Goal: Task Accomplishment & Management: Manage account settings

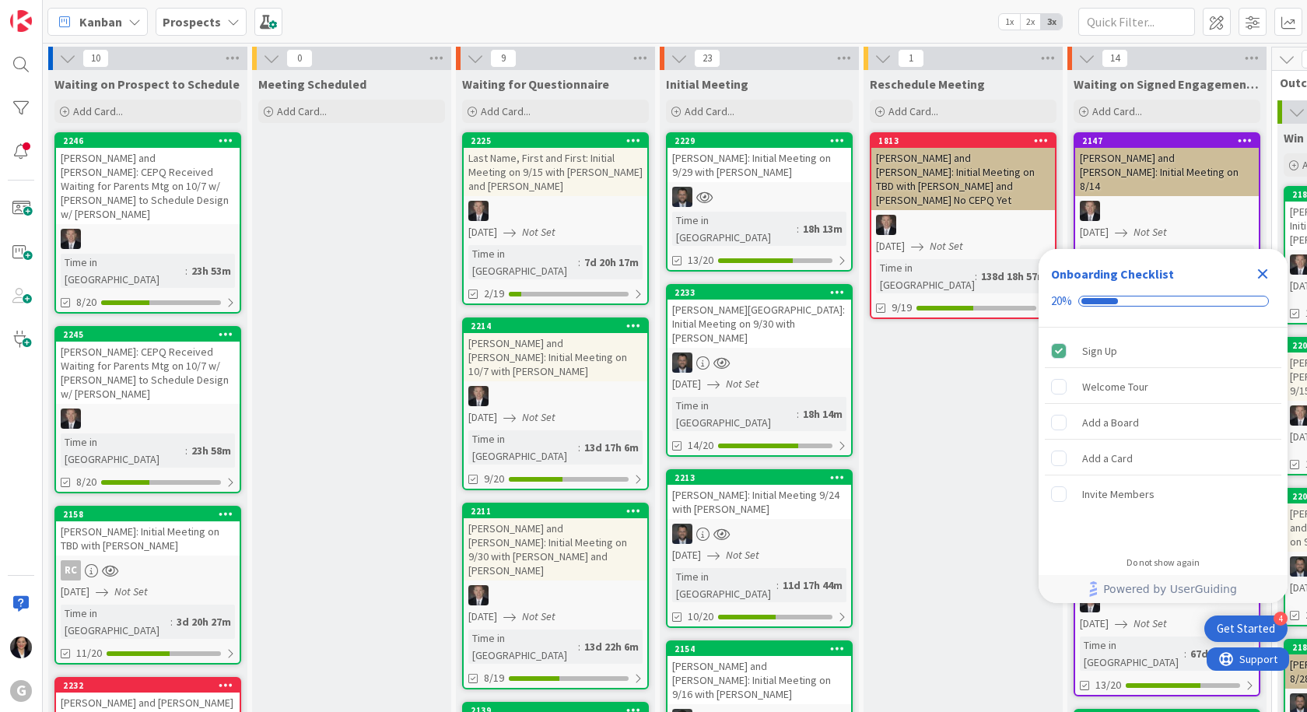
click at [1259, 277] on icon "Close Checklist" at bounding box center [1263, 274] width 10 height 10
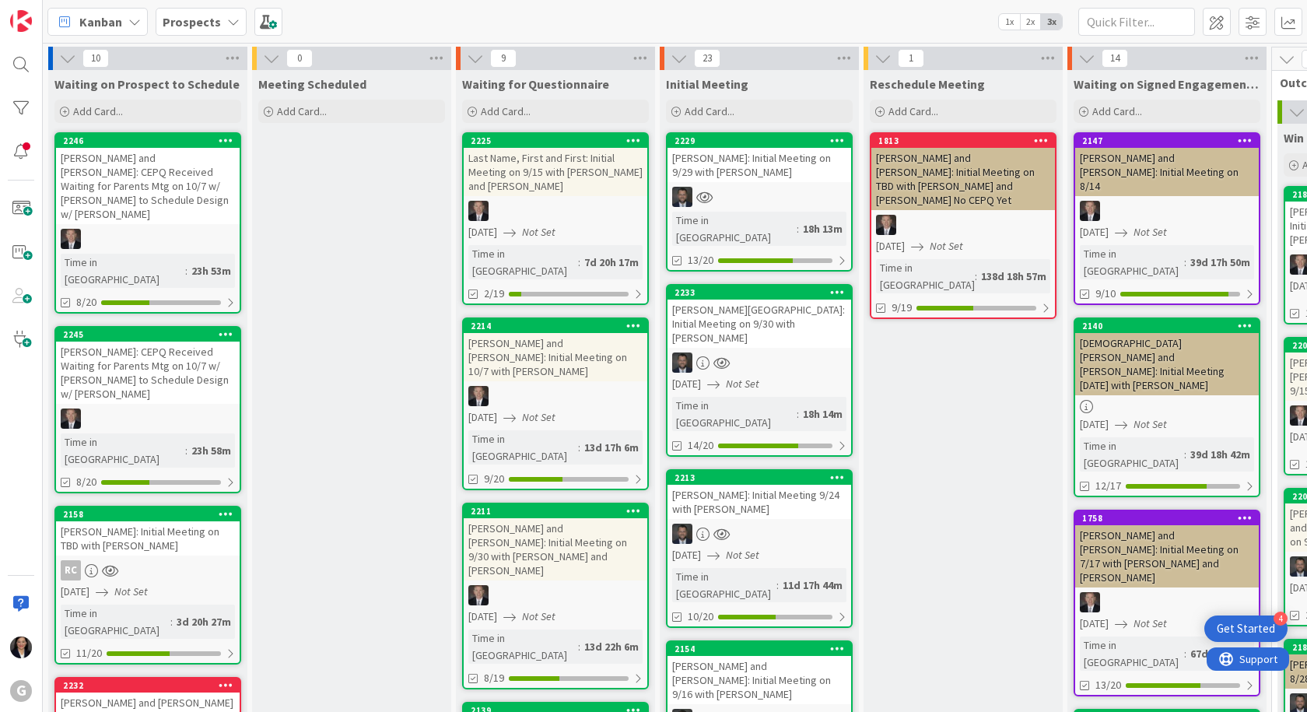
click at [102, 16] on span "Kanban" at bounding box center [100, 21] width 43 height 19
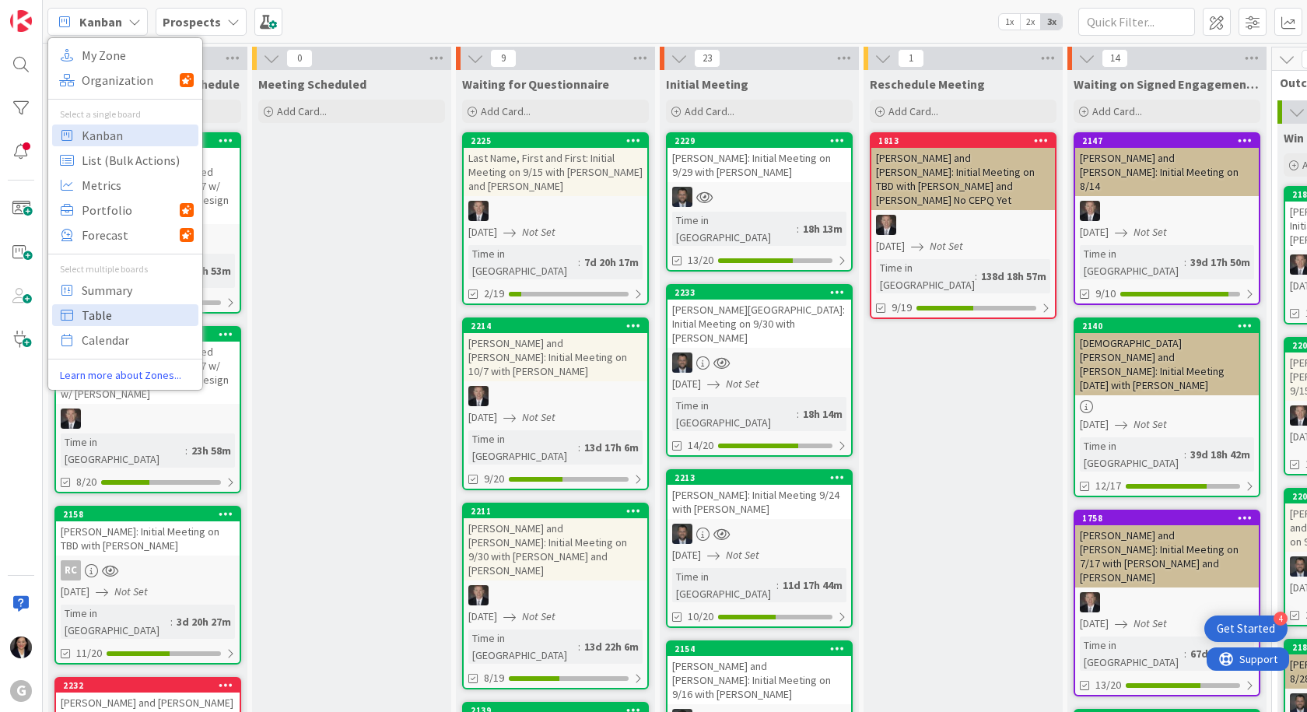
click at [106, 314] on span "Table" at bounding box center [138, 314] width 112 height 23
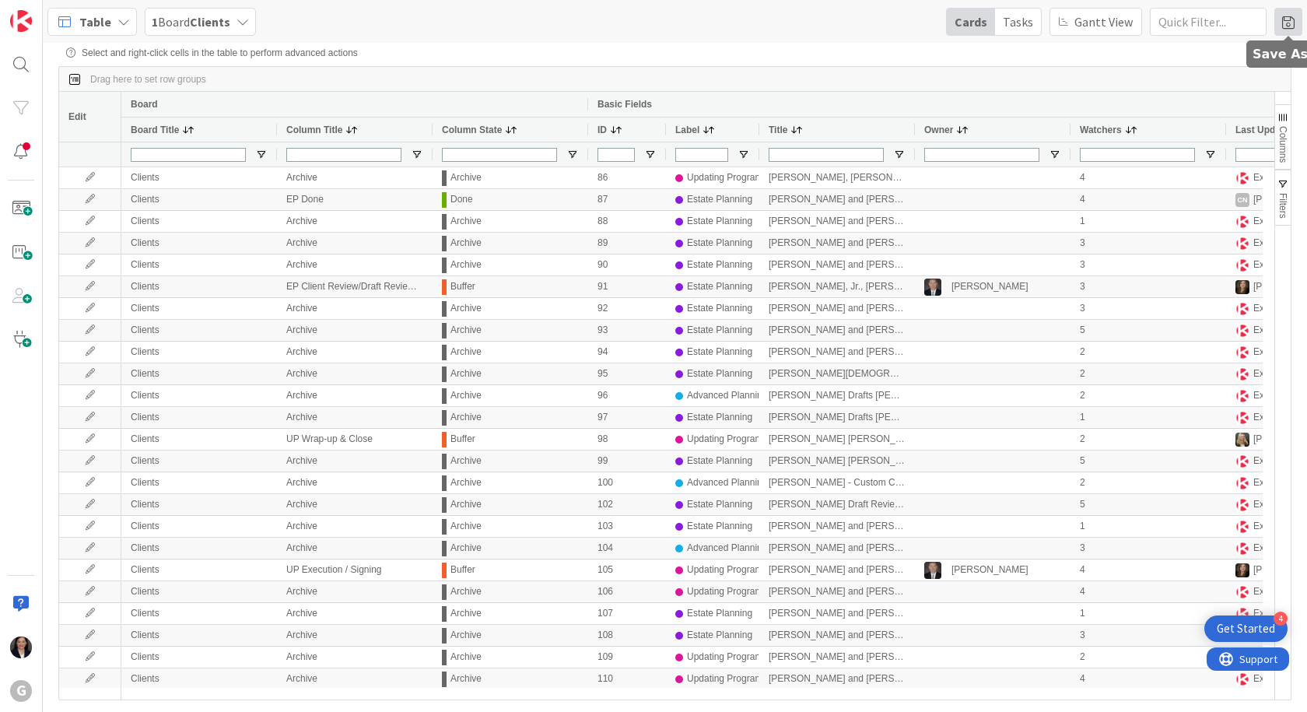
click at [1292, 26] on span at bounding box center [1288, 22] width 28 height 28
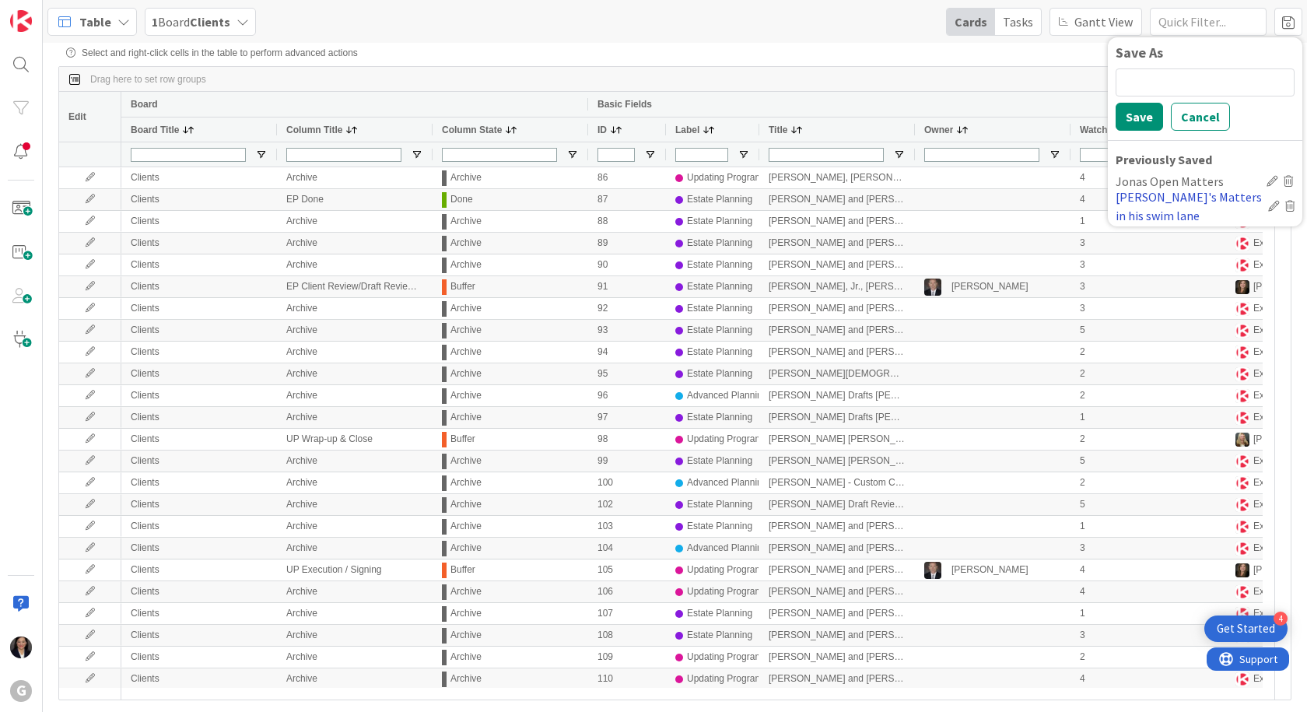
click at [1157, 194] on div "Jonas's Matters in his swim lane" at bounding box center [1188, 205] width 146 height 37
type input "Brad/Jonas"
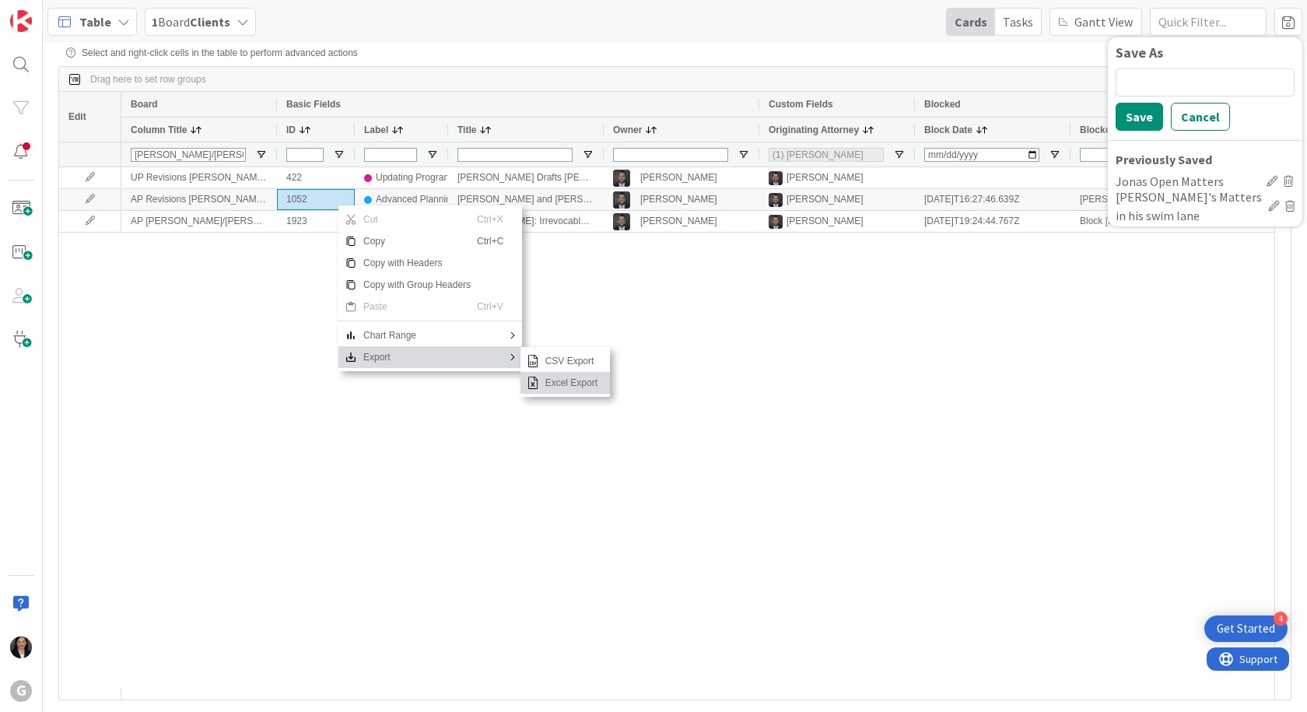
click at [558, 394] on span "Excel Export" at bounding box center [571, 383] width 65 height 22
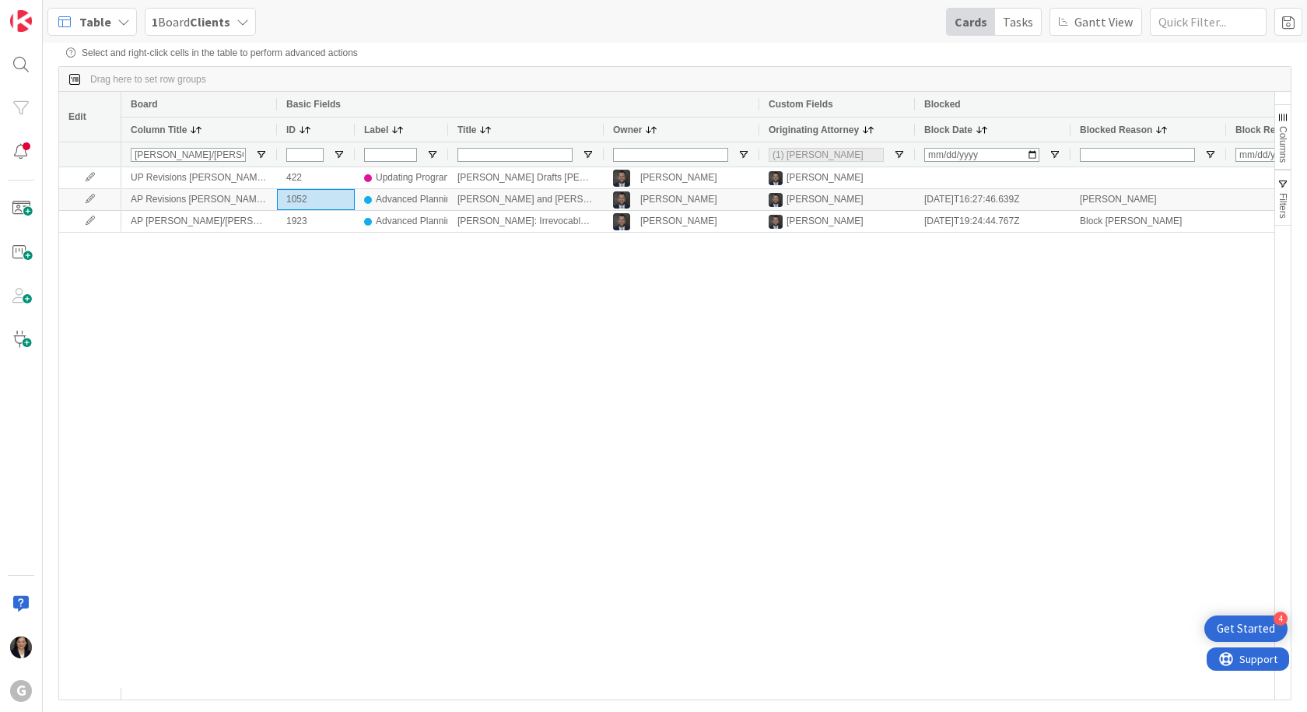
click at [78, 18] on div "Table" at bounding box center [91, 22] width 89 height 28
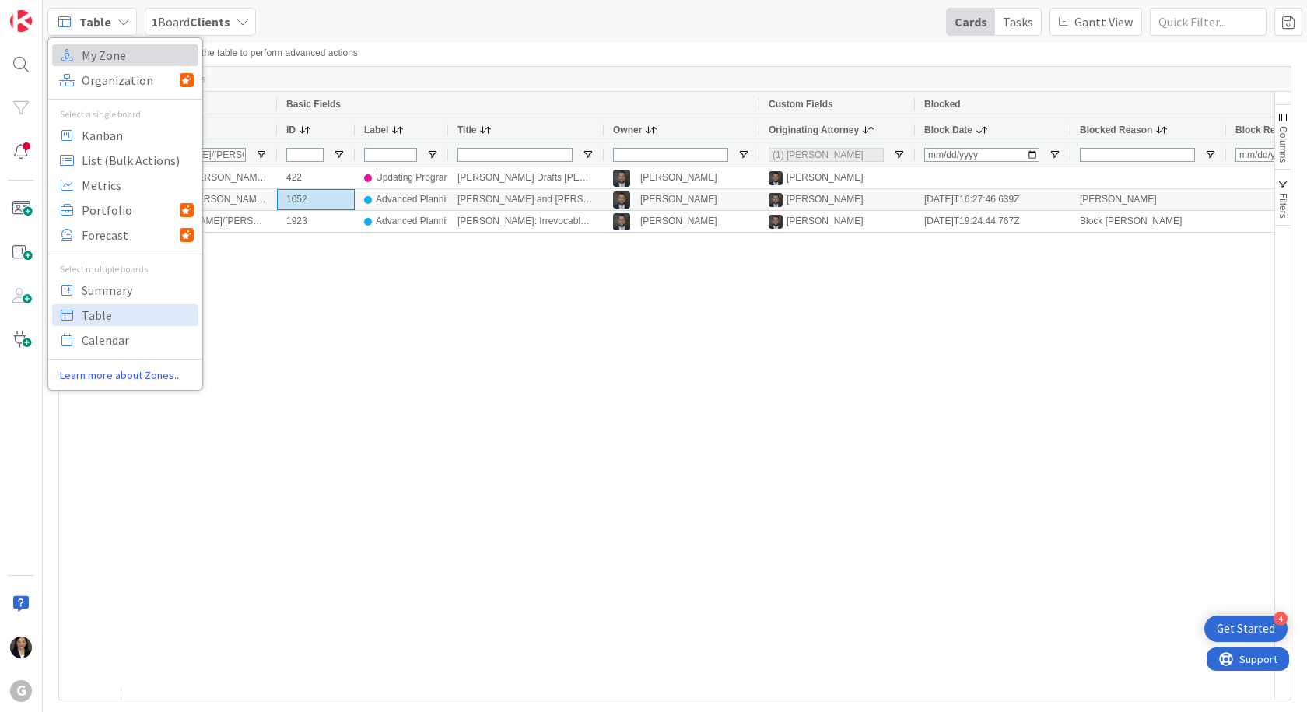
click at [76, 49] on icon at bounding box center [67, 55] width 20 height 20
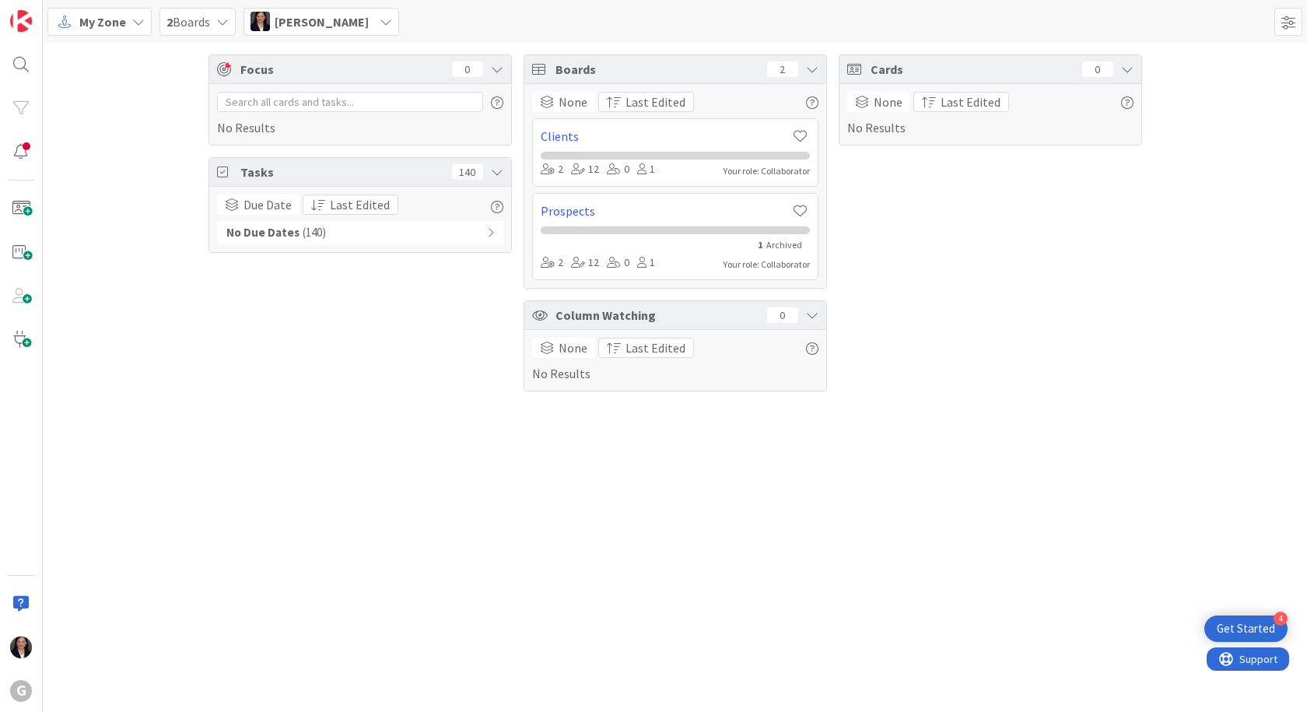
click at [89, 19] on span "My Zone" at bounding box center [102, 21] width 47 height 19
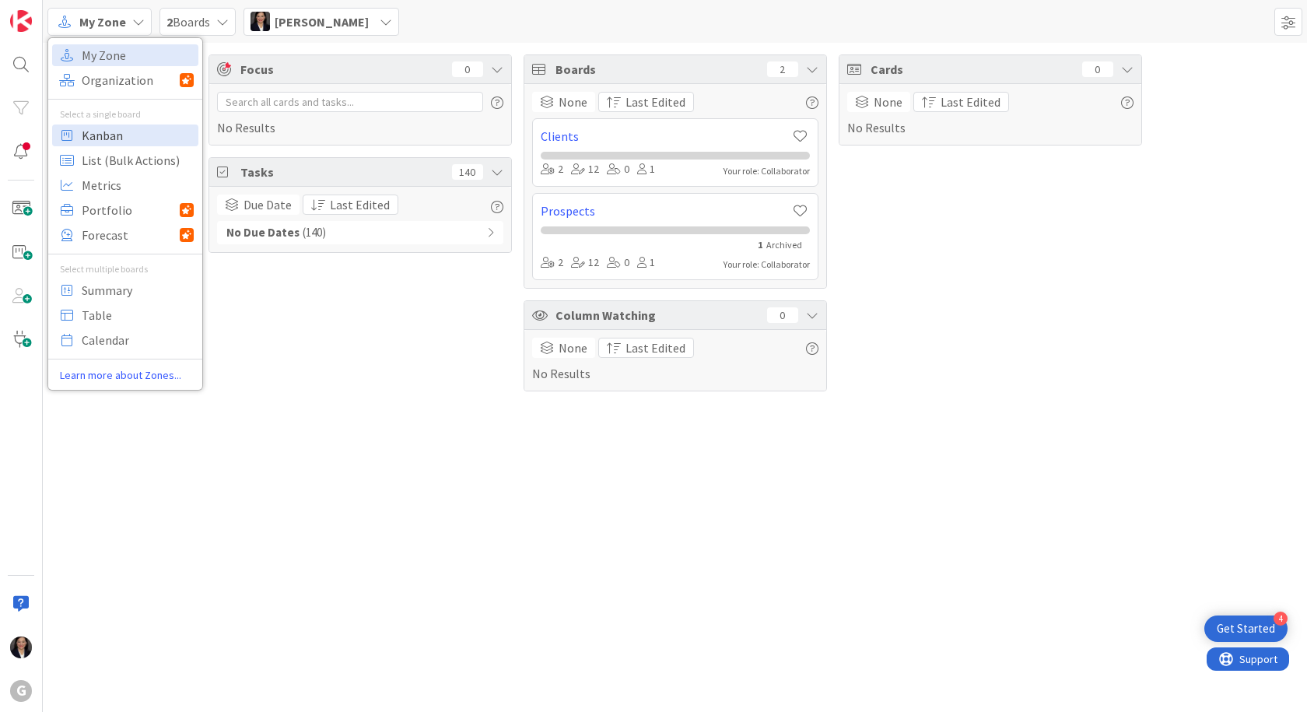
click at [94, 138] on span "Kanban" at bounding box center [138, 135] width 112 height 23
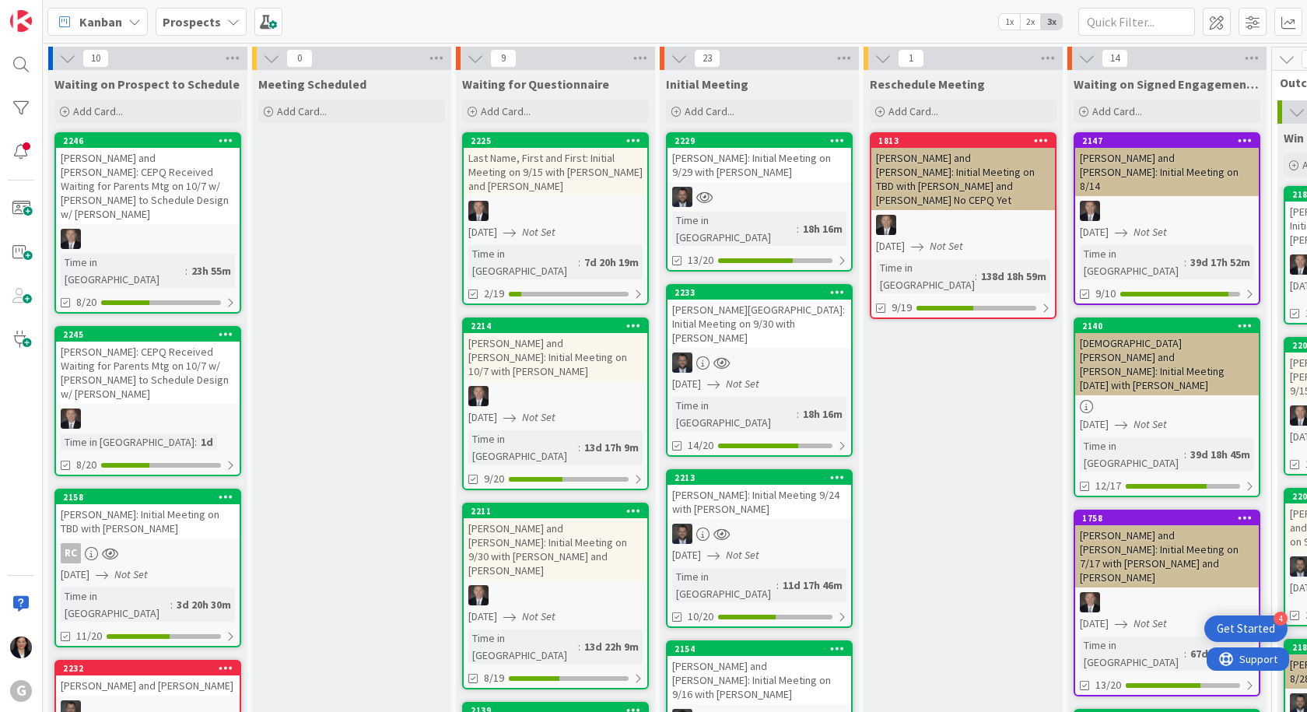
click at [176, 12] on span "Prospects" at bounding box center [192, 21] width 58 height 19
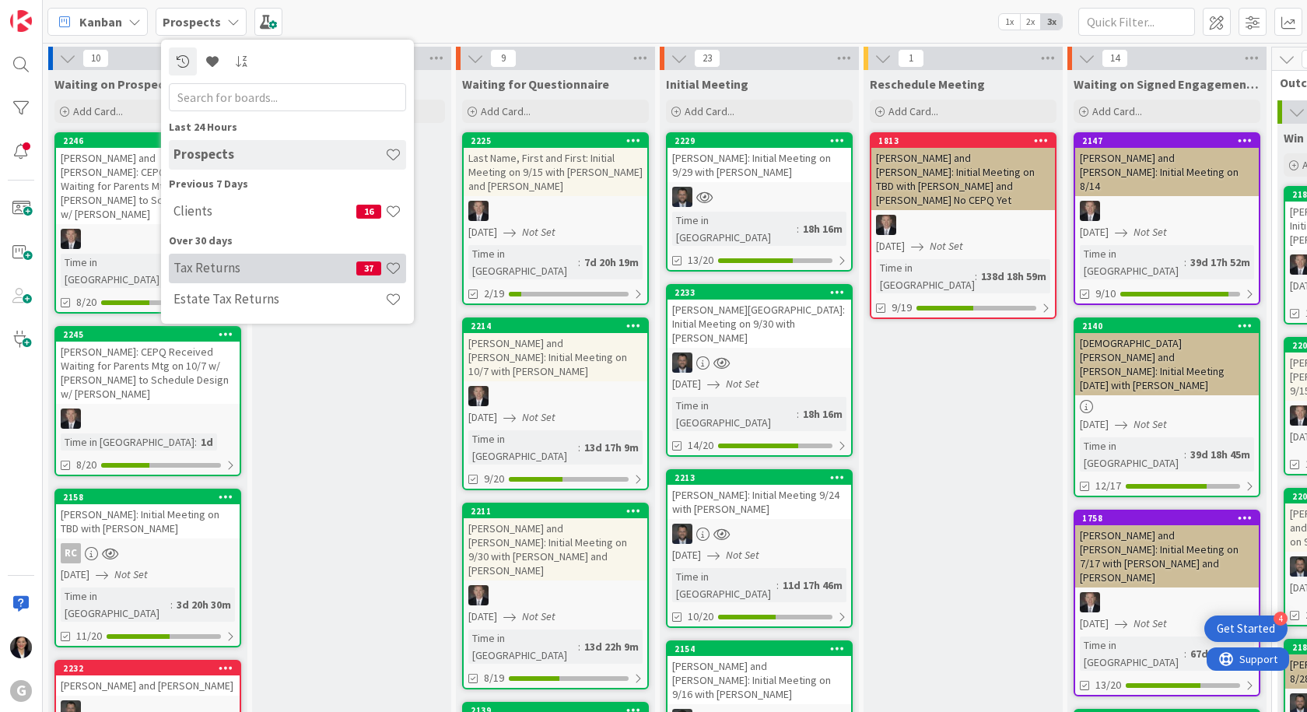
click at [208, 260] on h4 "Tax Returns" at bounding box center [264, 268] width 183 height 16
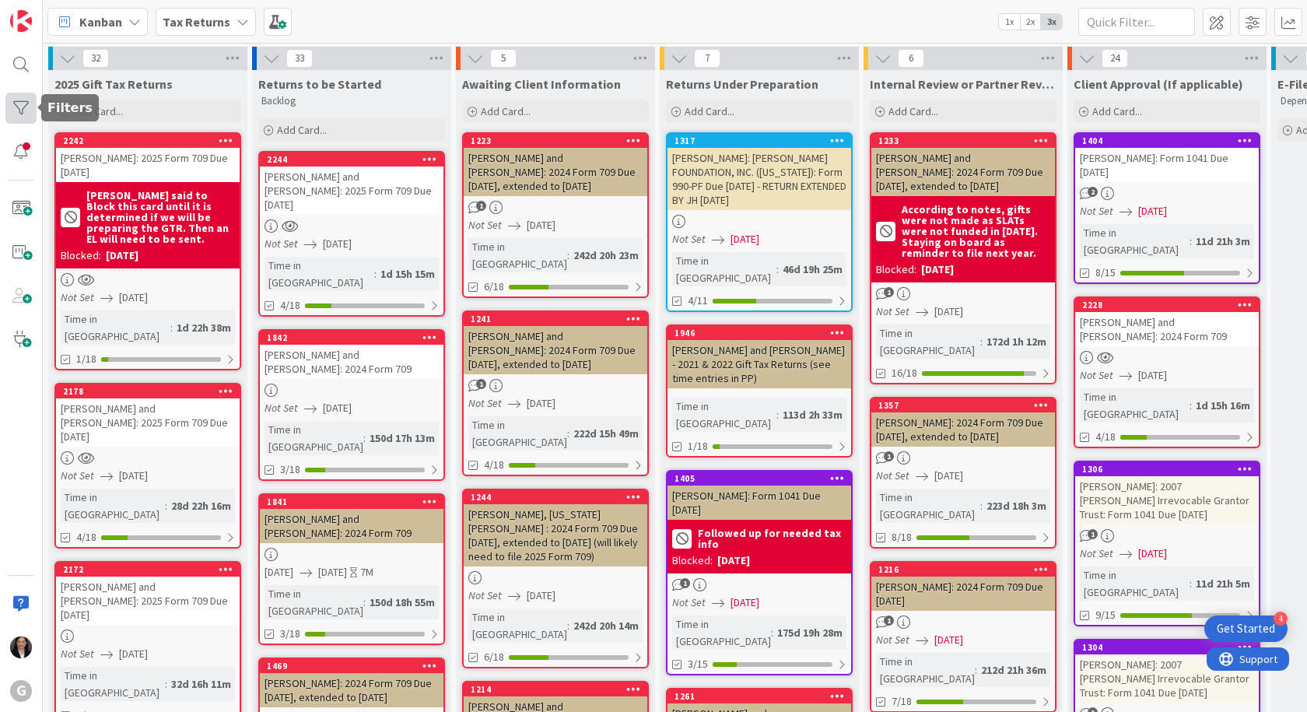
click at [14, 107] on div at bounding box center [20, 108] width 31 height 31
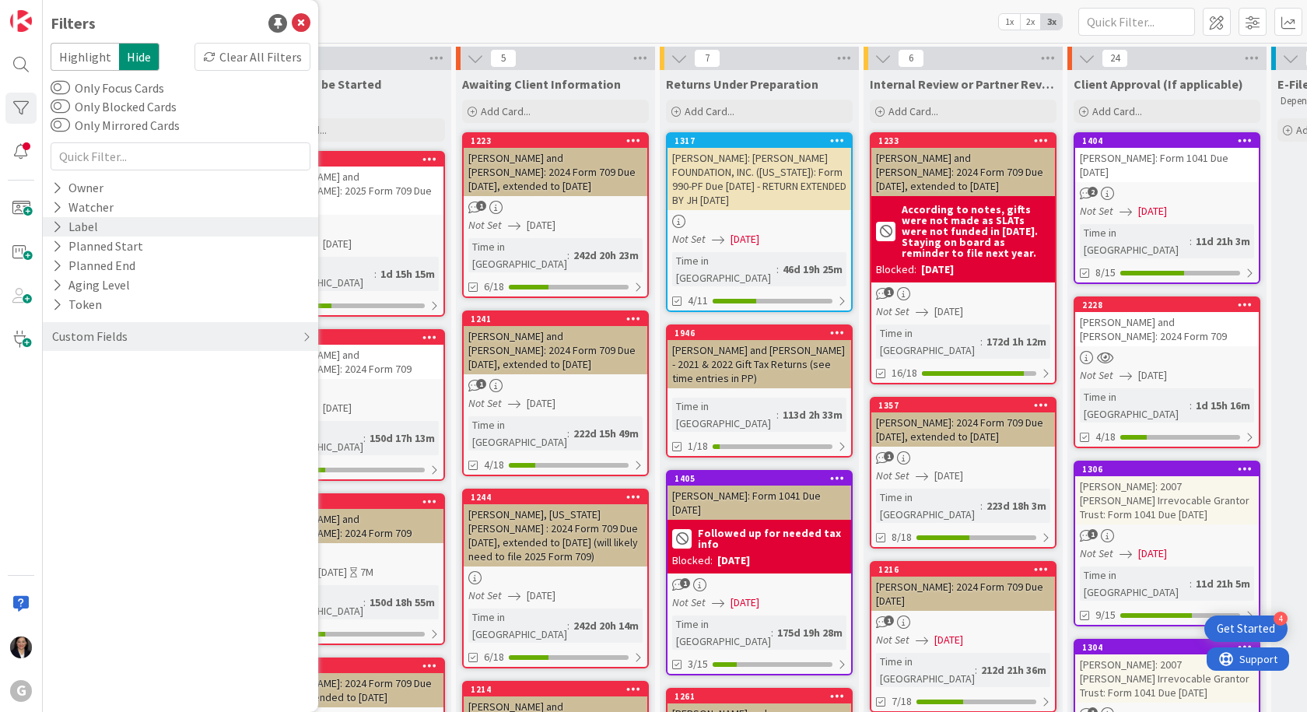
click at [96, 229] on div "Label" at bounding box center [75, 226] width 49 height 19
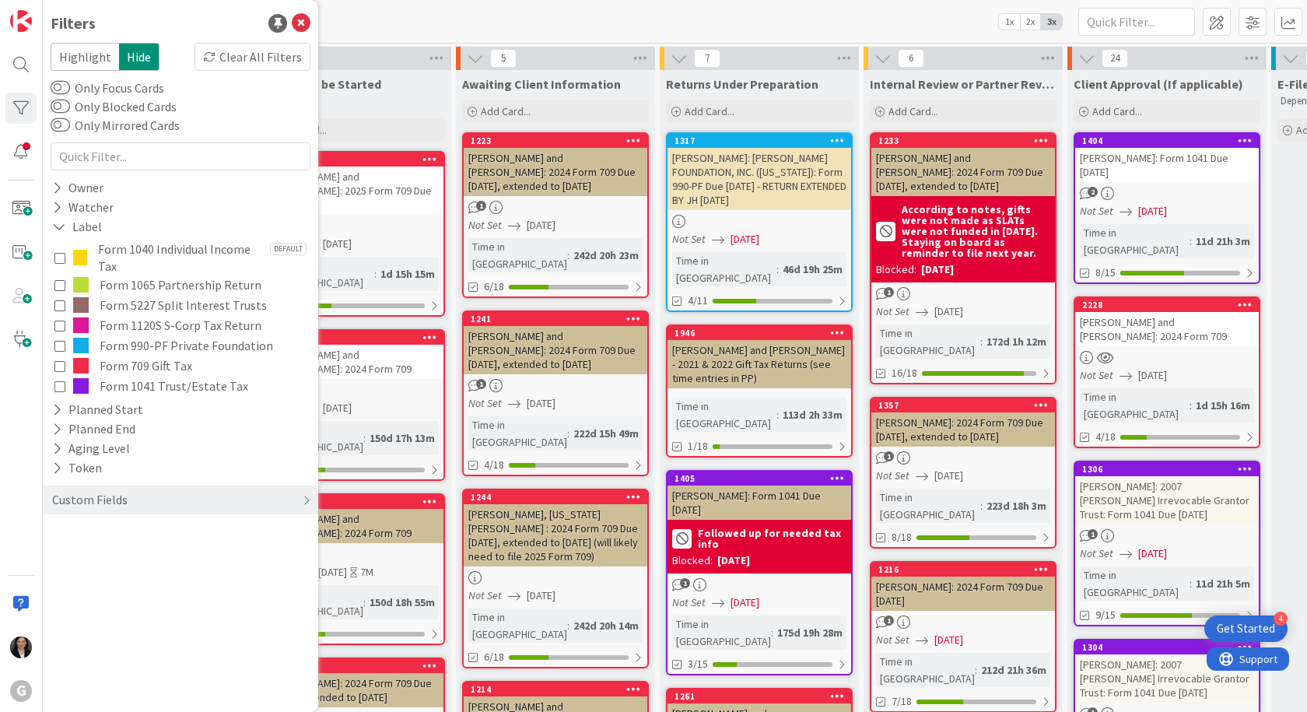
click at [109, 362] on span "Form 709 Gift Tax" at bounding box center [146, 365] width 93 height 20
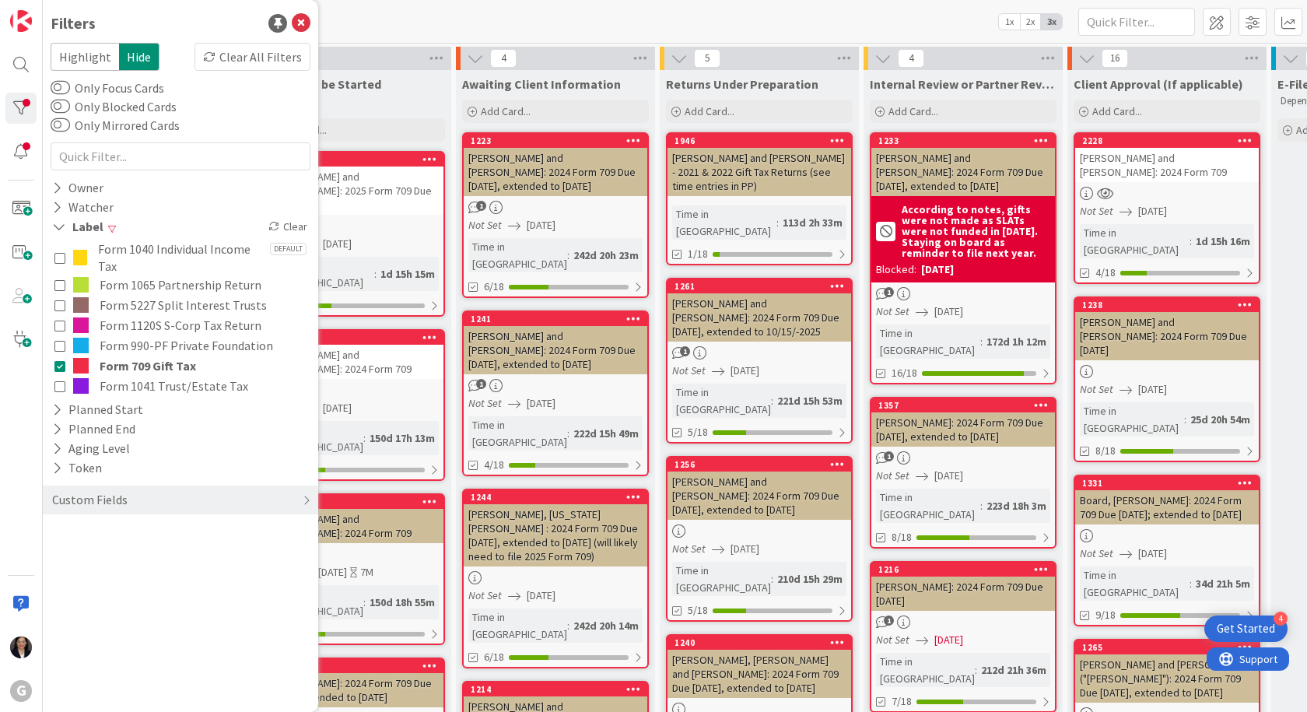
click at [353, 15] on div "Kanban Tax Returns 1x 2x 3x" at bounding box center [675, 21] width 1264 height 43
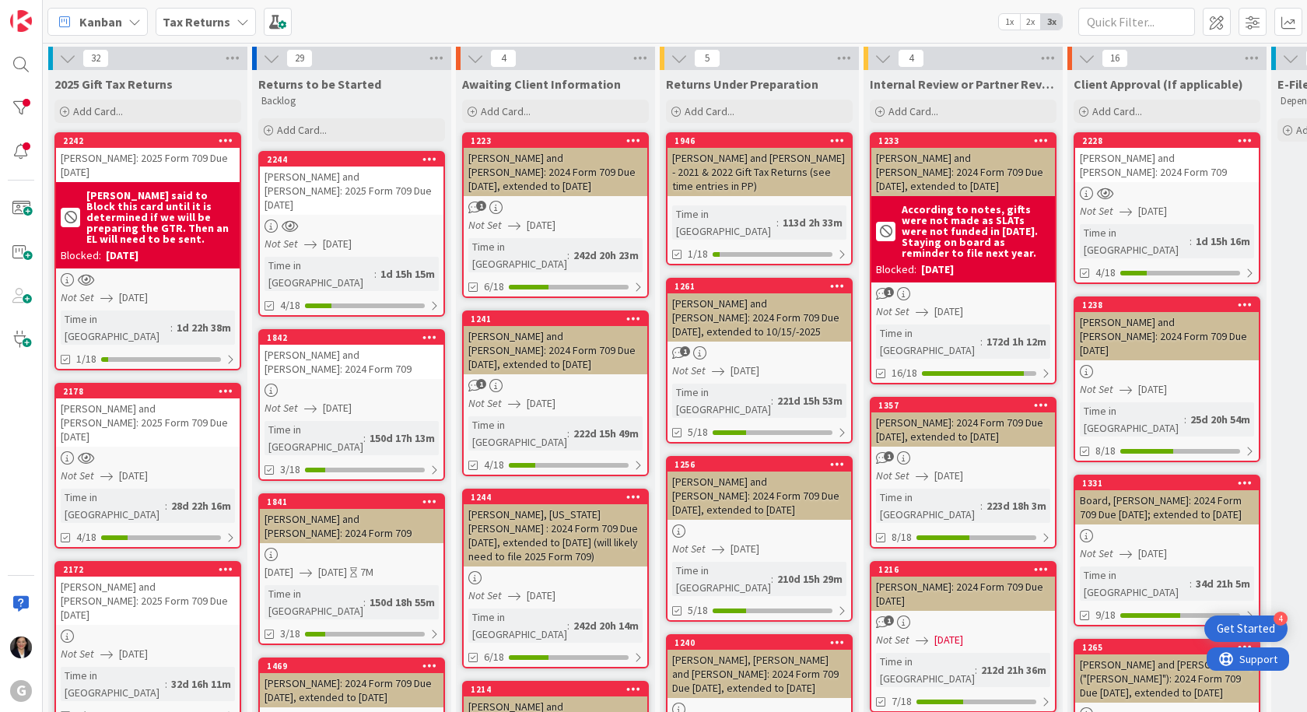
click at [96, 21] on span "Kanban" at bounding box center [100, 21] width 43 height 19
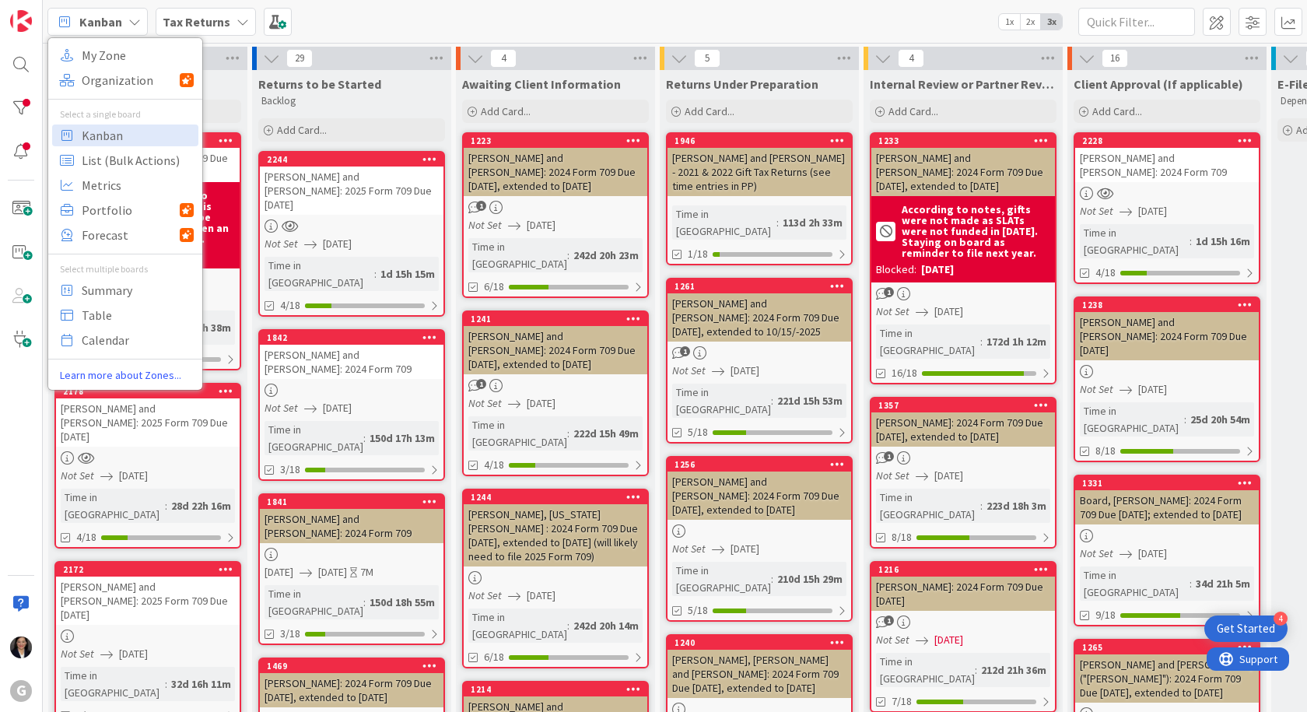
click at [96, 21] on span "Kanban" at bounding box center [100, 21] width 43 height 19
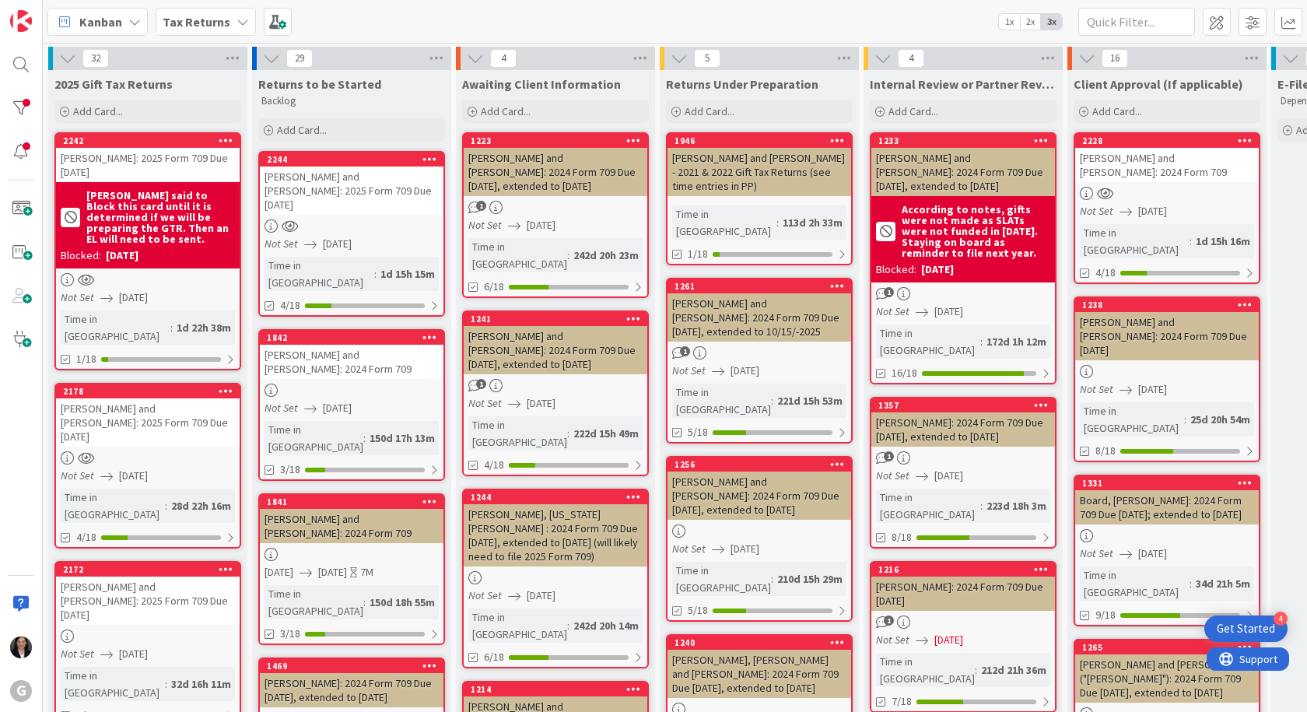
click at [375, 219] on div at bounding box center [352, 225] width 184 height 13
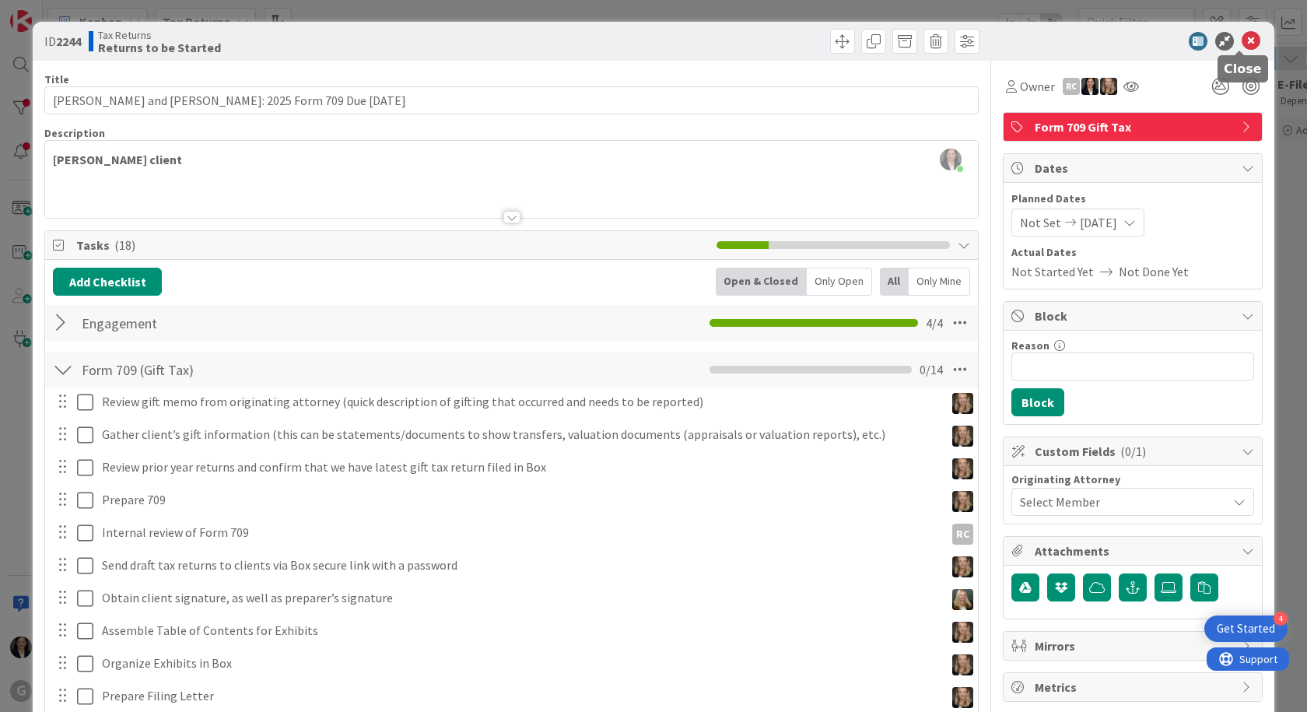
click at [1241, 41] on icon at bounding box center [1250, 41] width 19 height 19
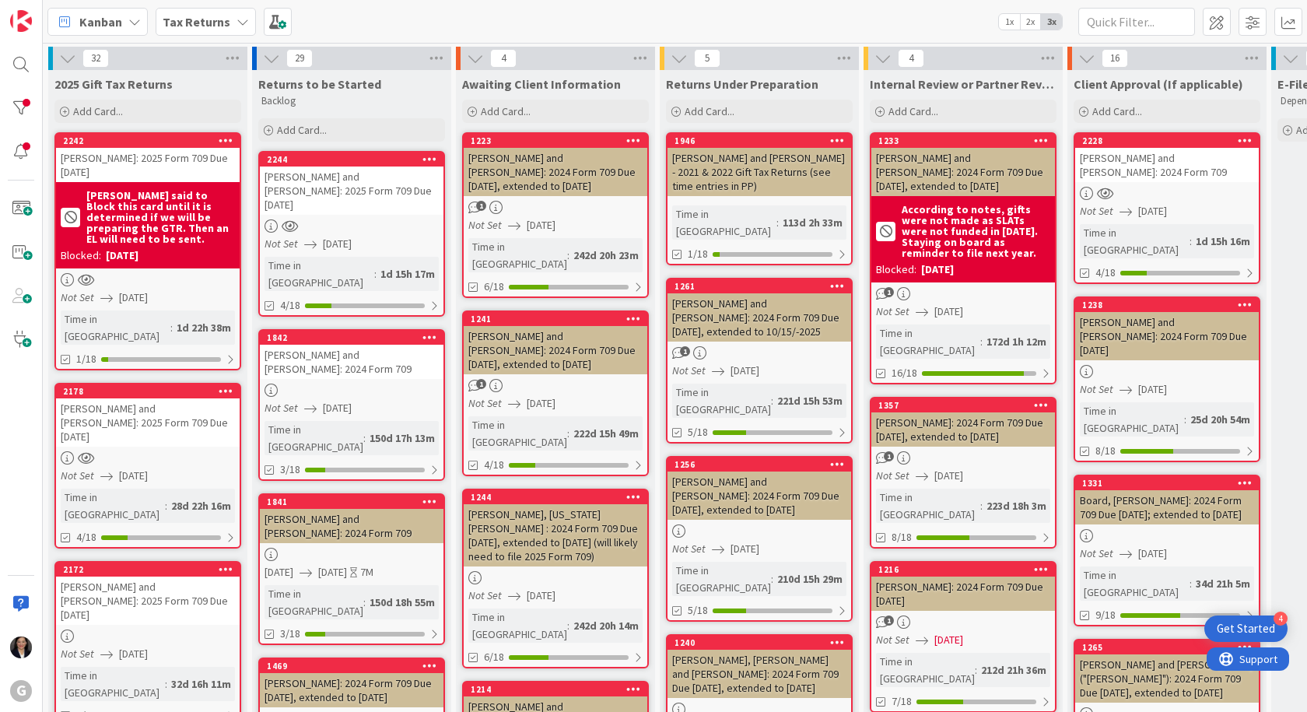
click at [107, 23] on span "Kanban" at bounding box center [100, 21] width 43 height 19
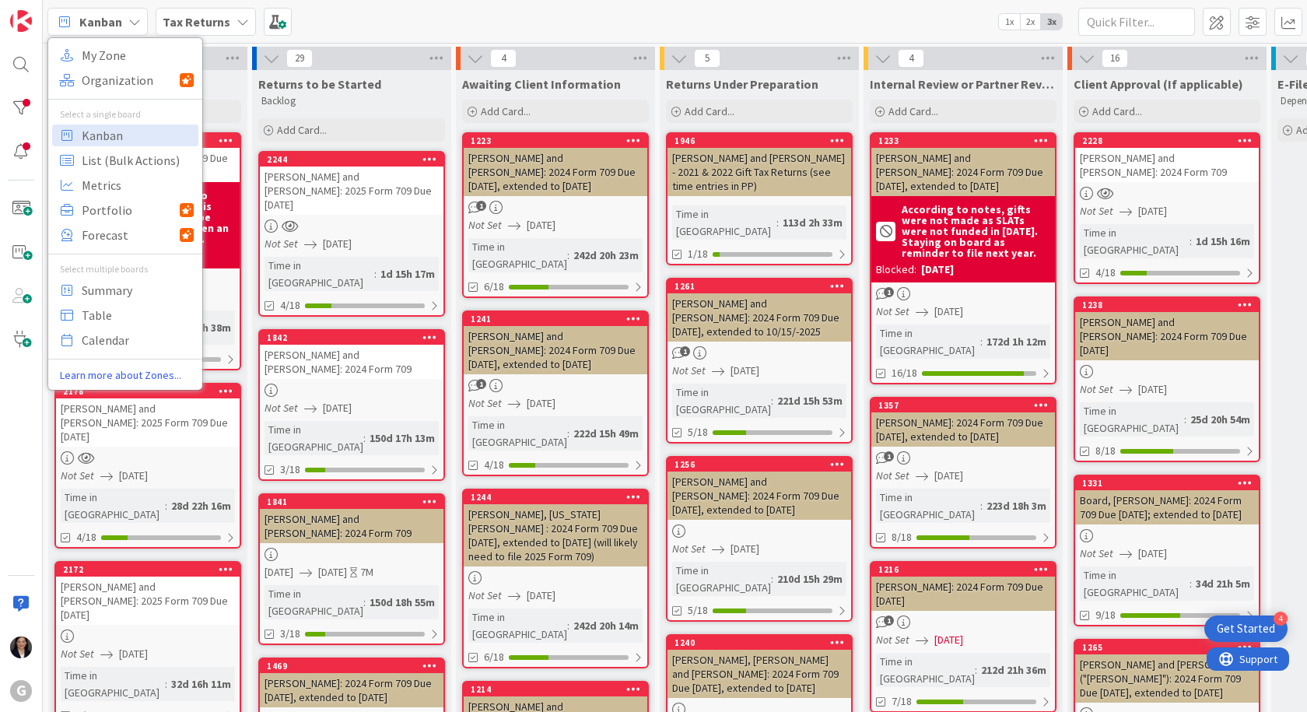
click at [412, 2] on div "Kanban My Zone Organization Select a single board Kanban List (Bulk Actions) Me…" at bounding box center [675, 21] width 1264 height 43
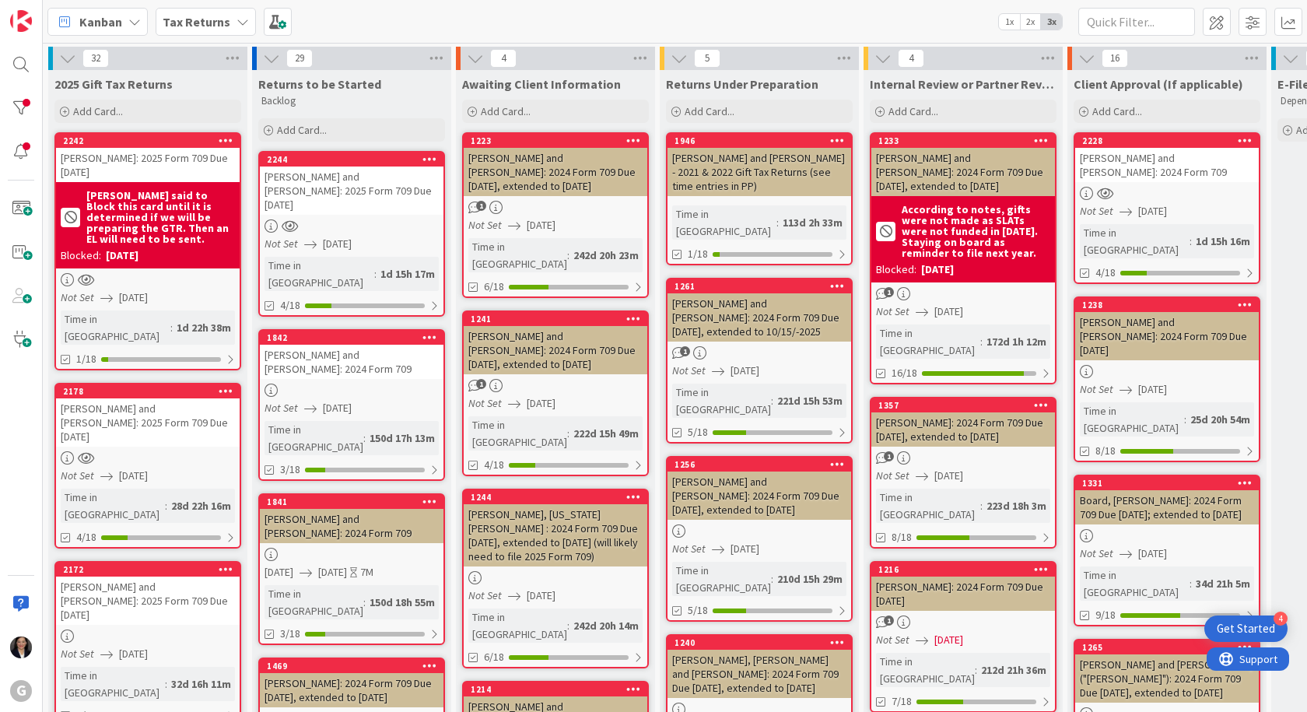
click at [205, 28] on b "Tax Returns" at bounding box center [197, 22] width 68 height 16
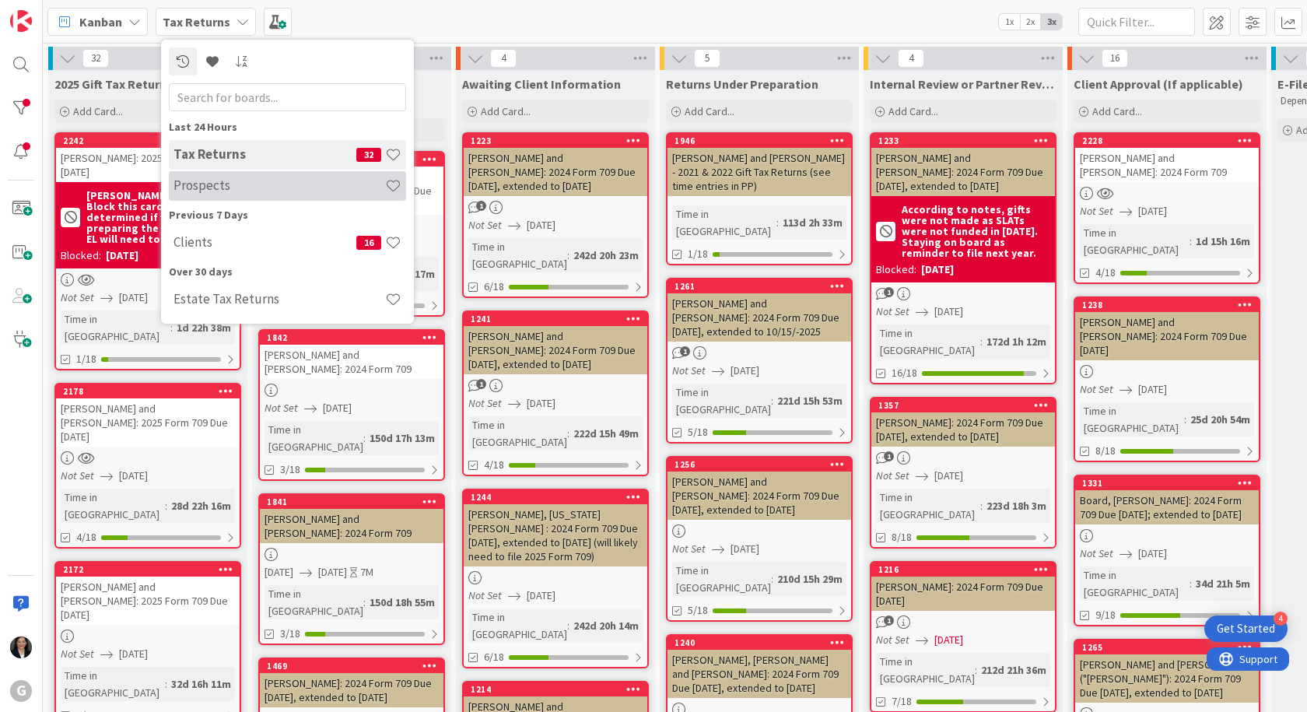
click at [222, 191] on h4 "Prospects" at bounding box center [279, 185] width 212 height 16
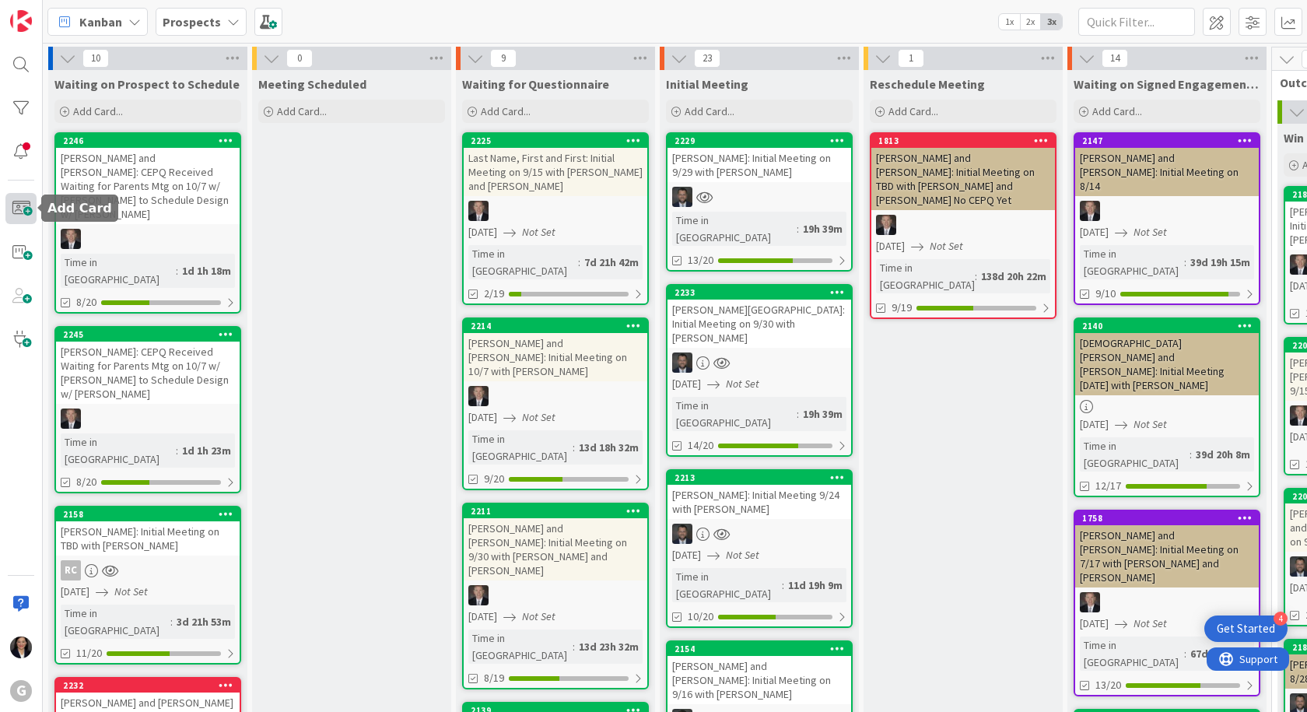
click at [24, 212] on span at bounding box center [20, 208] width 31 height 31
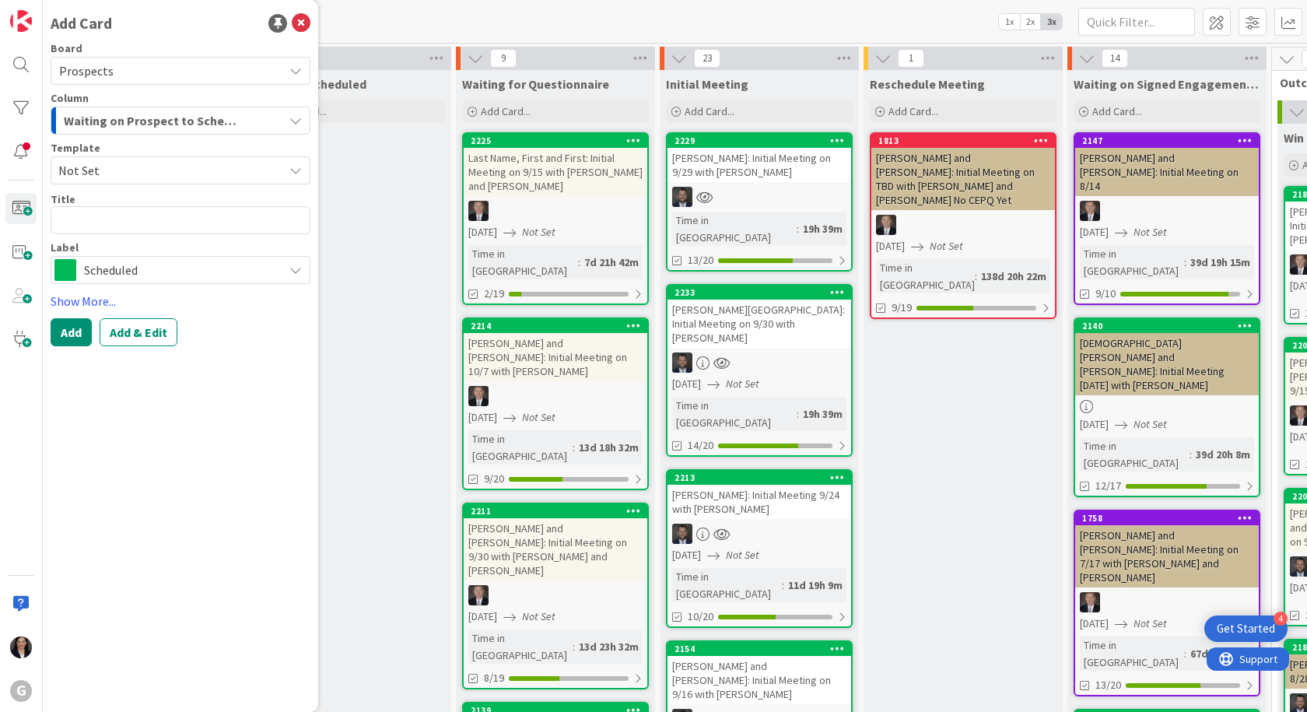
click at [166, 125] on span "Waiting on Prospect to Schedule" at bounding box center [153, 120] width 179 height 20
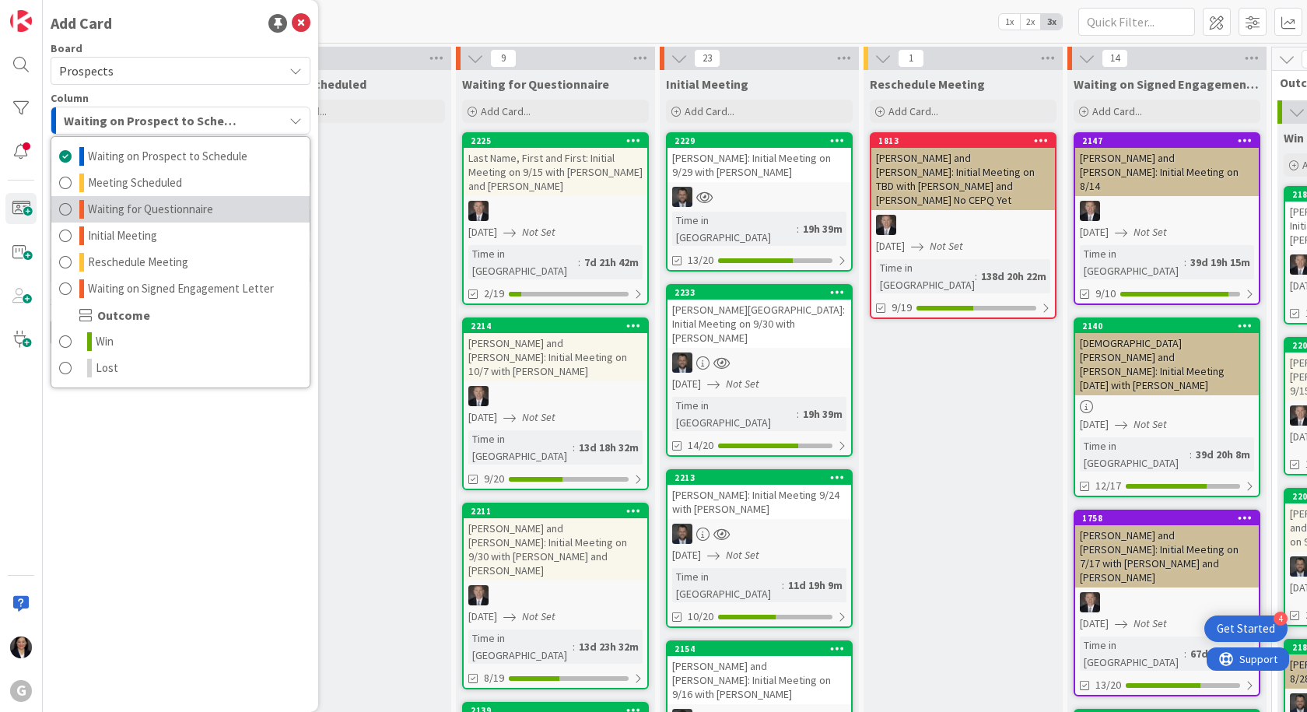
click at [175, 220] on link "Waiting for Questionnaire" at bounding box center [180, 209] width 258 height 26
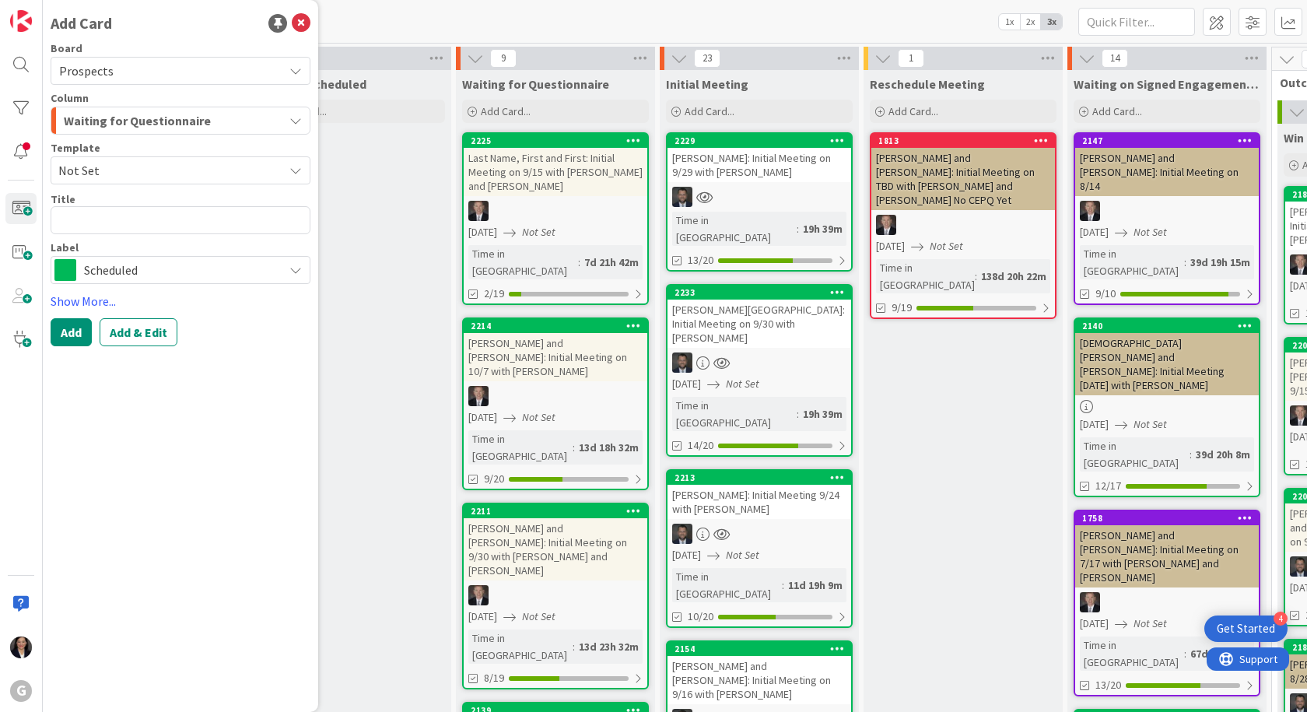
click at [146, 171] on span "Not Set" at bounding box center [164, 170] width 213 height 20
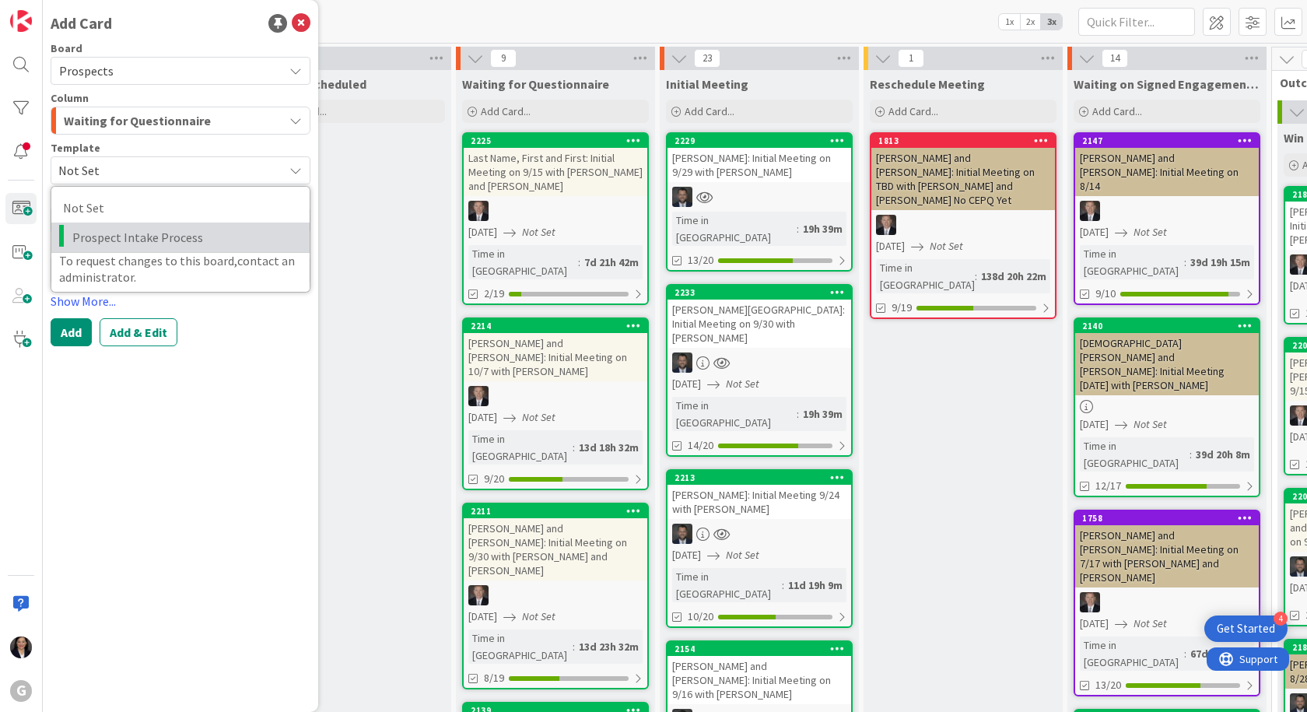
click at [141, 236] on span "Prospect Intake Process" at bounding box center [185, 237] width 226 height 20
type textarea "x"
type textarea "Prospect Intake Process"
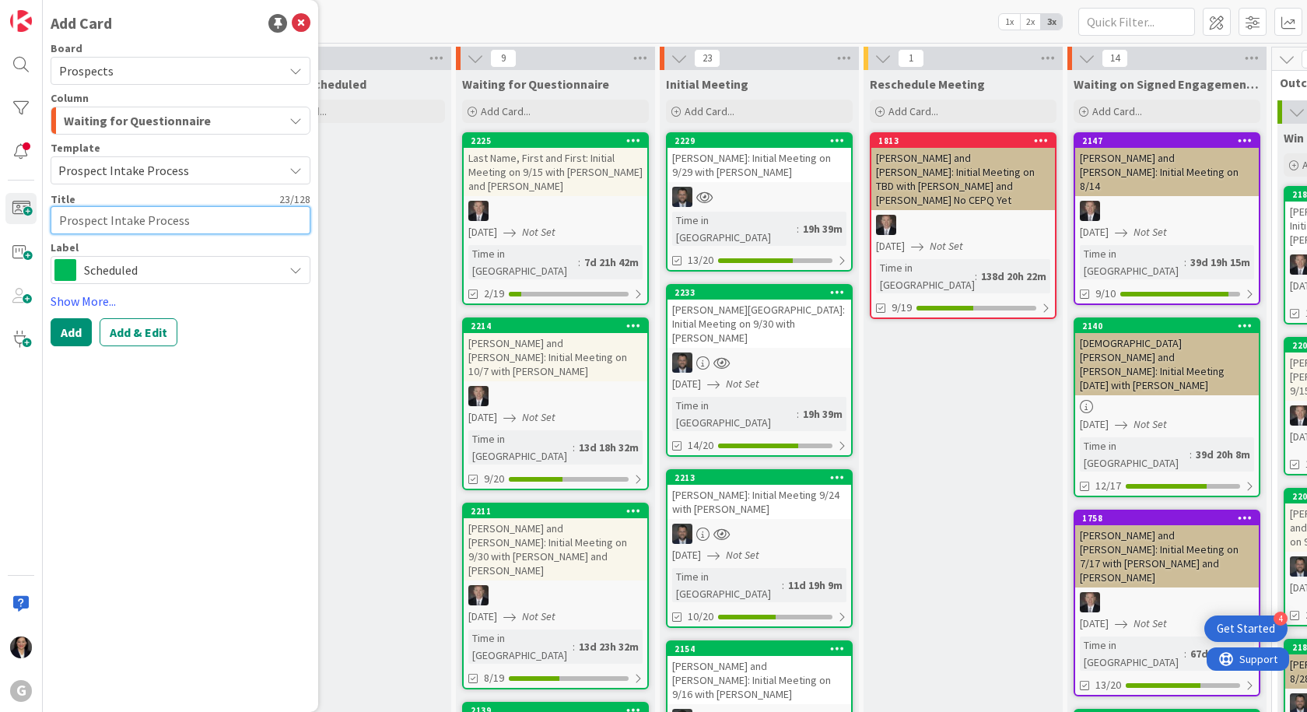
click at [133, 216] on textarea "Prospect Intake Process" at bounding box center [181, 220] width 260 height 28
drag, startPoint x: 198, startPoint y: 215, endPoint x: 5, endPoint y: 184, distance: 195.3
click at [8, 198] on div "G Add Card Board Prospects Column Waiting for Questionnaire Waiting on Prospect…" at bounding box center [21, 356] width 43 height 712
type textarea "x"
type textarea "C"
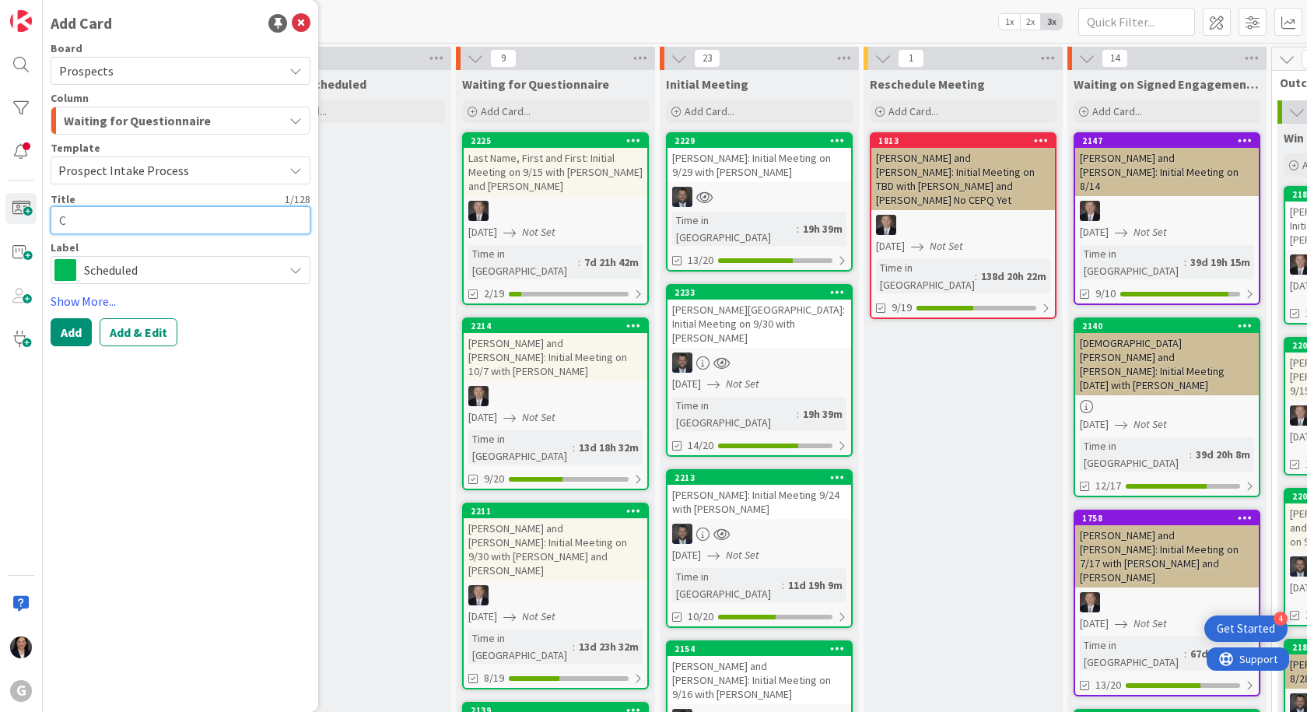
type textarea "x"
type textarea "Cu"
type textarea "x"
type textarea "Cue"
type textarea "x"
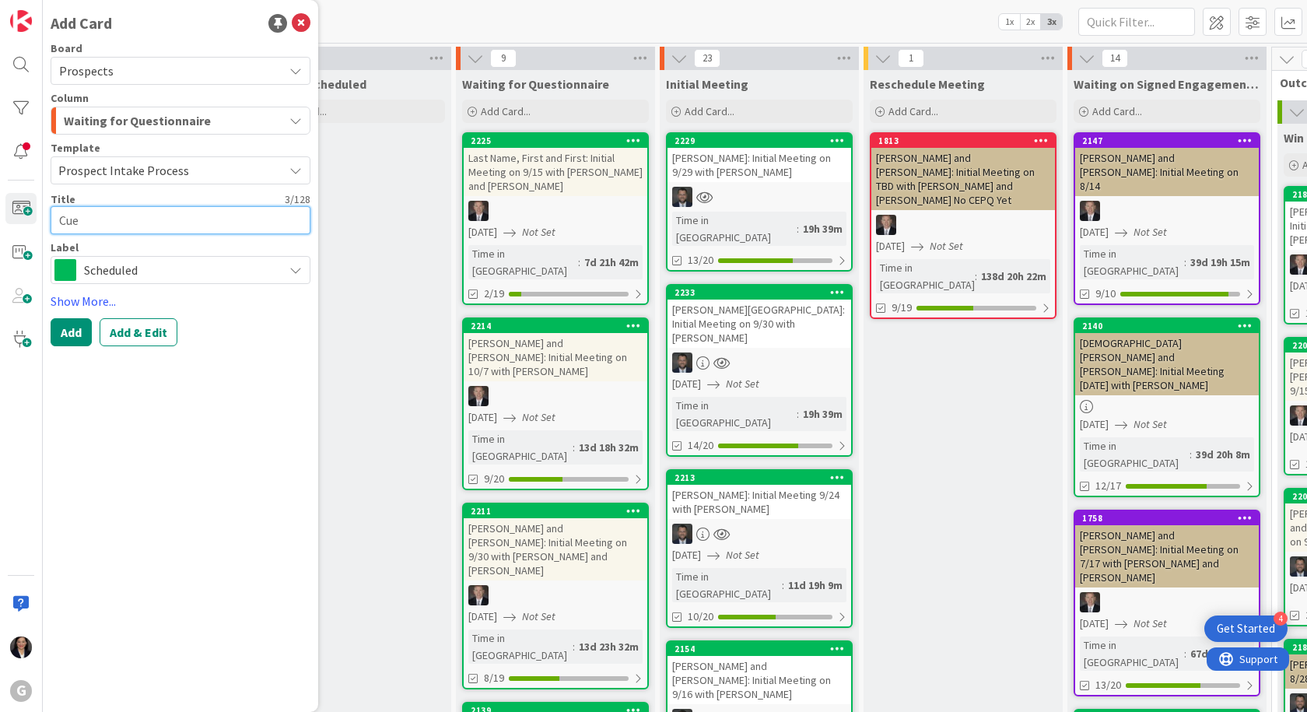
type textarea "Cuet"
type textarea "x"
type textarea "Cueto"
type textarea "x"
type textarea "Cueto,"
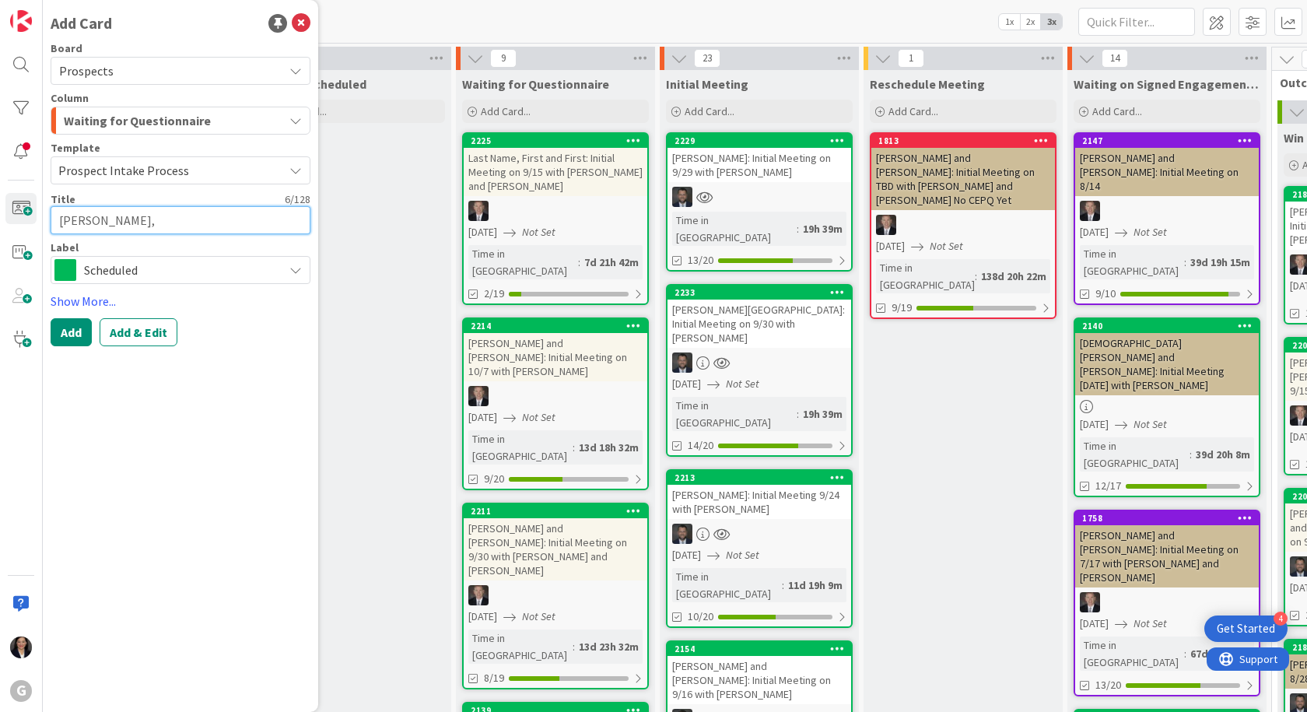
type textarea "x"
type textarea "Cueto,"
type textarea "x"
type textarea "Cueto, J"
type textarea "x"
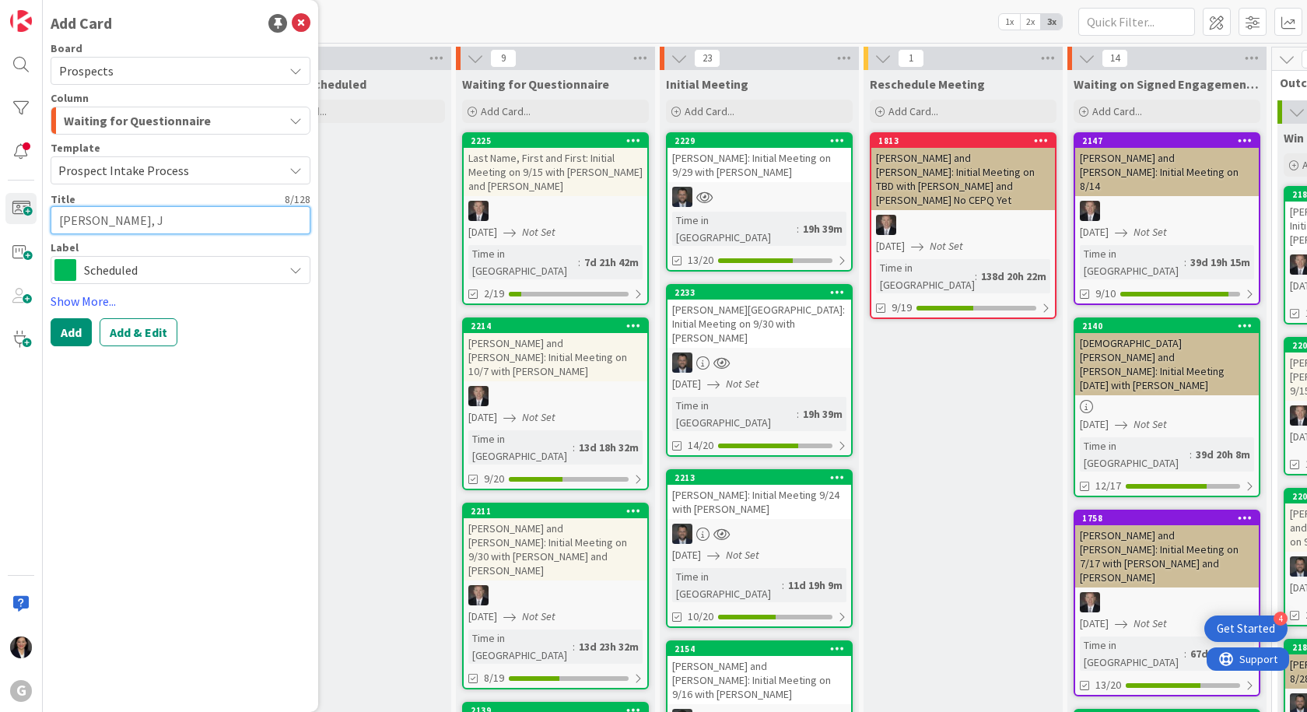
type textarea "Cueto, Je"
type textarea "x"
type textarea "Cueto, Jes"
type textarea "x"
type textarea "Cueto, Jess"
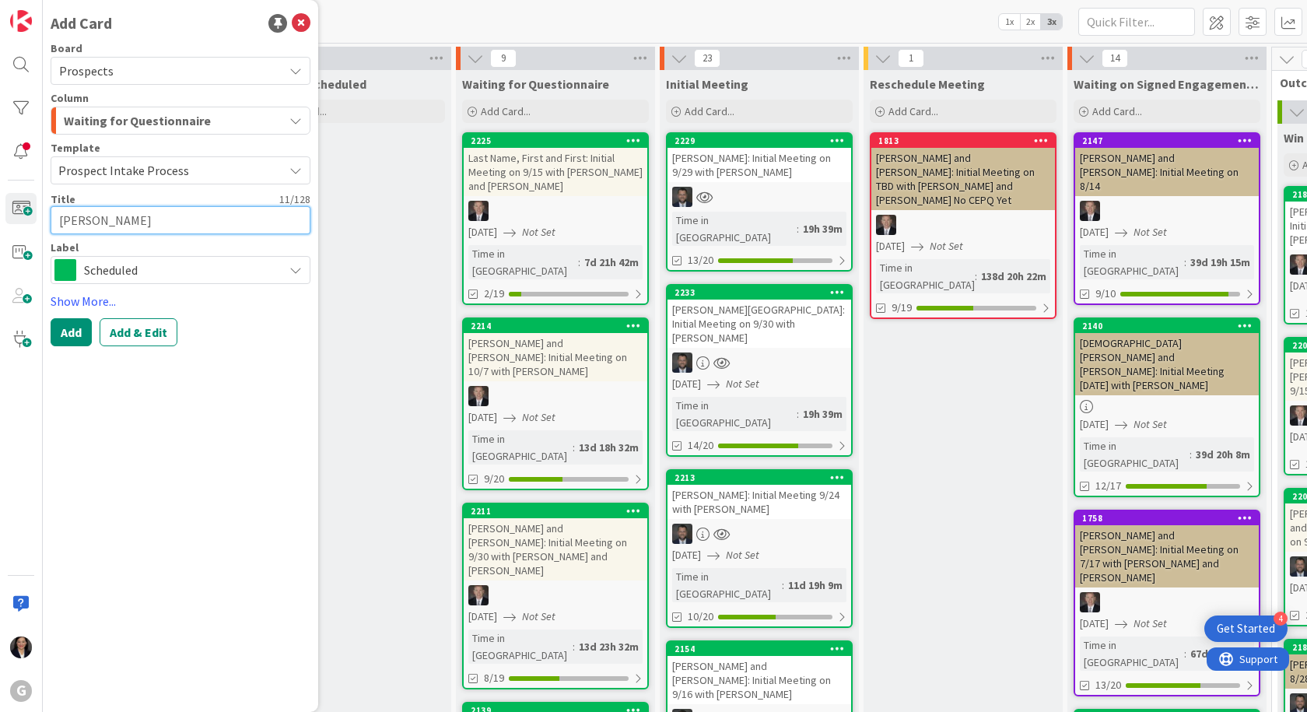
type textarea "x"
type textarea "Cueto, Jessi"
type textarea "x"
type textarea "Cueto, Jessie"
type textarea "x"
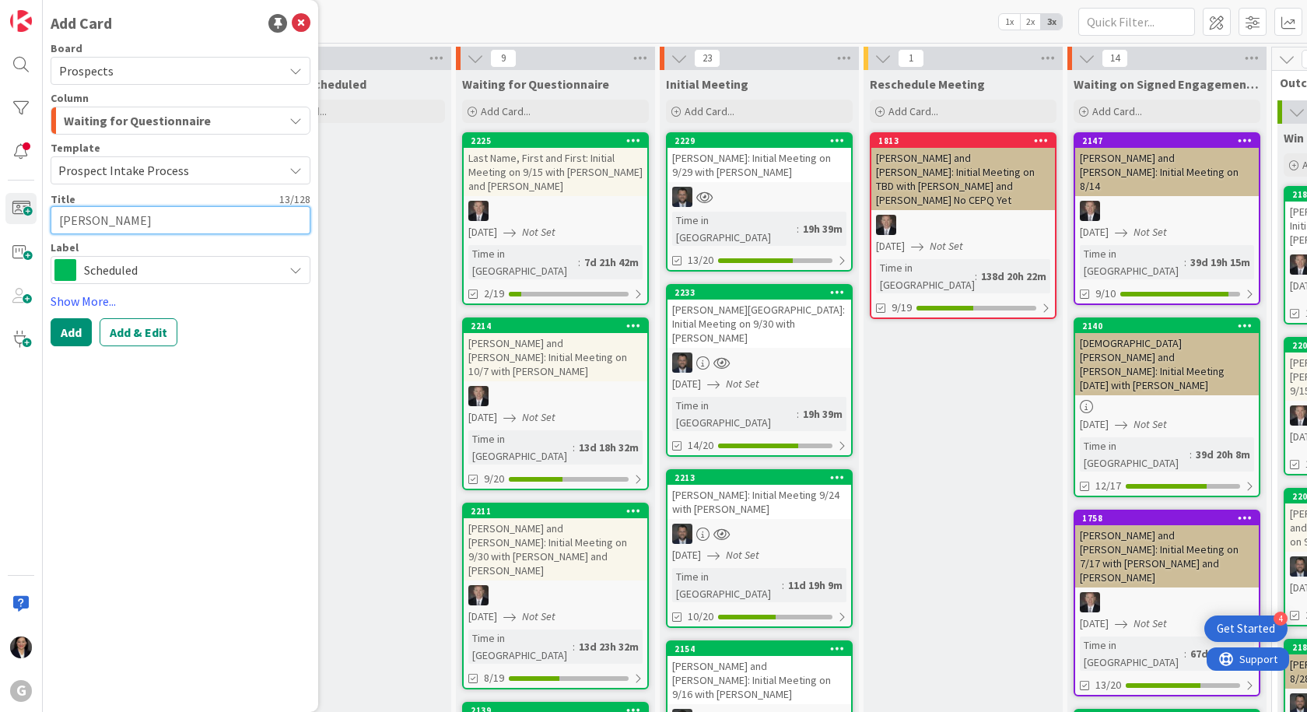
type textarea "Cueto, Jessie"
type textarea "x"
type textarea "Cueto, Jessie a"
type textarea "x"
type textarea "Cueto, Jessie an"
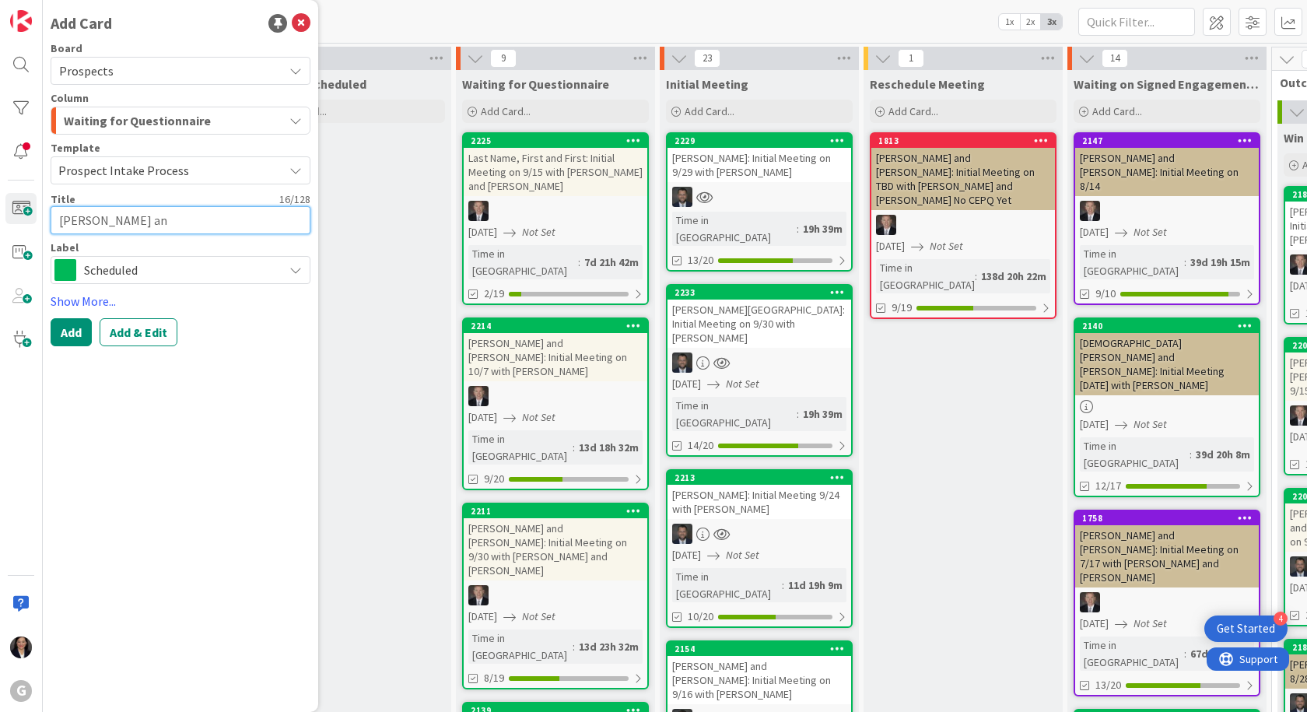
type textarea "x"
type textarea "Cueto, Jessie and"
type textarea "x"
type textarea "Cueto, Jessie and"
type textarea "x"
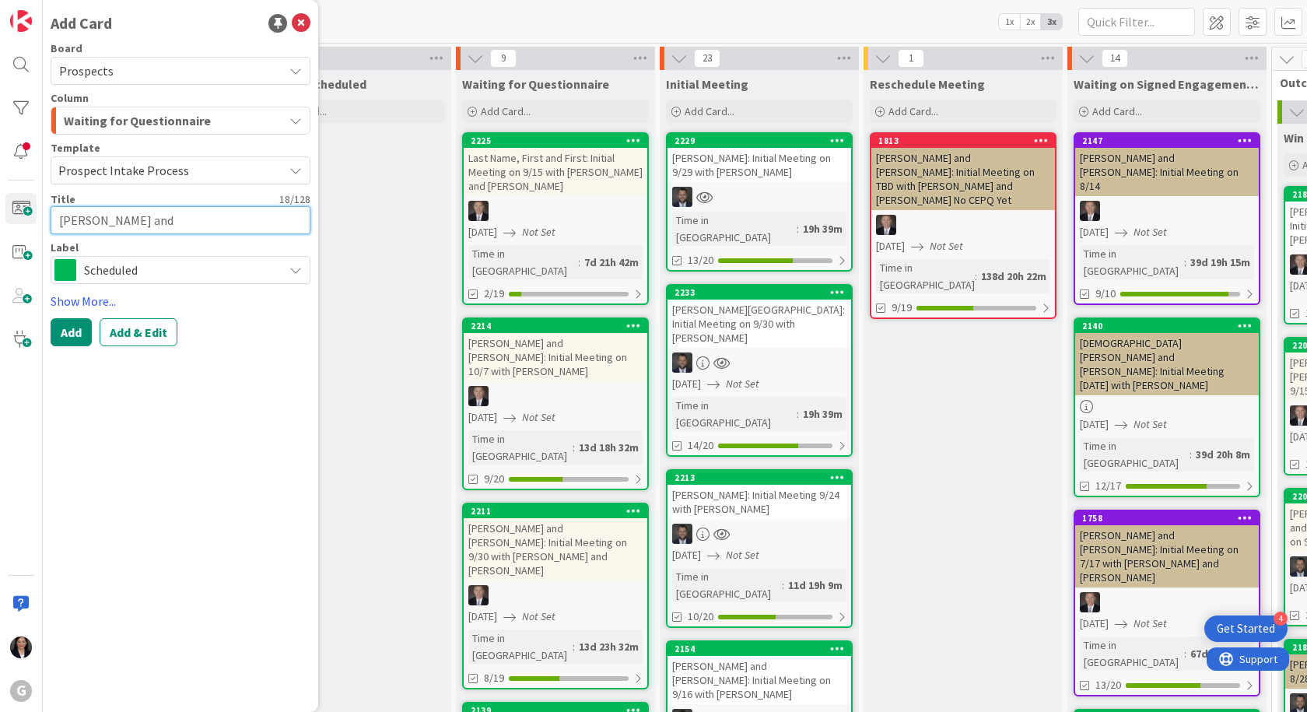
type textarea "Cueto, Jessie and A"
type textarea "x"
type textarea "Cueto, Jessie and Ar"
type textarea "x"
type textarea "Cueto, Jessie and Ary"
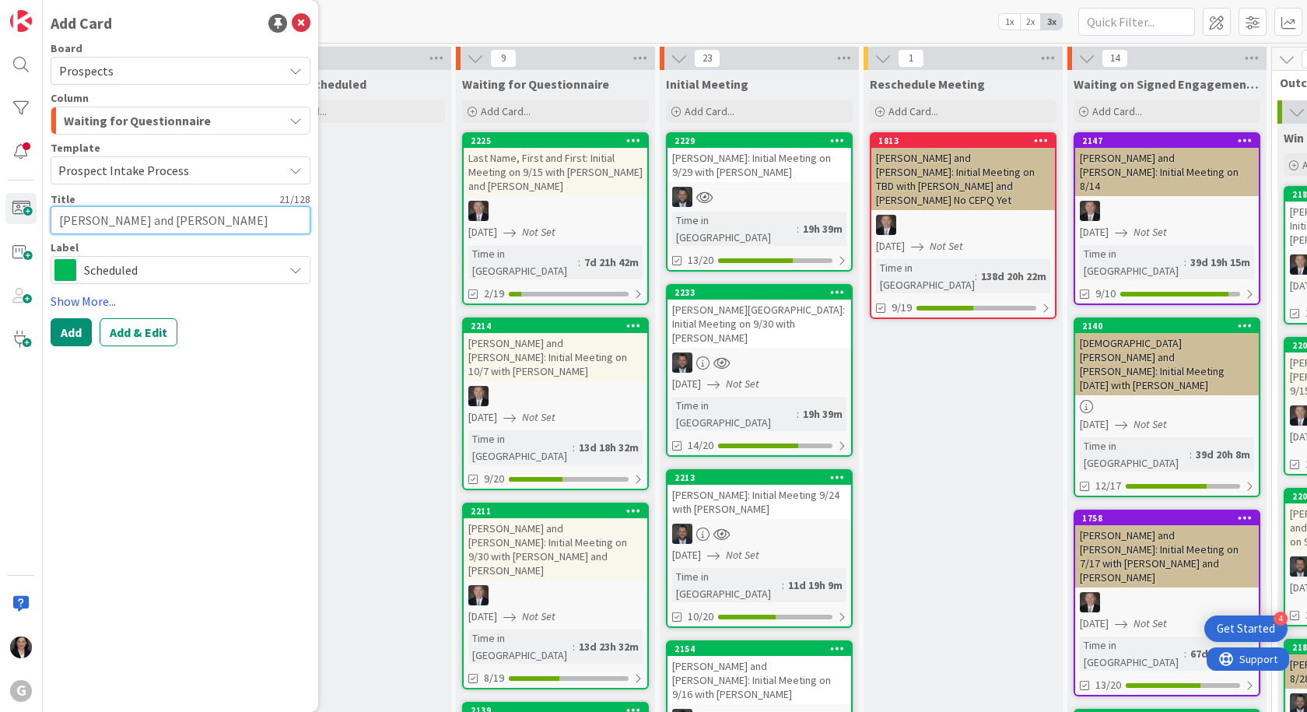
type textarea "x"
type textarea "Cueto, Jessie and Aryl"
type textarea "x"
type textarea "Cueto, Jessie and Aryln"
type textarea "x"
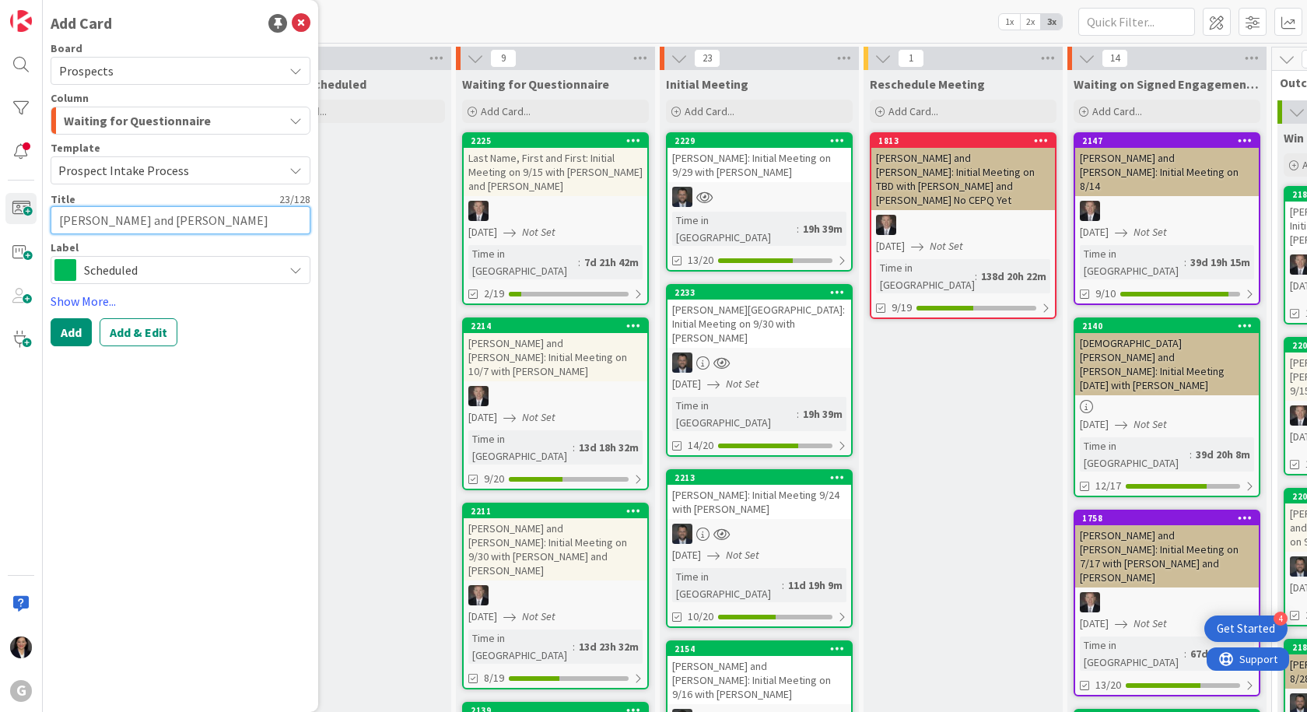
type textarea "Cueto, Jessie and Aryln"
type textarea "x"
type textarea "Cueto, Jessie and Aryln"
type textarea "x"
type textarea "Cueto, Jessie and Aryln:"
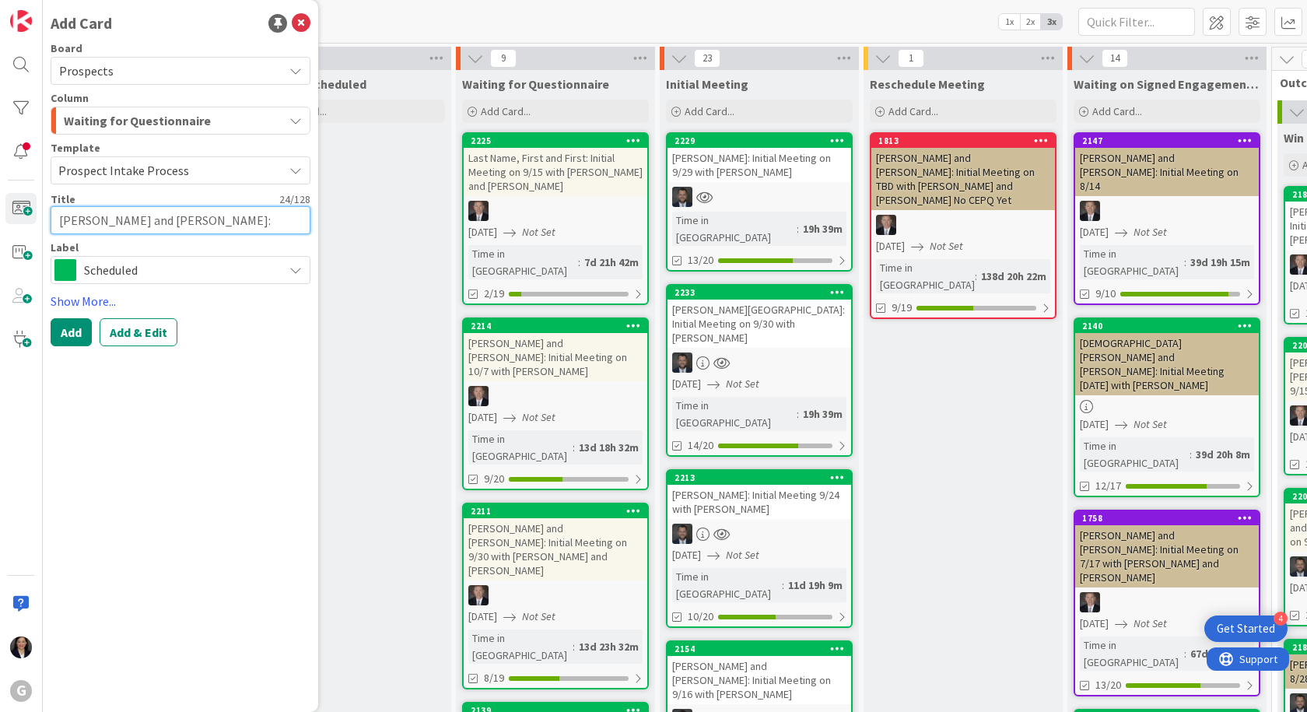
type textarea "x"
type textarea "Cueto, Jessie and Aryln:"
type textarea "x"
type textarea "Cueto, Jessie and Aryln: In"
type textarea "x"
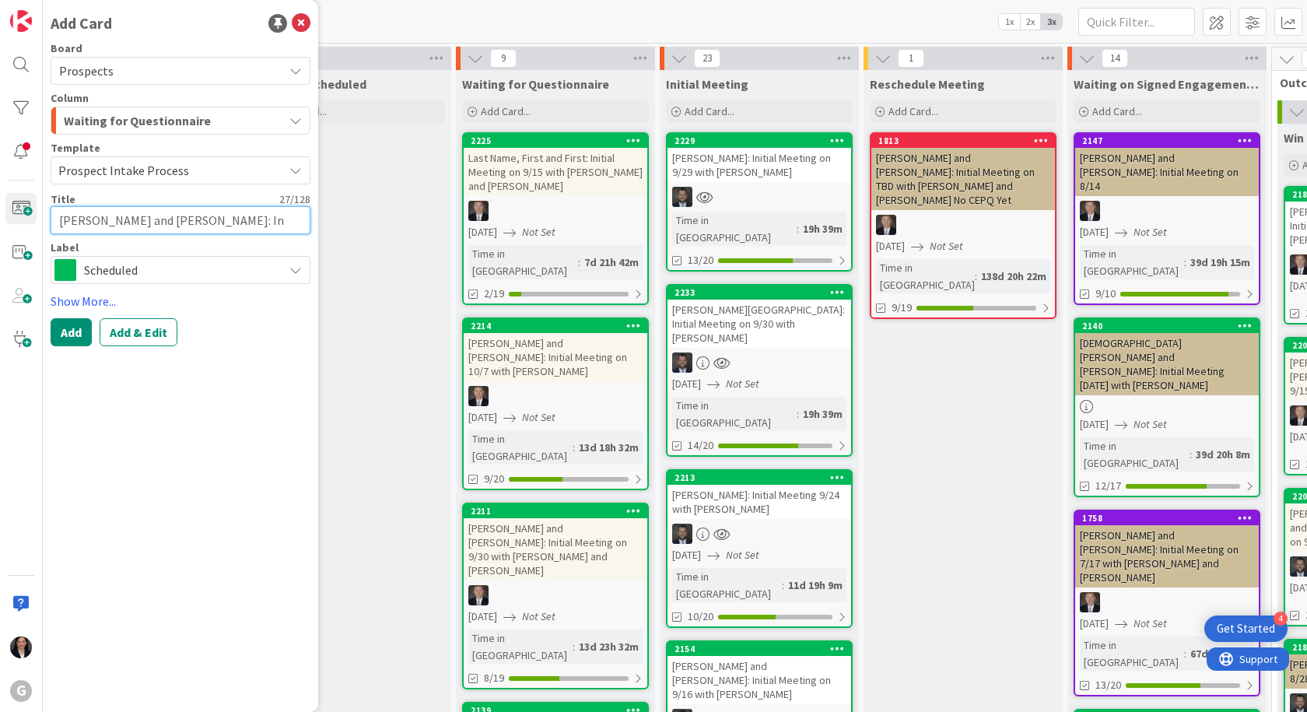
type textarea "Cueto, Jessie and Aryln: Ini"
type textarea "x"
type textarea "Cueto, Jessie and Aryln: Initi"
type textarea "x"
type textarea "Cueto, Jessie and Aryln: Initia"
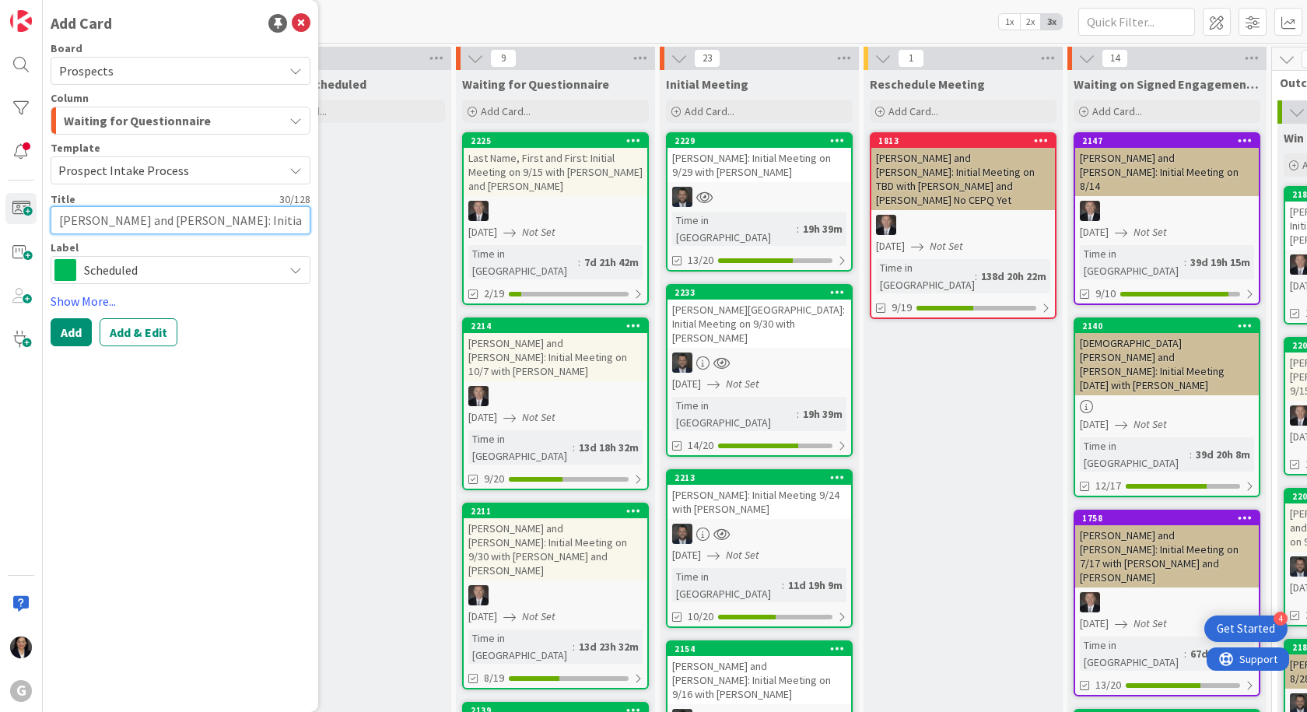
type textarea "x"
type textarea "Cueto, Jessie and Aryln: Initial"
type textarea "x"
type textarea "Cueto, Jessie and Aryln: Initial"
type textarea "x"
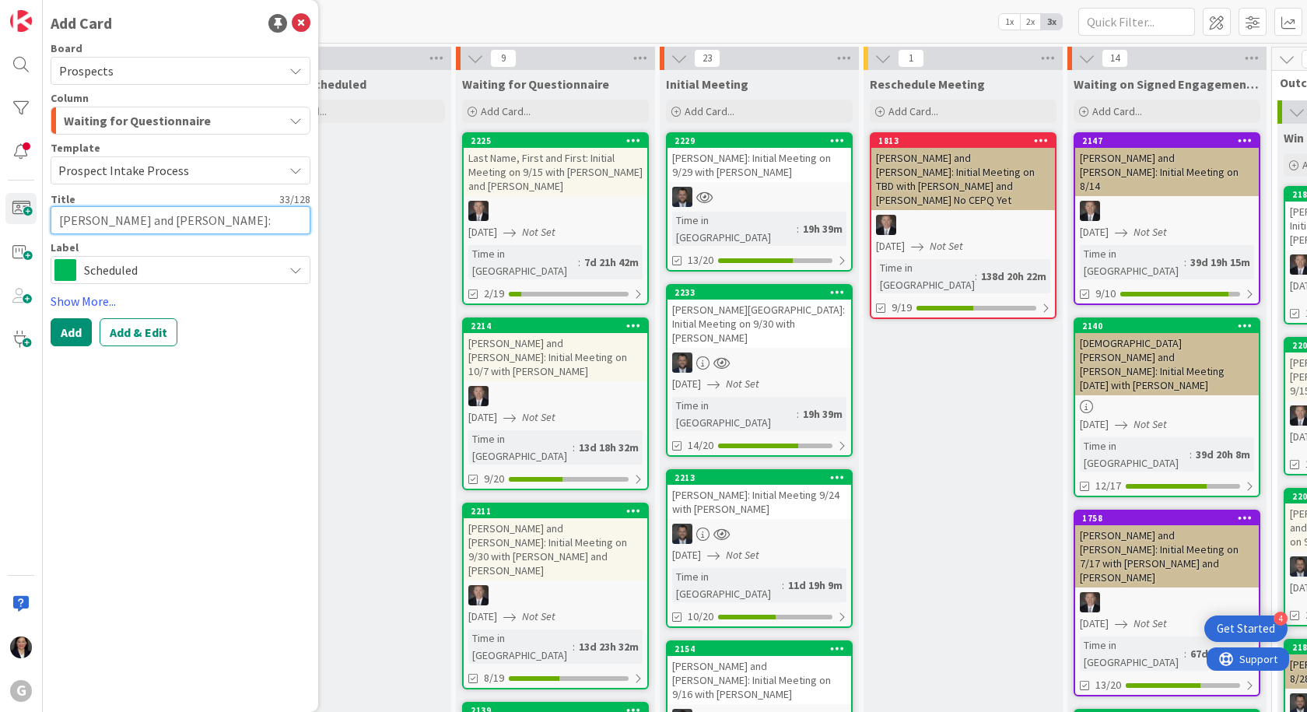
type textarea "Cueto, Jessie and Aryln: Initial M"
type textarea "x"
type textarea "Cueto, Jessie and Aryln: Initial Me"
type textarea "x"
type textarea "Cueto, Jessie and Aryln: Initial Mee"
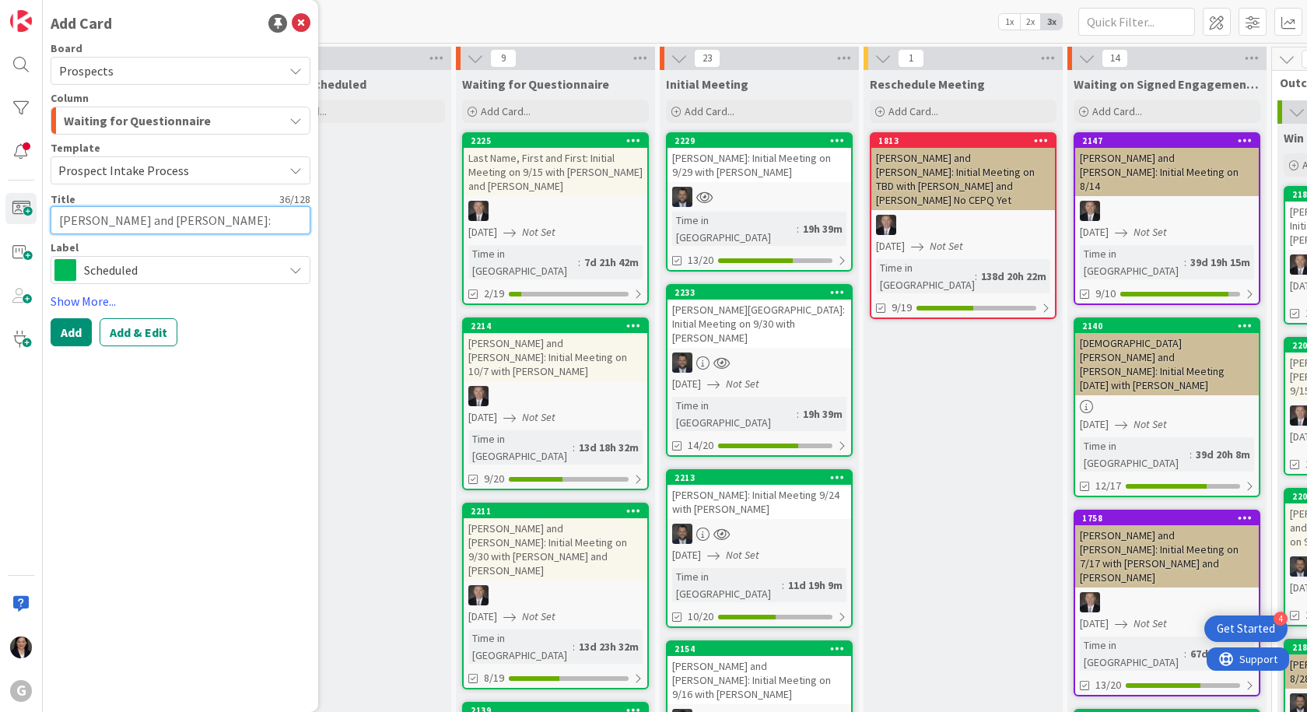
type textarea "x"
type textarea "Cueto, Jessie and Aryln: Initial Meet"
type textarea "x"
type textarea "Cueto, Jessie and Aryln: Initial Meeti"
type textarea "x"
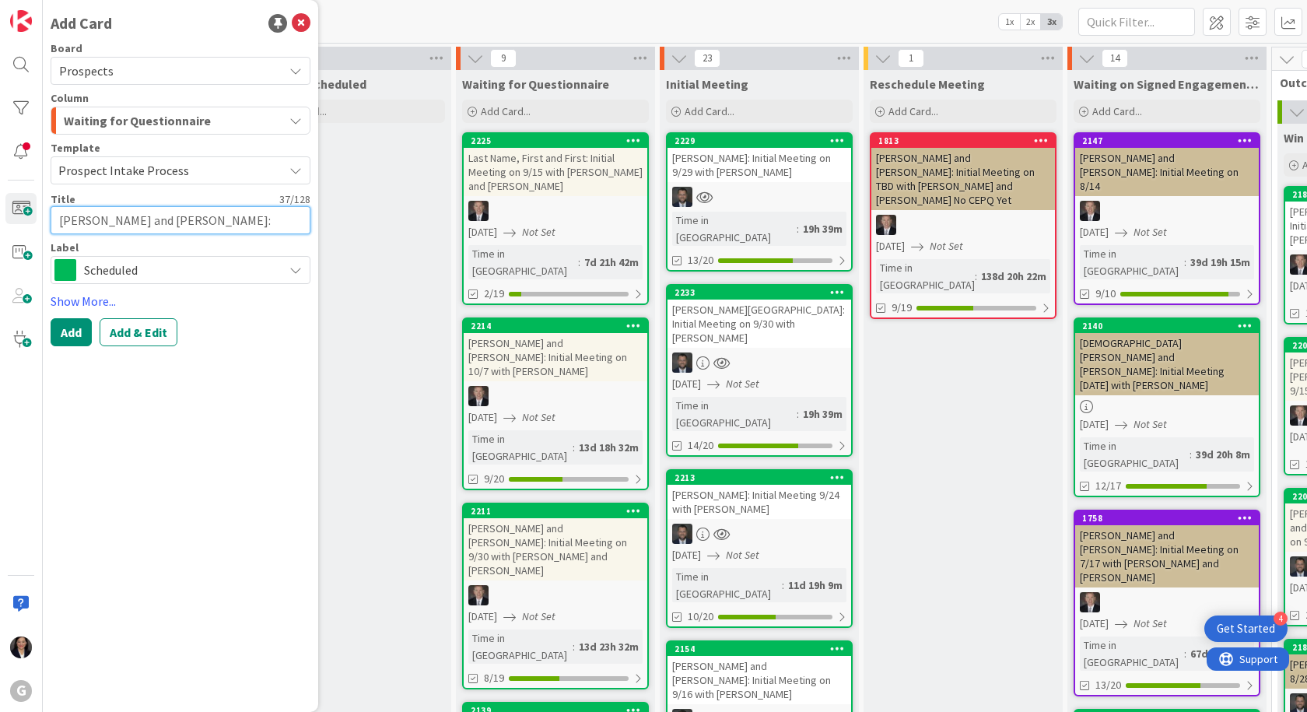
type textarea "Cueto, Jessie and Aryln: Initial Meetin"
type textarea "x"
type textarea "Cueto, Jessie and Aryln: Initial Meeting"
type textarea "x"
type textarea "Cueto, Jessie and Aryln: Initial Meeting"
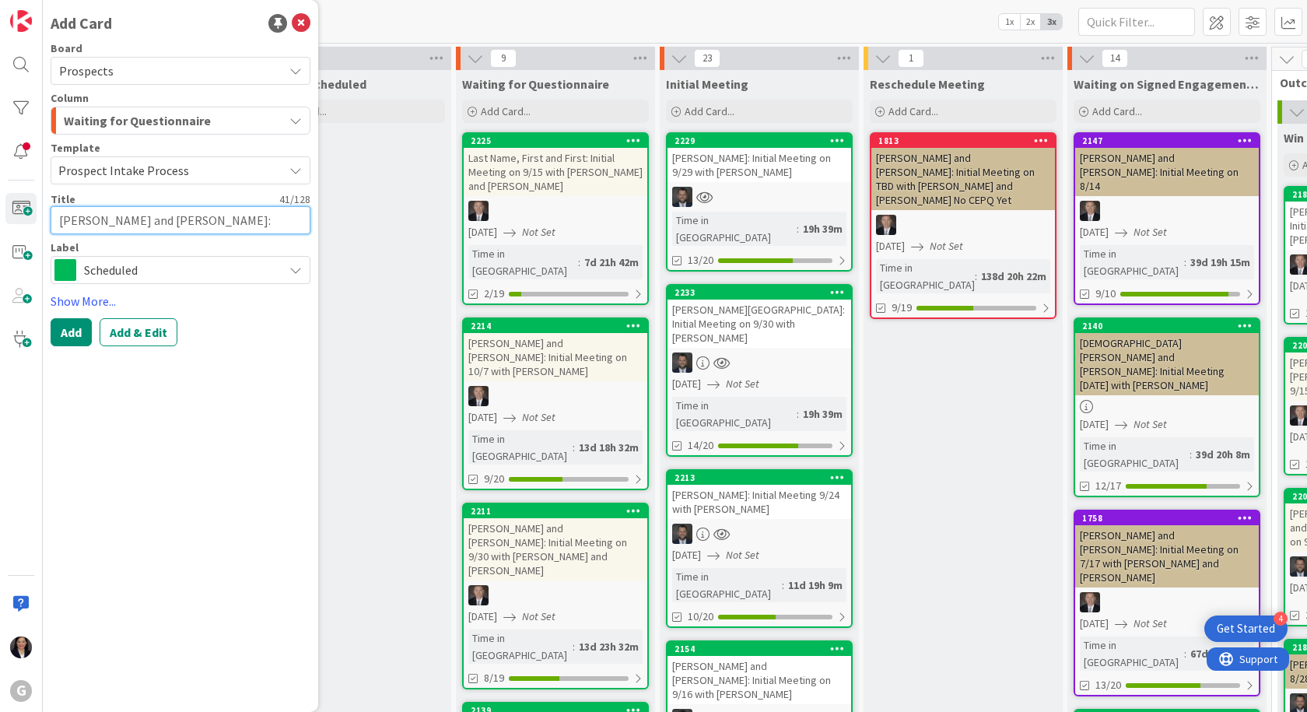
type textarea "x"
type textarea "Cueto, Jessie and Aryln: Initial Meeting o"
type textarea "x"
type textarea "Cueto, Jessie and Aryln: Initial Meeting on"
type textarea "x"
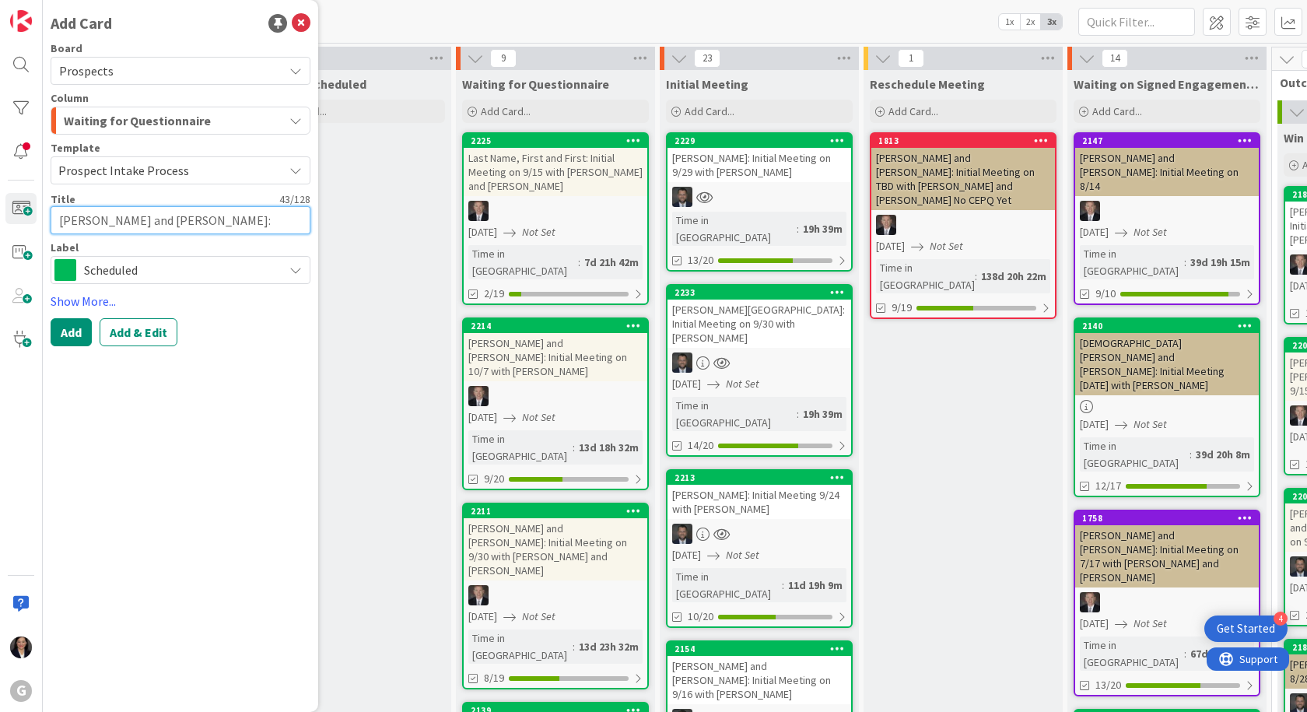
type textarea "Cueto, Jessie and Aryln: Initial Meeting on"
type textarea "x"
type textarea "Cueto, Jessie and Aryln: Initial Meeting on 1"
type textarea "x"
type textarea "Cueto, Jessie and Aryln: Initial Meeting on 10"
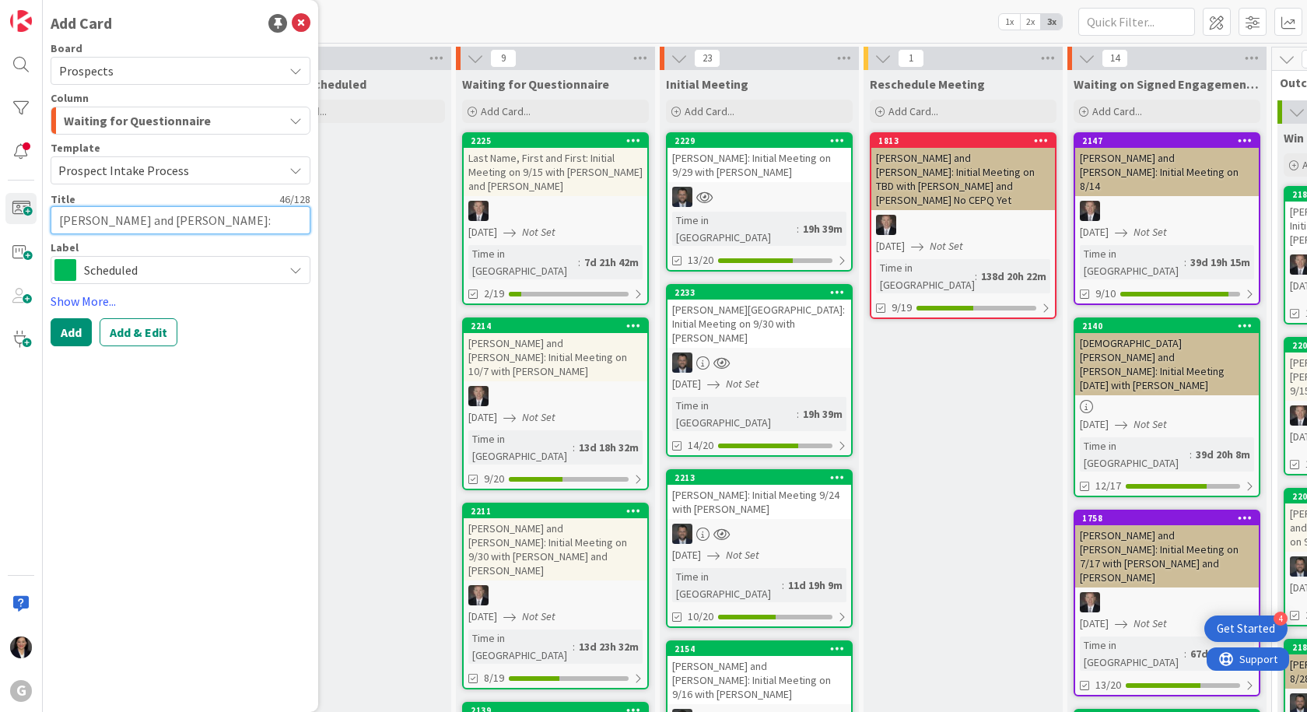
type textarea "x"
type textarea "Cueto, Jessie and Aryln: Initial Meeting on 10/"
type textarea "x"
type textarea "Cueto, Jessie and Aryln: Initial Meeting on 10/2"
type textarea "x"
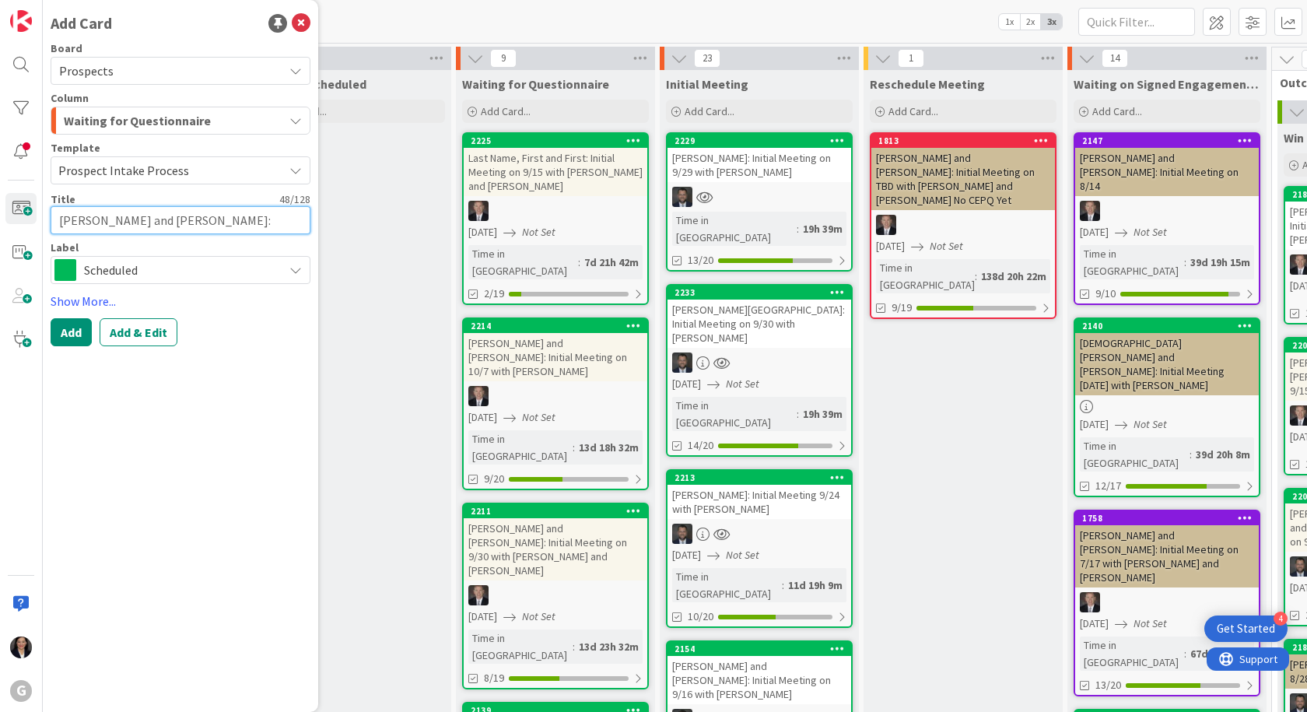
type textarea "Cueto, Jessie and Aryln: Initial Meeting on 10/2"
type textarea "x"
type textarea "Cueto, Jessie and Aryln: Initial Meeting on 10/2 w"
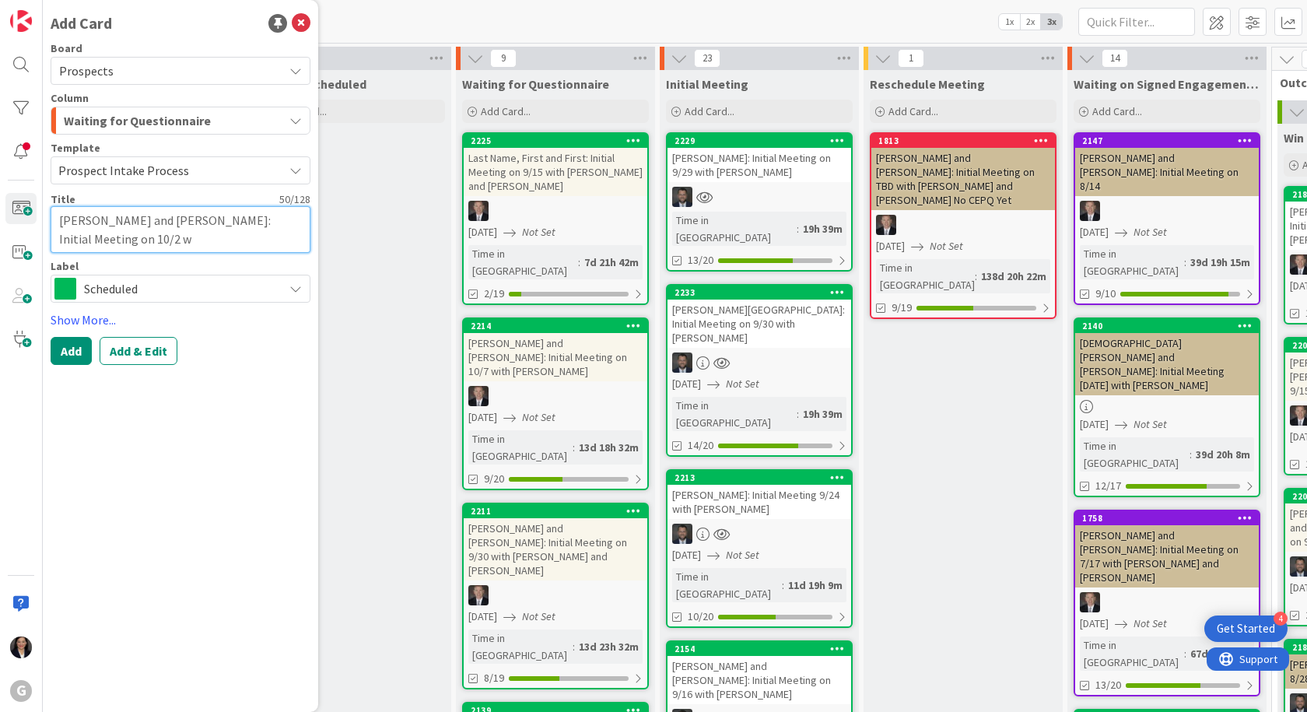
type textarea "x"
type textarea "Cueto, Jessie and Aryln: Initial Meeting on 10/2 wi"
type textarea "x"
type textarea "Cueto, Jessie and Aryln: Initial Meeting on 10/2 wit"
type textarea "x"
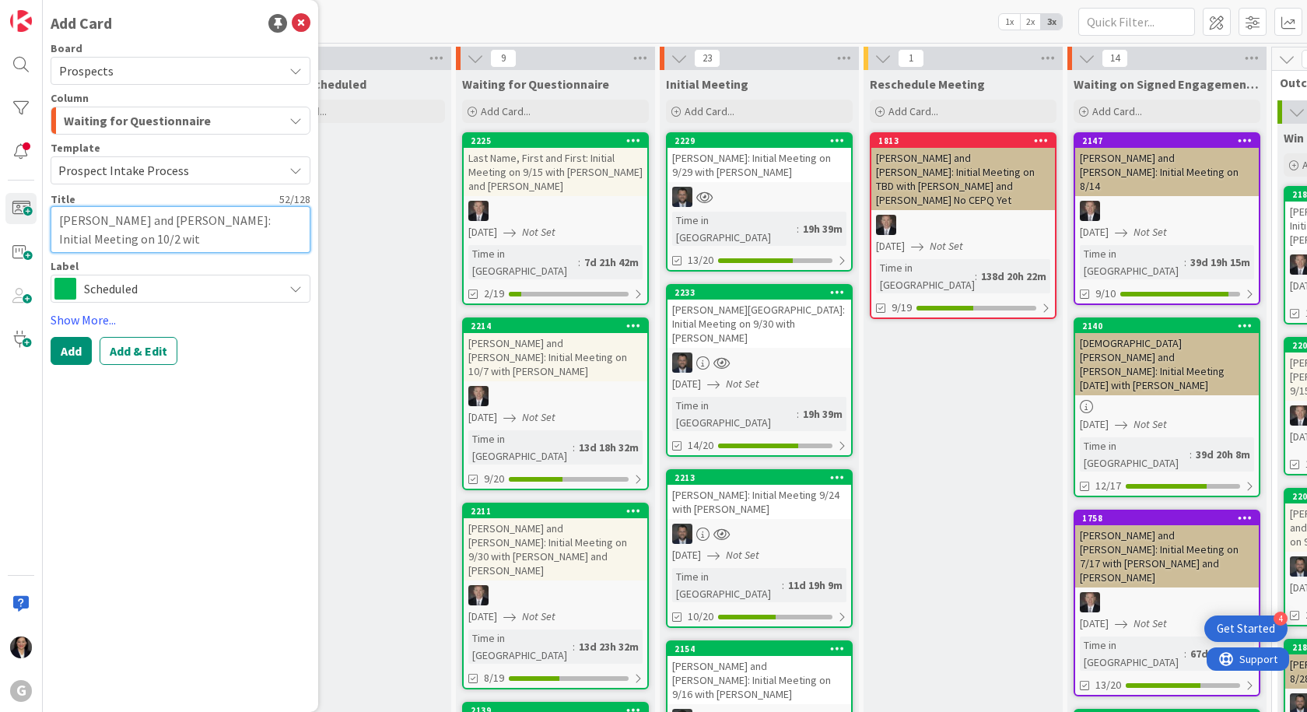
type textarea "Cueto, Jessie and Aryln: Initial Meeting on 10/2 with"
type textarea "x"
type textarea "Cueto, Jessie and Aryln: Initial Meeting on 10/2 with"
type textarea "x"
type textarea "Cueto, Jessie and Aryln: Initial Meeting on 10/2 with J"
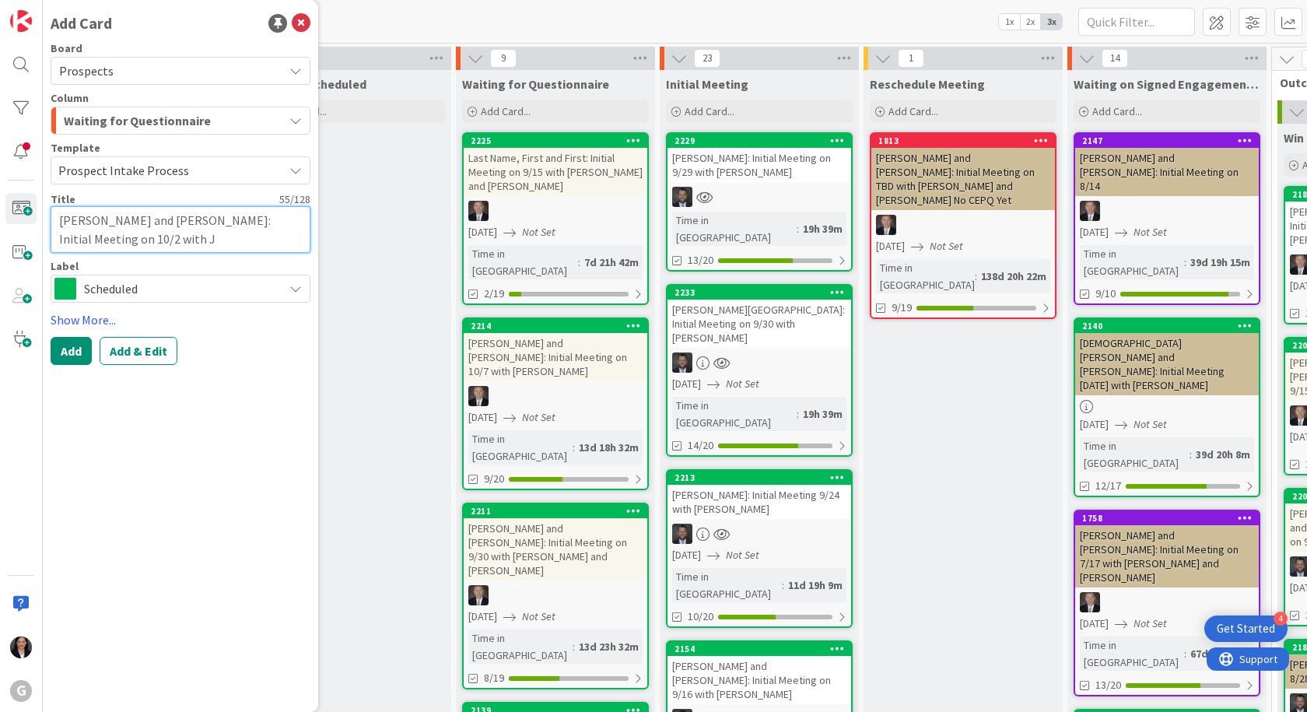
type textarea "x"
type textarea "Cueto, Jessie and Aryln: Initial Meeting on 10/2 with Jo"
type textarea "x"
type textarea "Cueto, Jessie and Aryln: Initial Meeting on 10/2 with Jon"
type textarea "x"
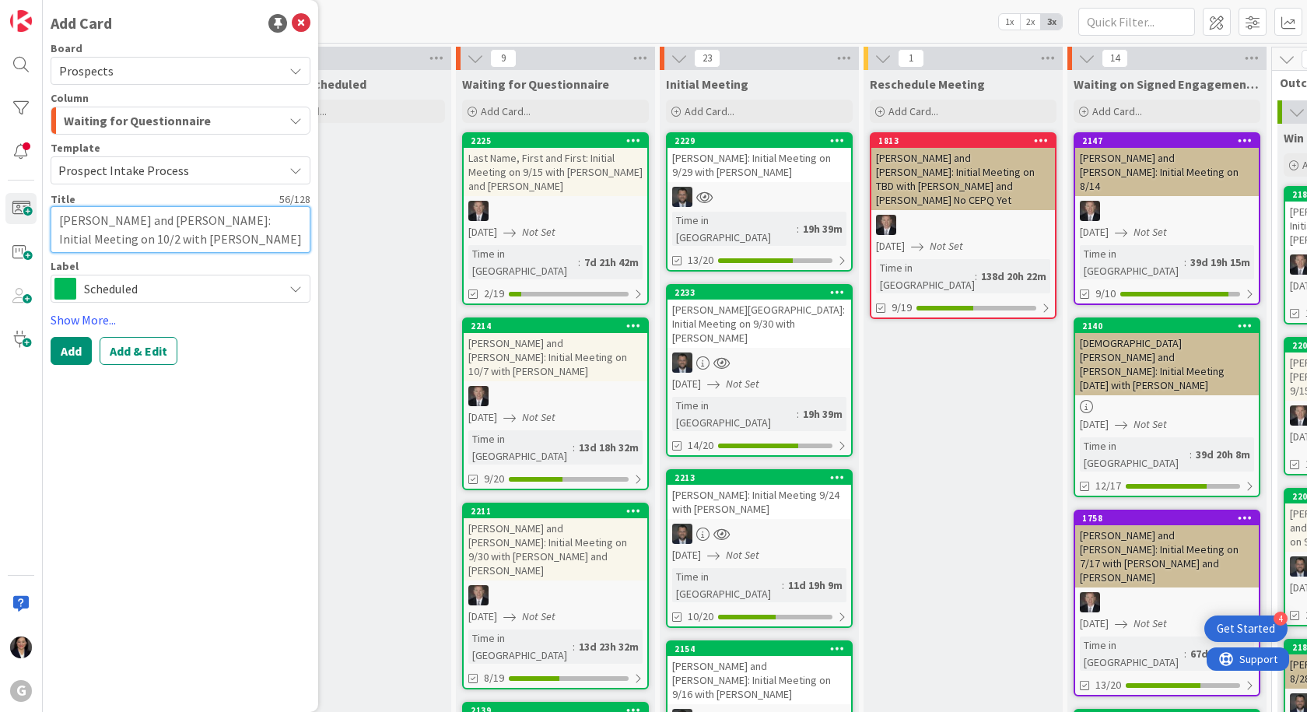
type textarea "Cueto, Jessie and Aryln: Initial Meeting on 10/2 with Jona"
type textarea "x"
type textarea "Cueto, Jessie and Aryln: Initial Meeting on 10/2 with Jonas"
type textarea "x"
type textarea "Cueto, Jessie and Aryln: Initial Meeting on 10/2 with Jonas"
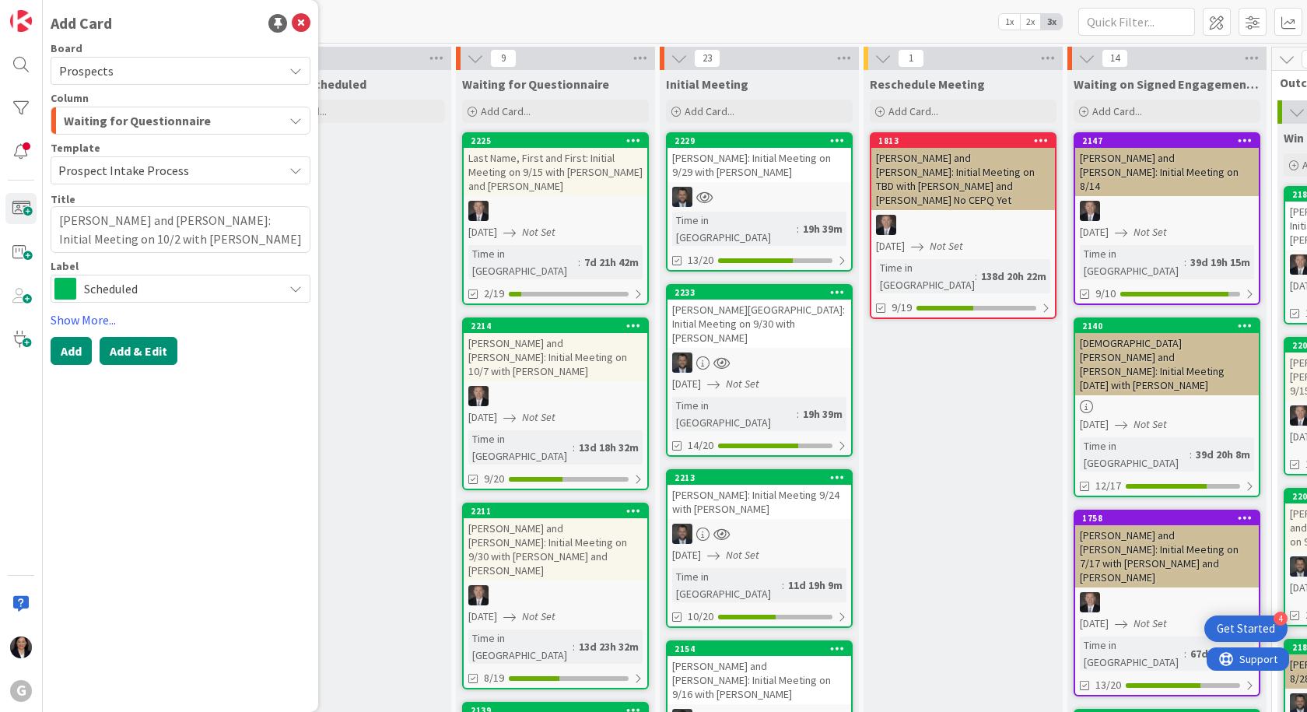
click at [161, 352] on button "Add & Edit" at bounding box center [139, 351] width 78 height 28
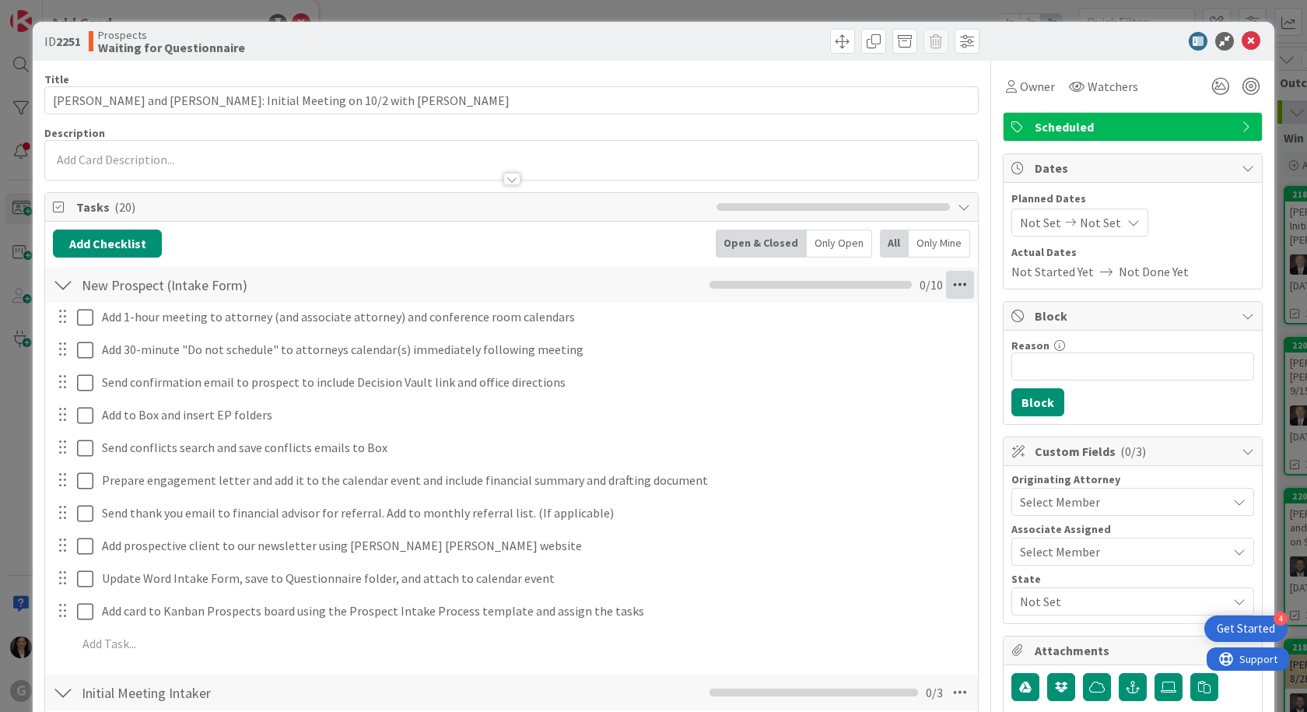
click at [950, 289] on icon at bounding box center [960, 285] width 28 height 28
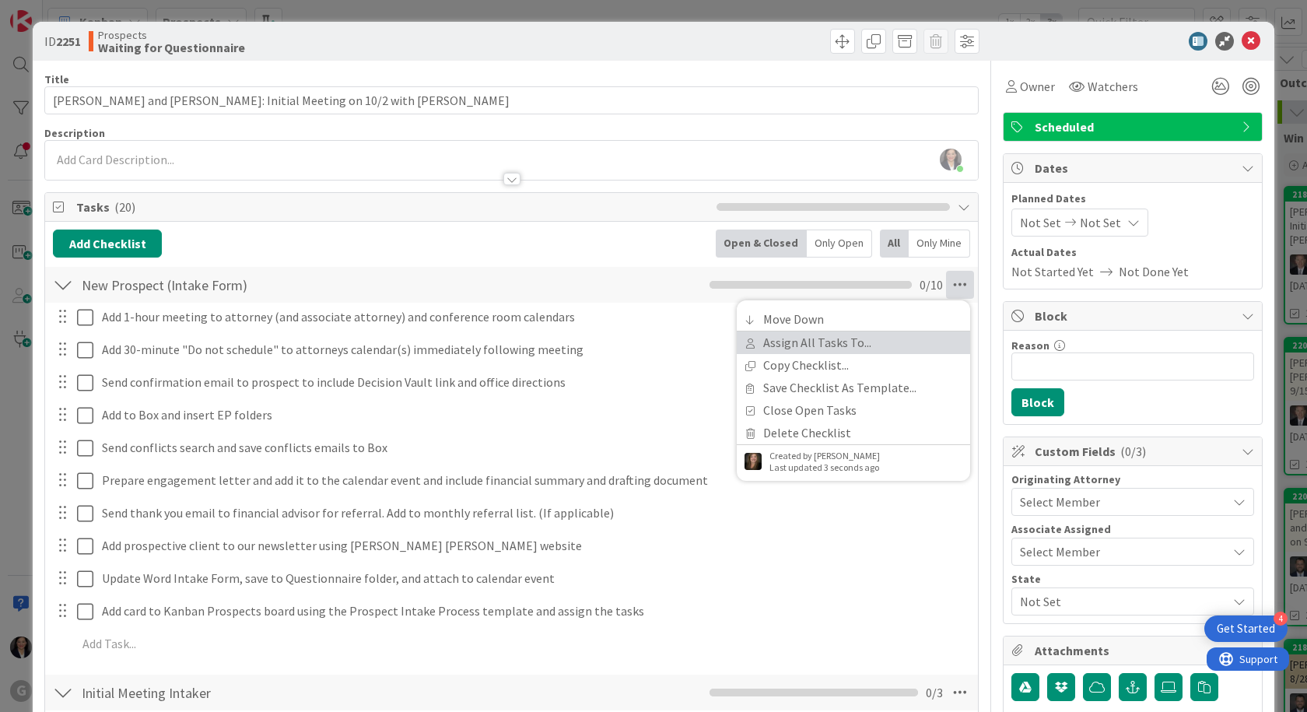
click at [885, 336] on link "Assign All Tasks To..." at bounding box center [853, 342] width 233 height 23
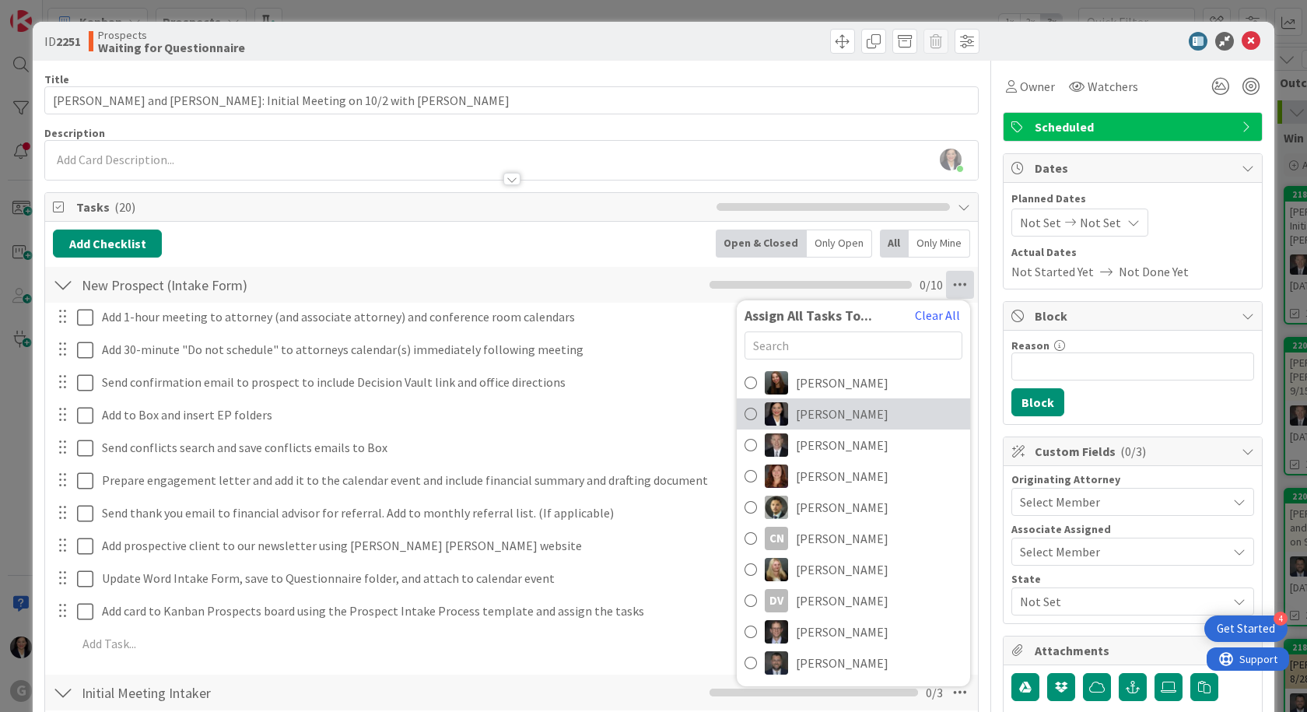
click at [866, 418] on link "Amber Medina" at bounding box center [853, 413] width 233 height 31
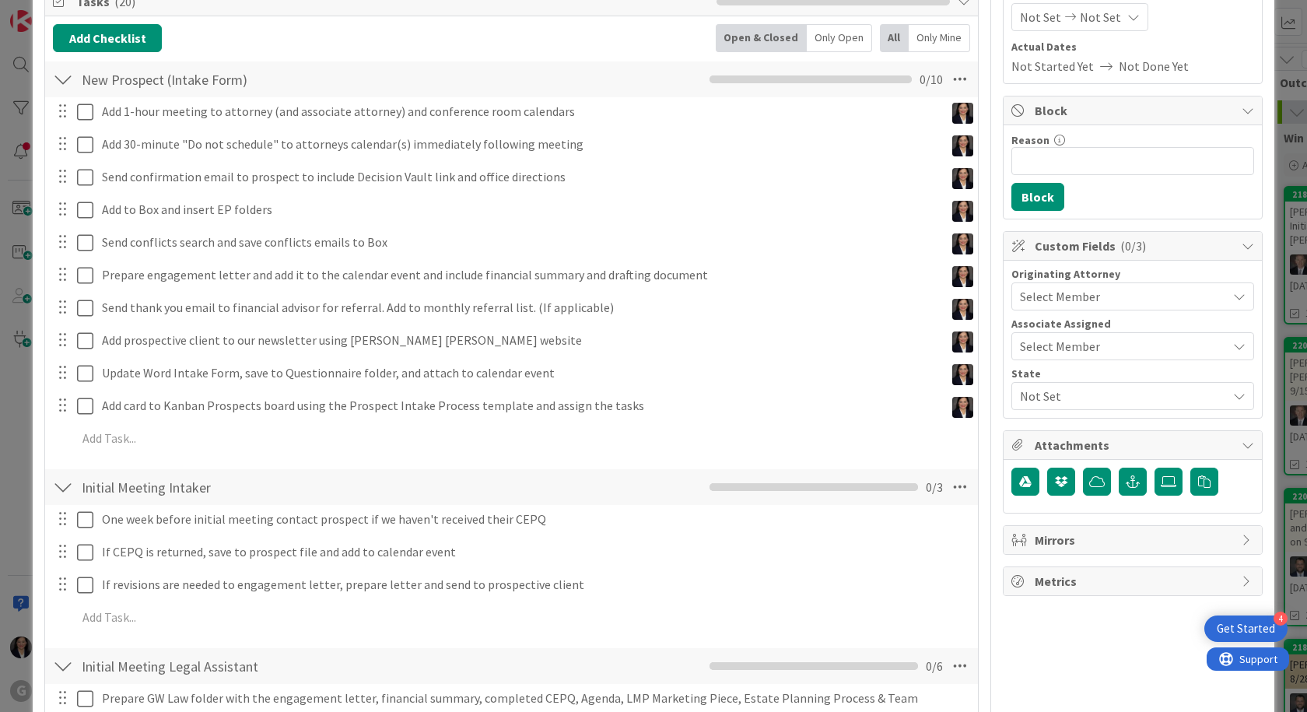
scroll to position [233, 0]
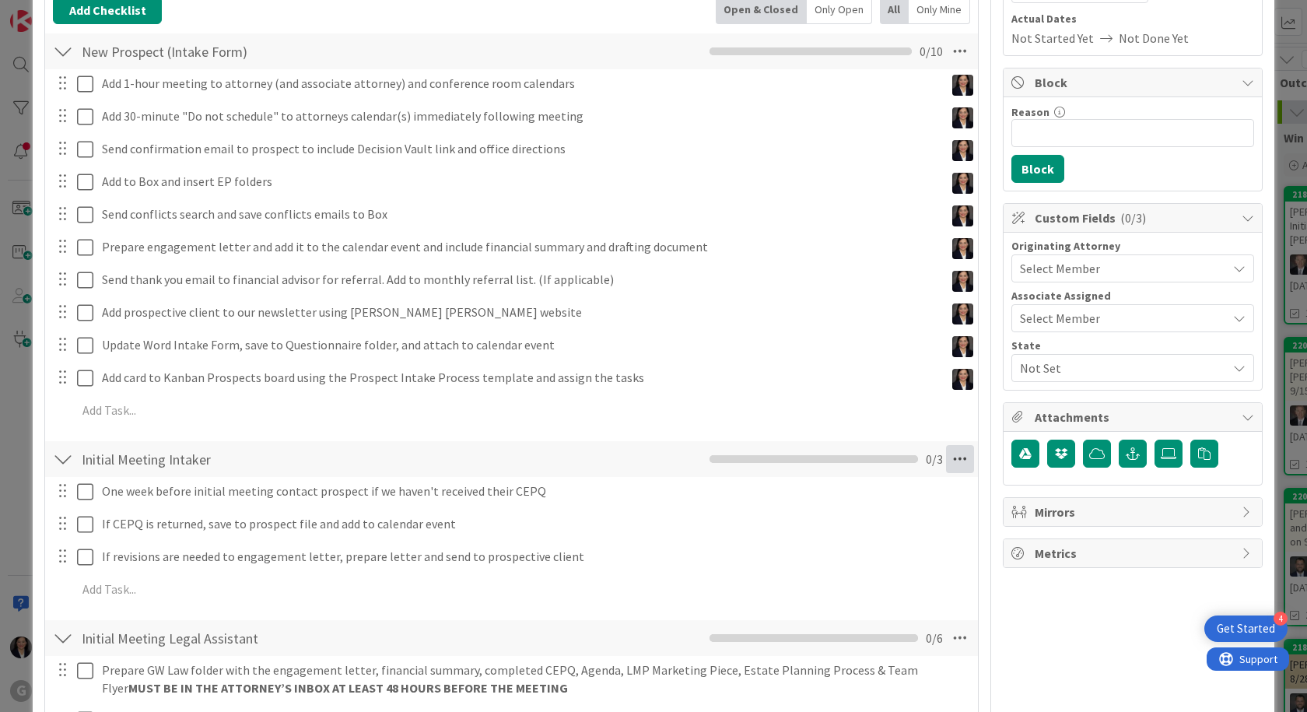
click at [955, 460] on icon at bounding box center [960, 459] width 28 height 28
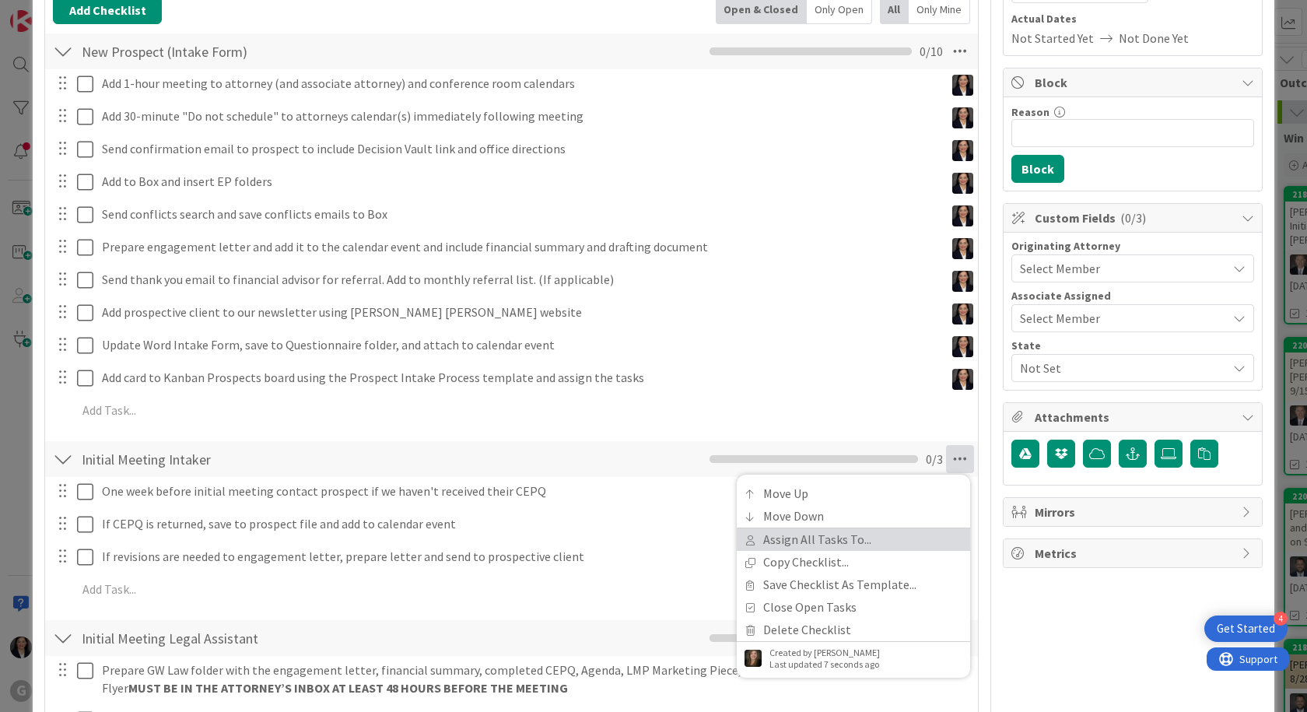
click at [867, 532] on link "Assign All Tasks To..." at bounding box center [853, 539] width 233 height 23
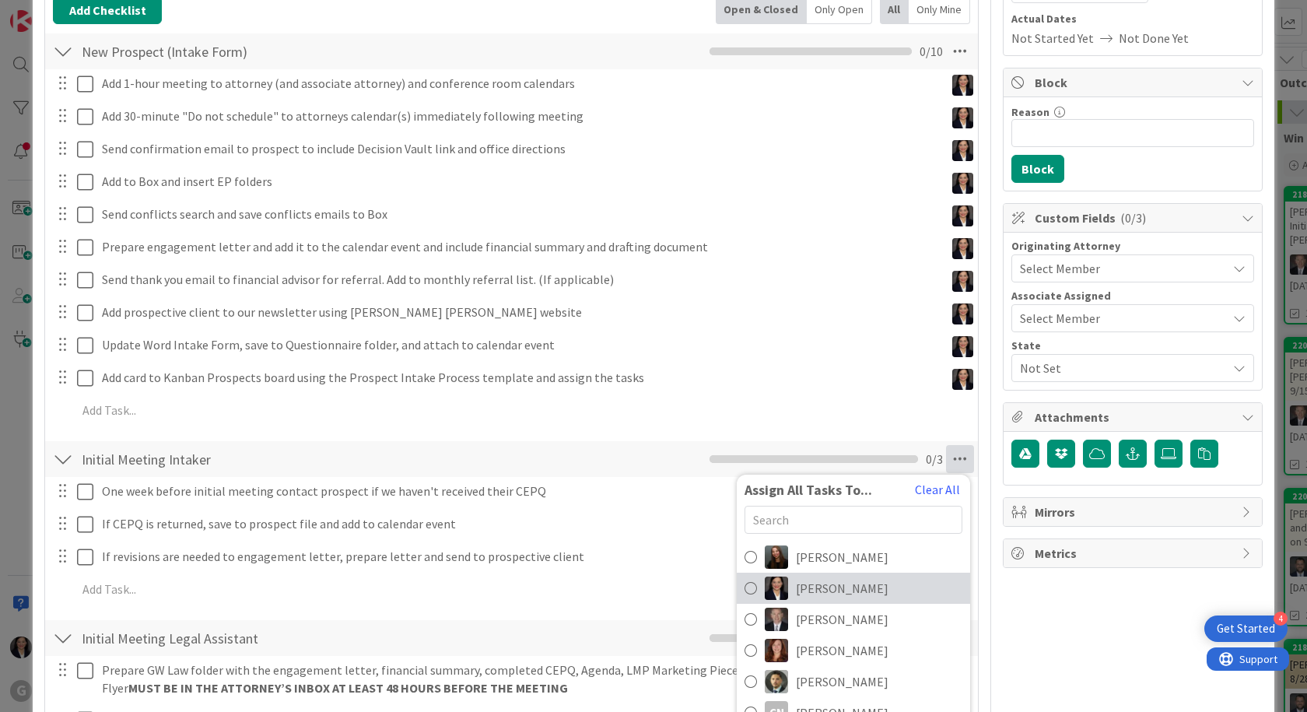
click at [853, 589] on span "Amber Medina" at bounding box center [842, 588] width 93 height 19
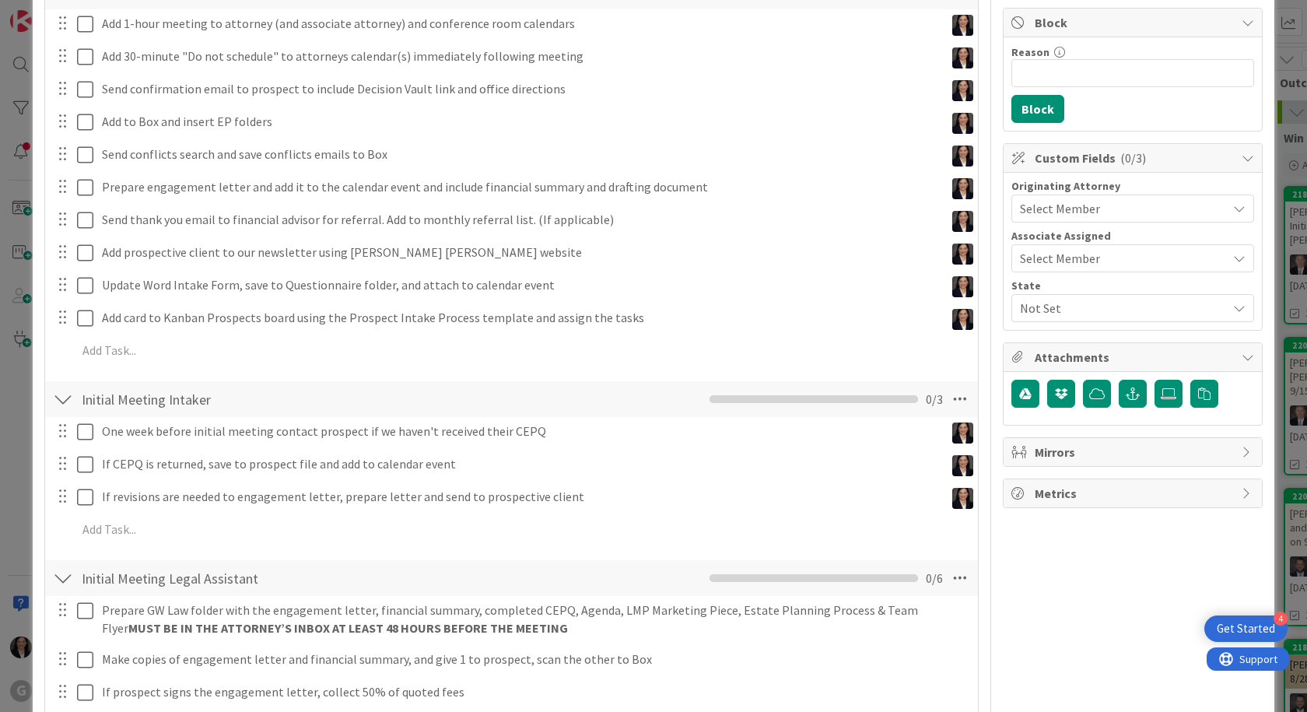
scroll to position [389, 0]
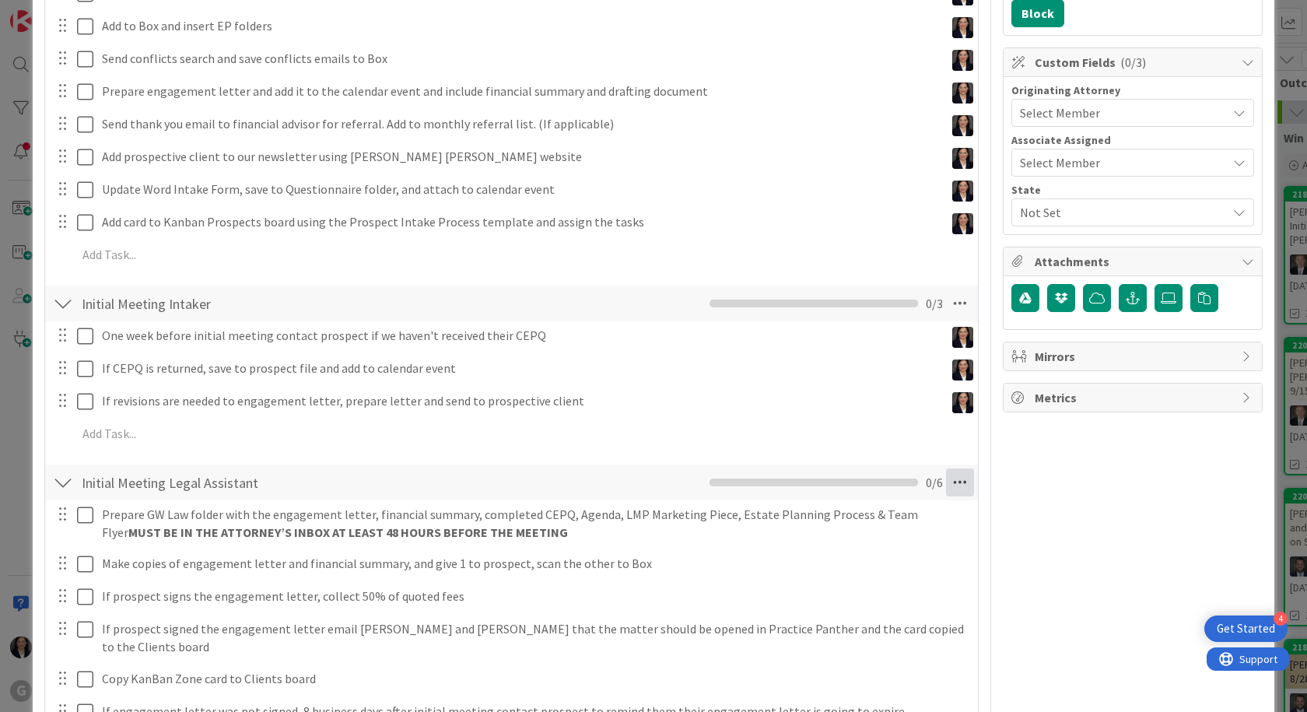
click at [950, 489] on icon at bounding box center [960, 482] width 28 height 28
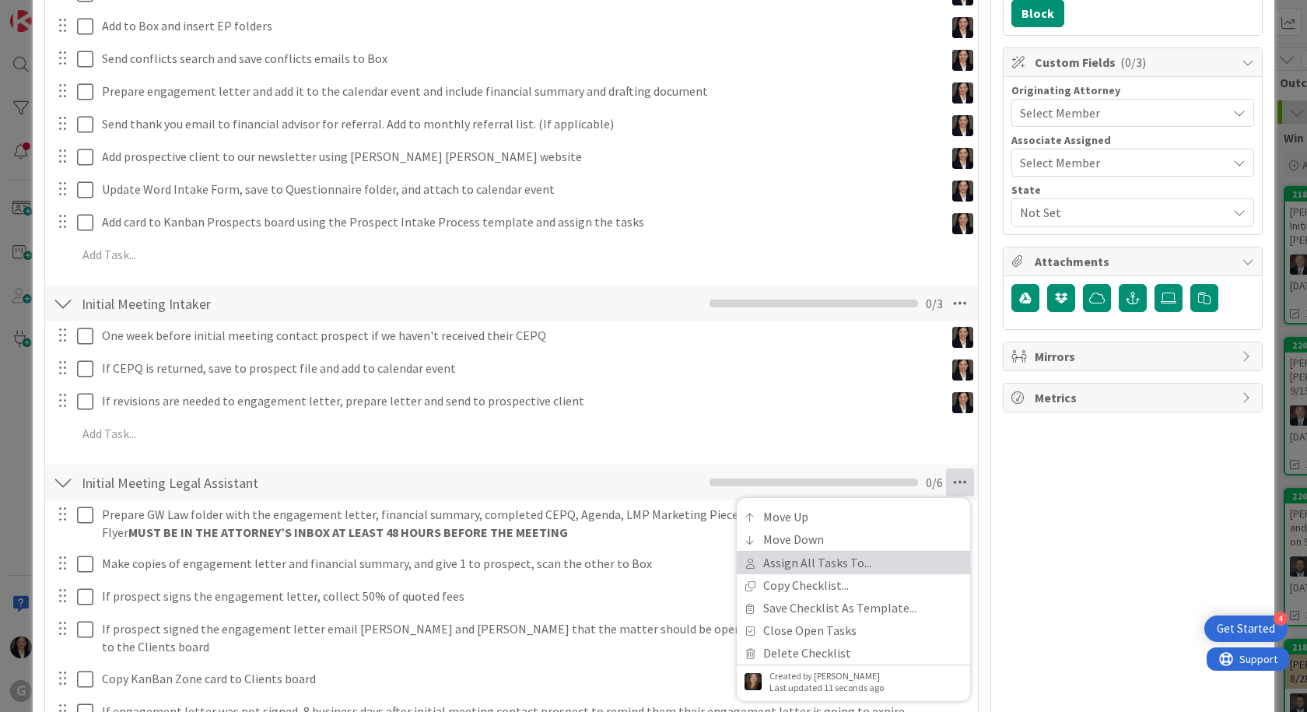
click at [853, 565] on link "Assign All Tasks To..." at bounding box center [853, 562] width 233 height 23
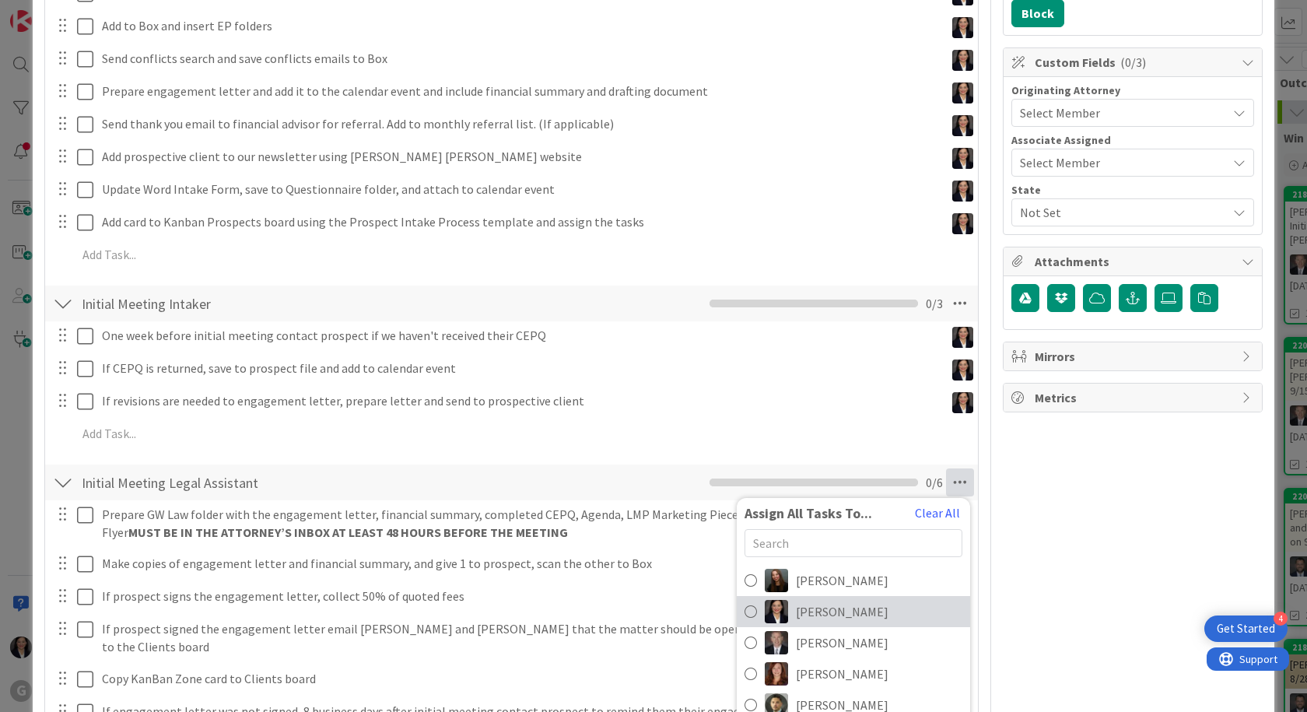
click at [819, 618] on span "Amber Medina" at bounding box center [842, 611] width 93 height 19
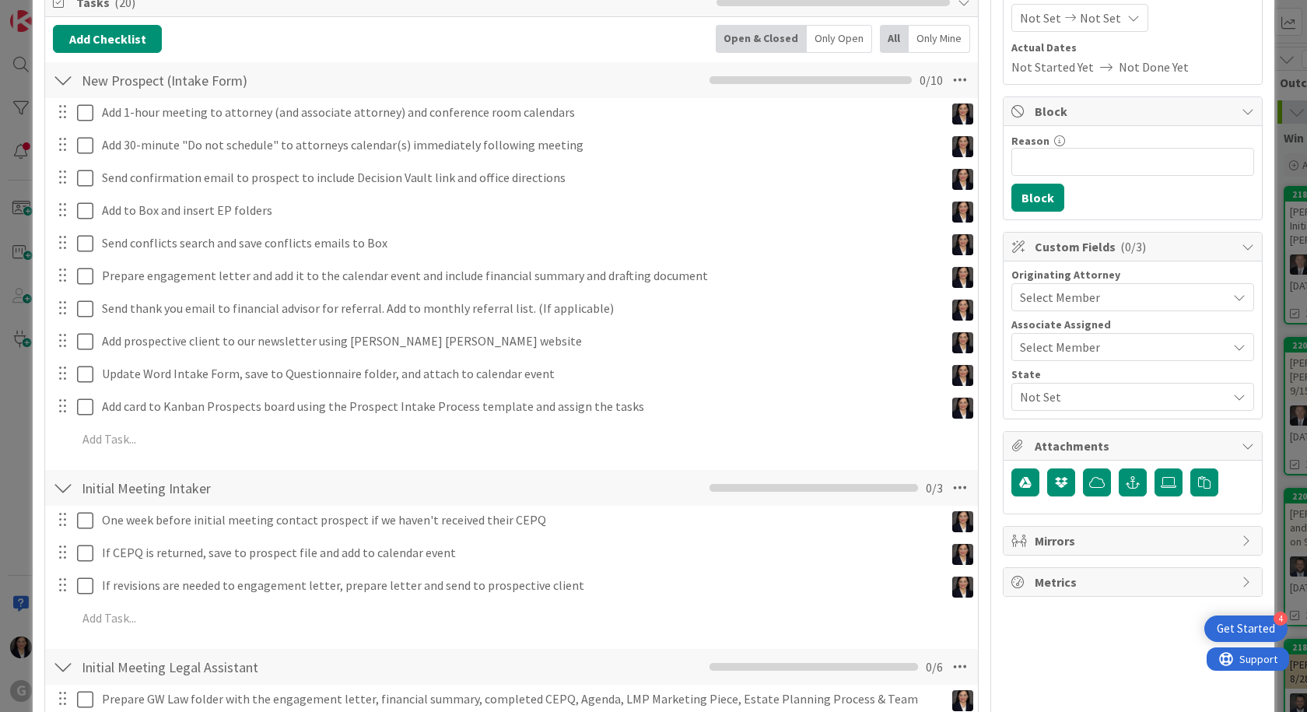
scroll to position [78, 0]
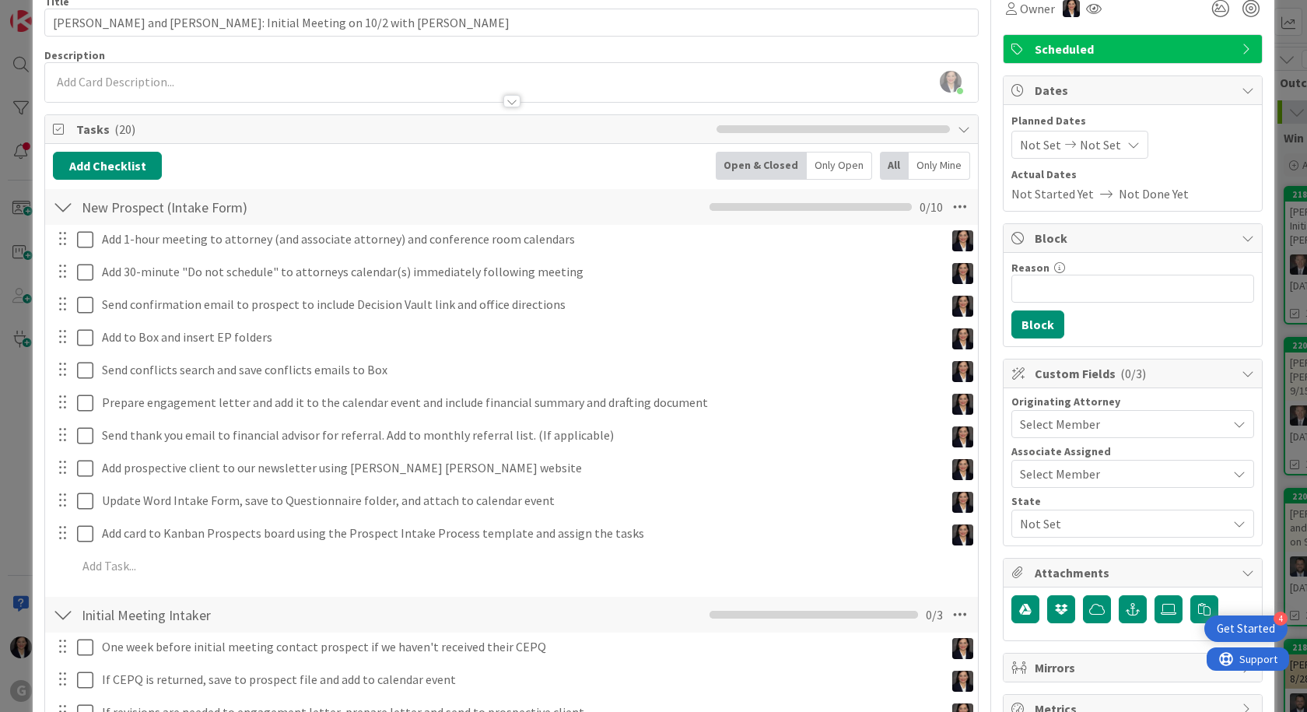
click at [1073, 422] on span "Select Member" at bounding box center [1060, 424] width 80 height 19
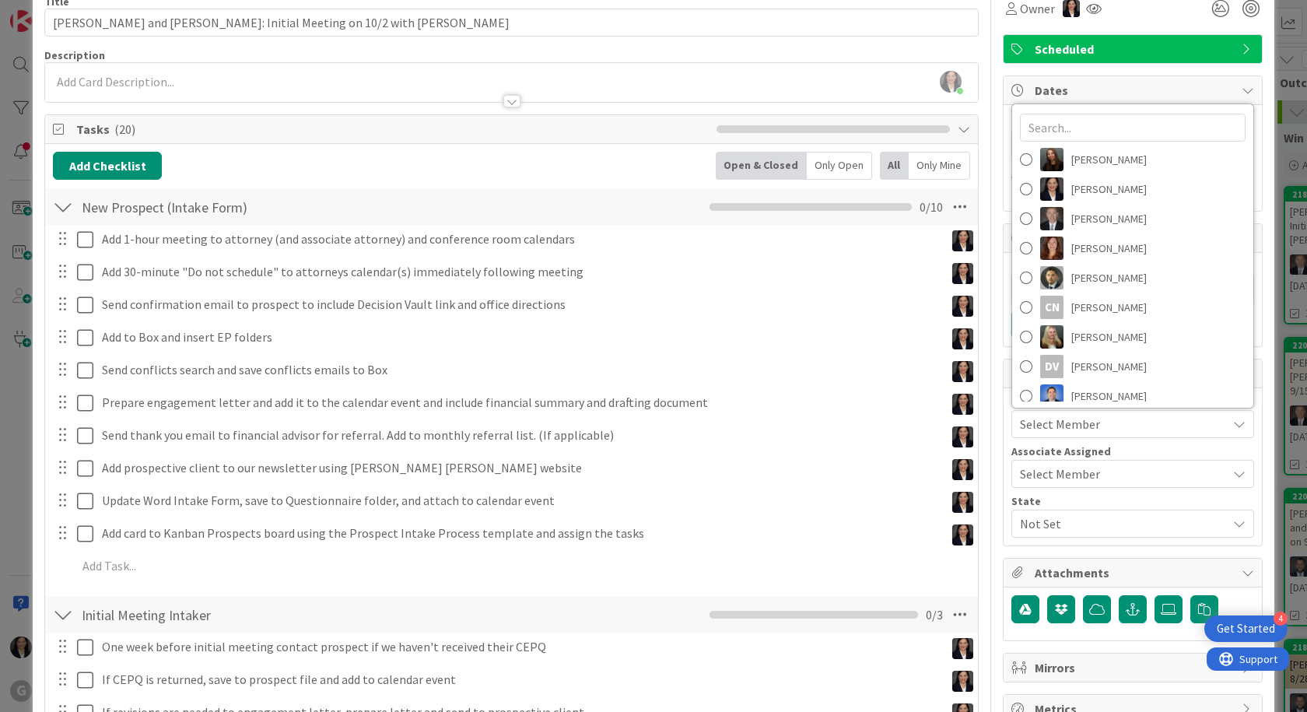
click at [1095, 436] on div "Select Member" at bounding box center [1132, 424] width 243 height 28
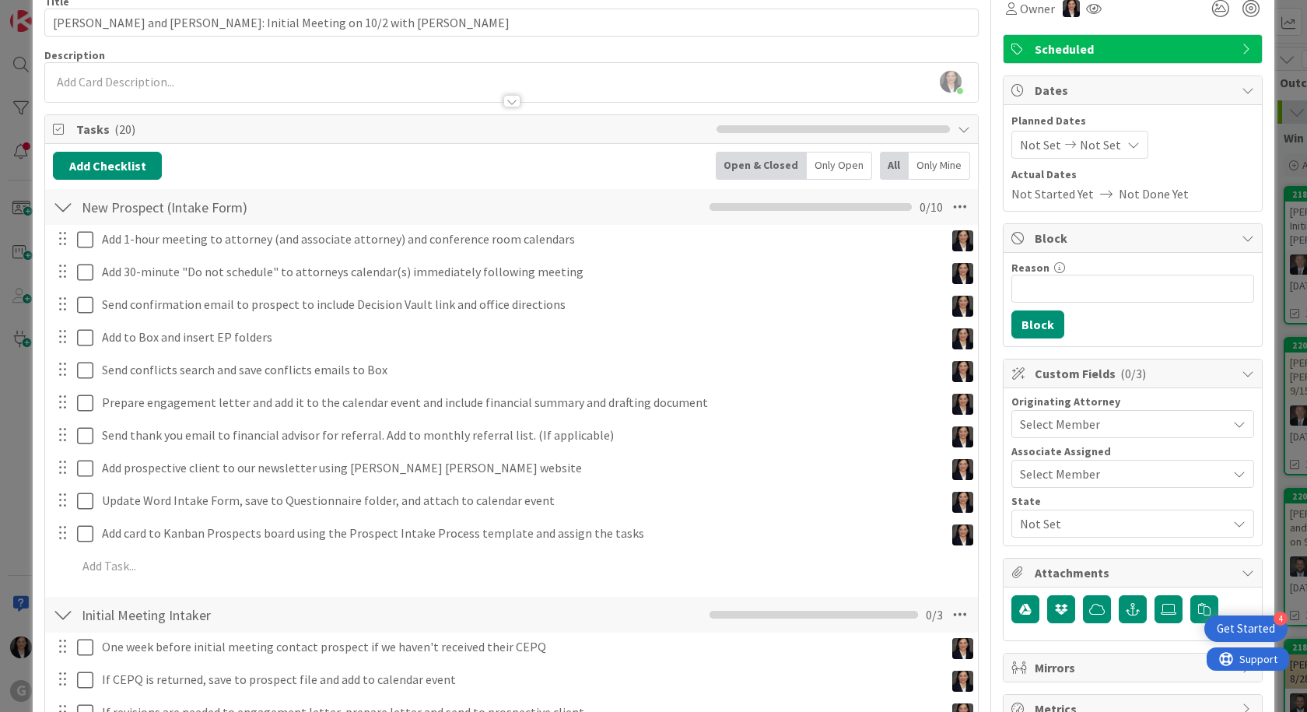
click at [1097, 428] on div "Select Member" at bounding box center [1123, 424] width 207 height 19
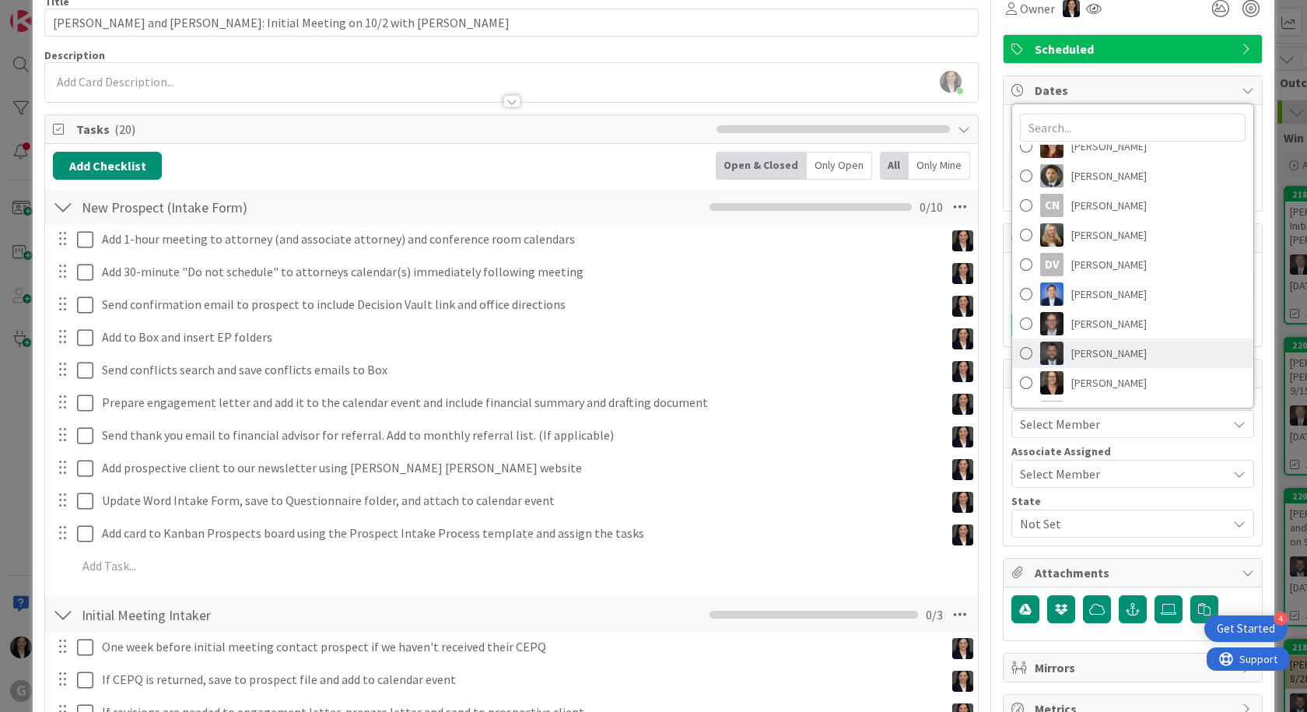
scroll to position [187, 0]
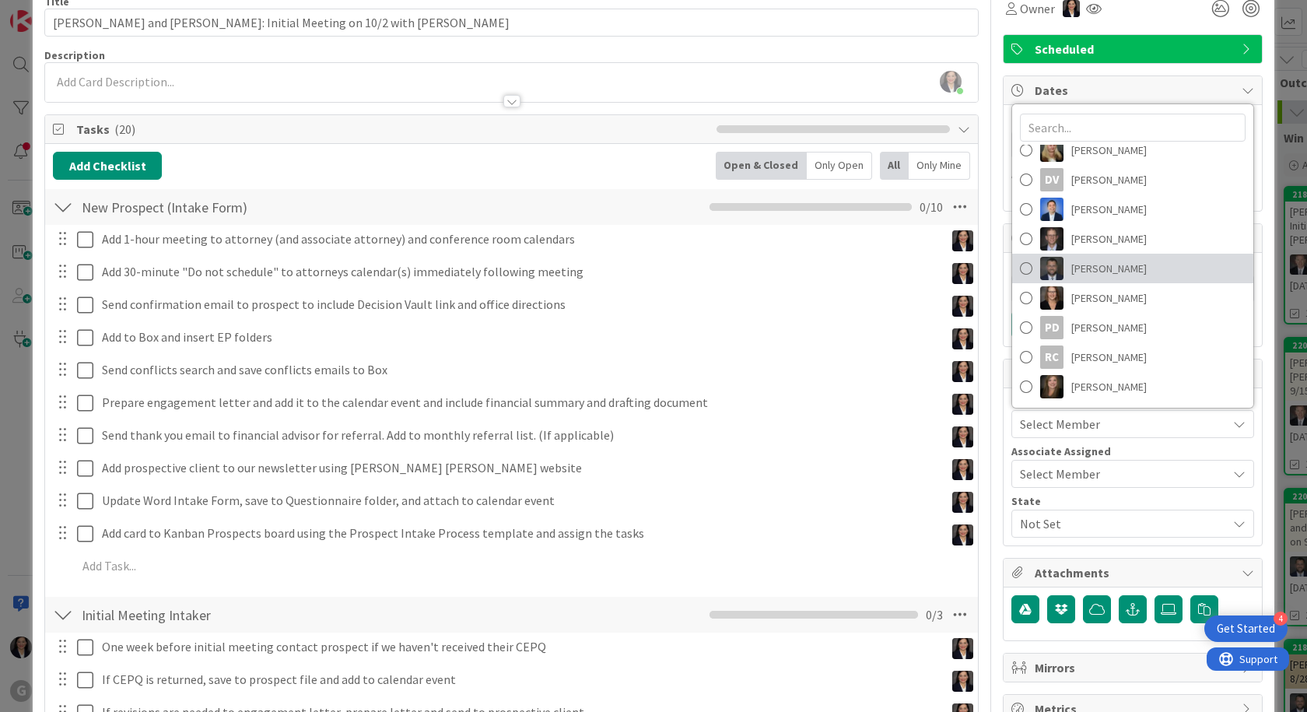
click at [1110, 268] on span "Jonas Weatherbie" at bounding box center [1108, 268] width 75 height 23
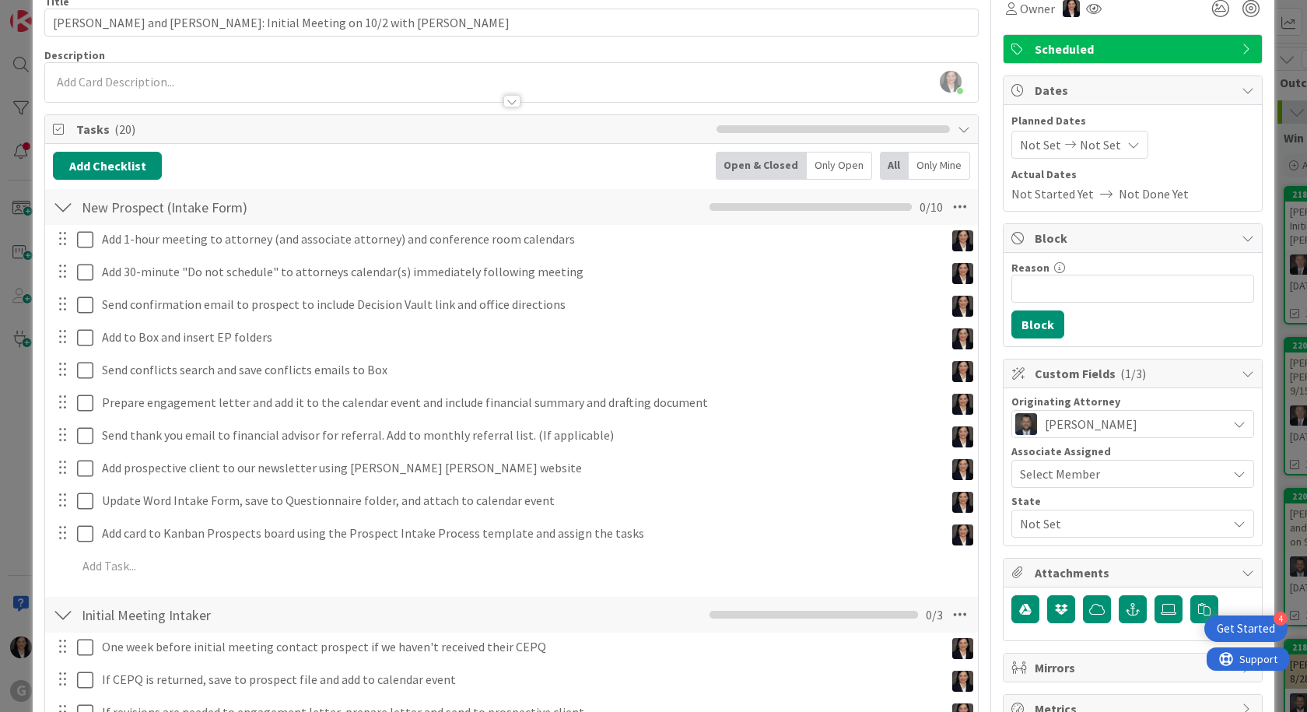
click at [1067, 525] on span "Not Set" at bounding box center [1123, 523] width 207 height 19
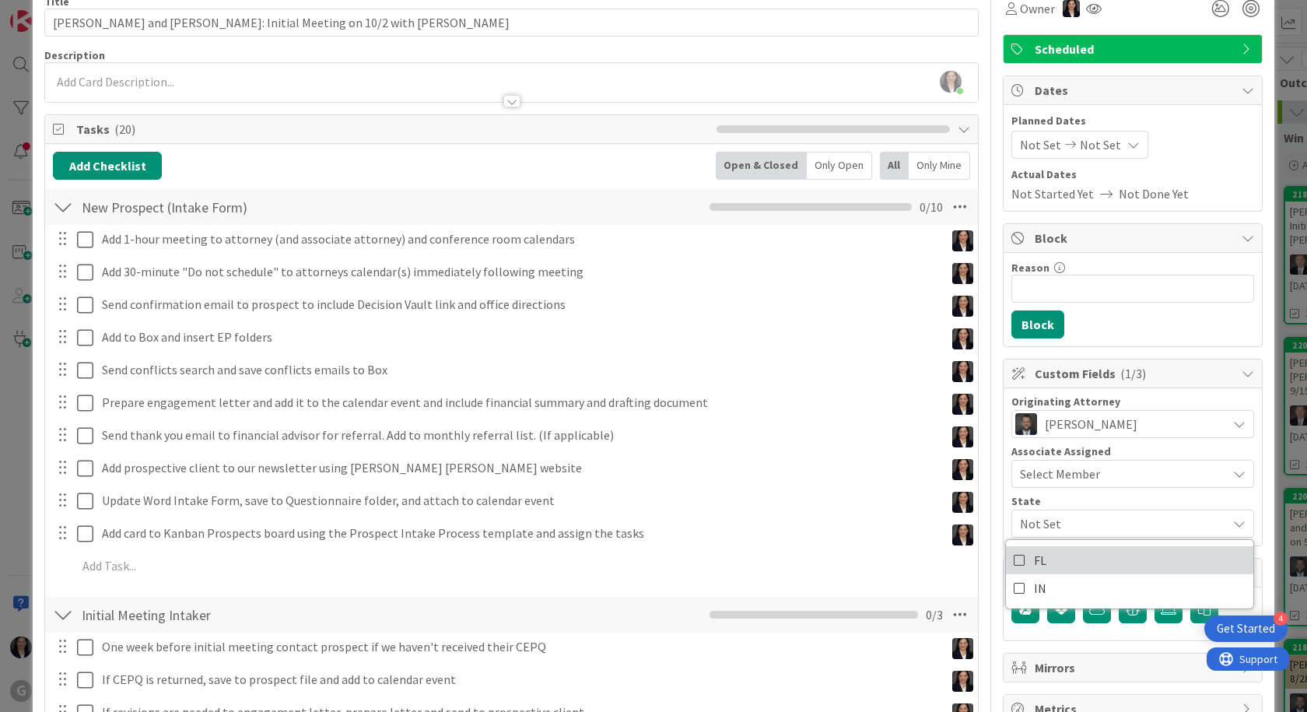
click at [1054, 561] on link "FL" at bounding box center [1129, 560] width 247 height 28
click at [1233, 525] on icon at bounding box center [1239, 523] width 12 height 12
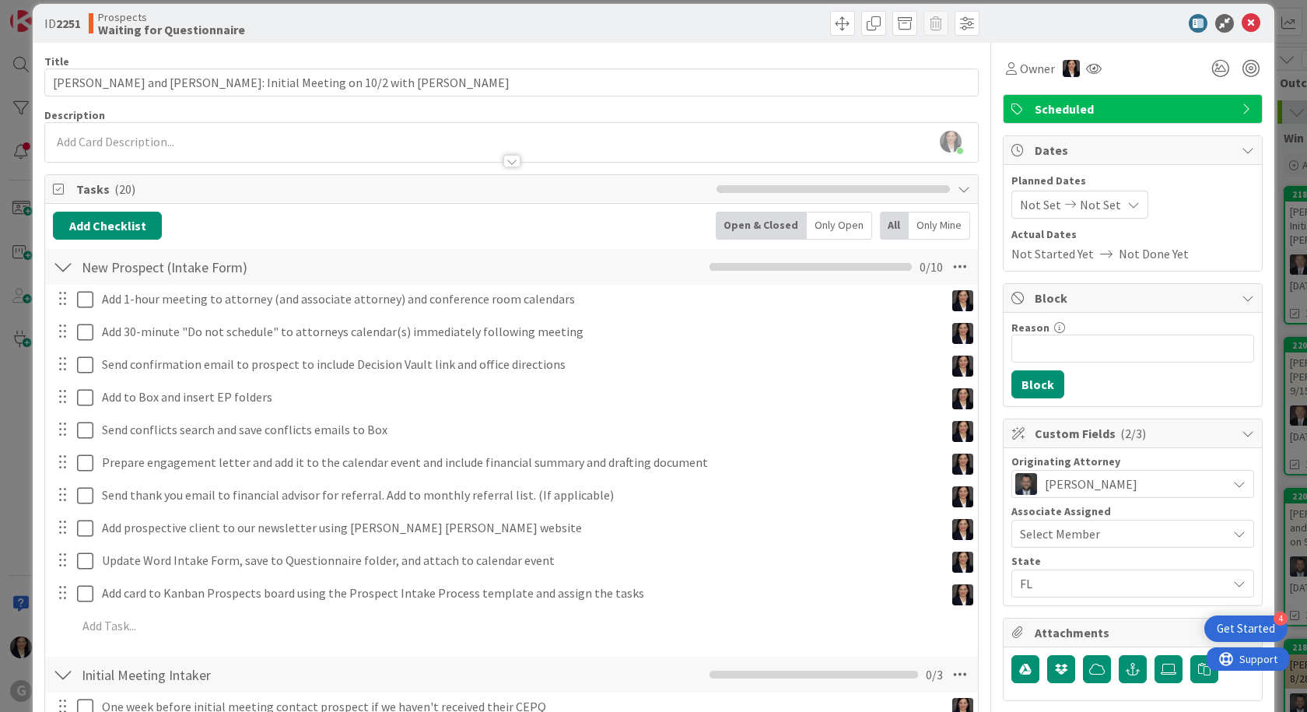
scroll to position [0, 0]
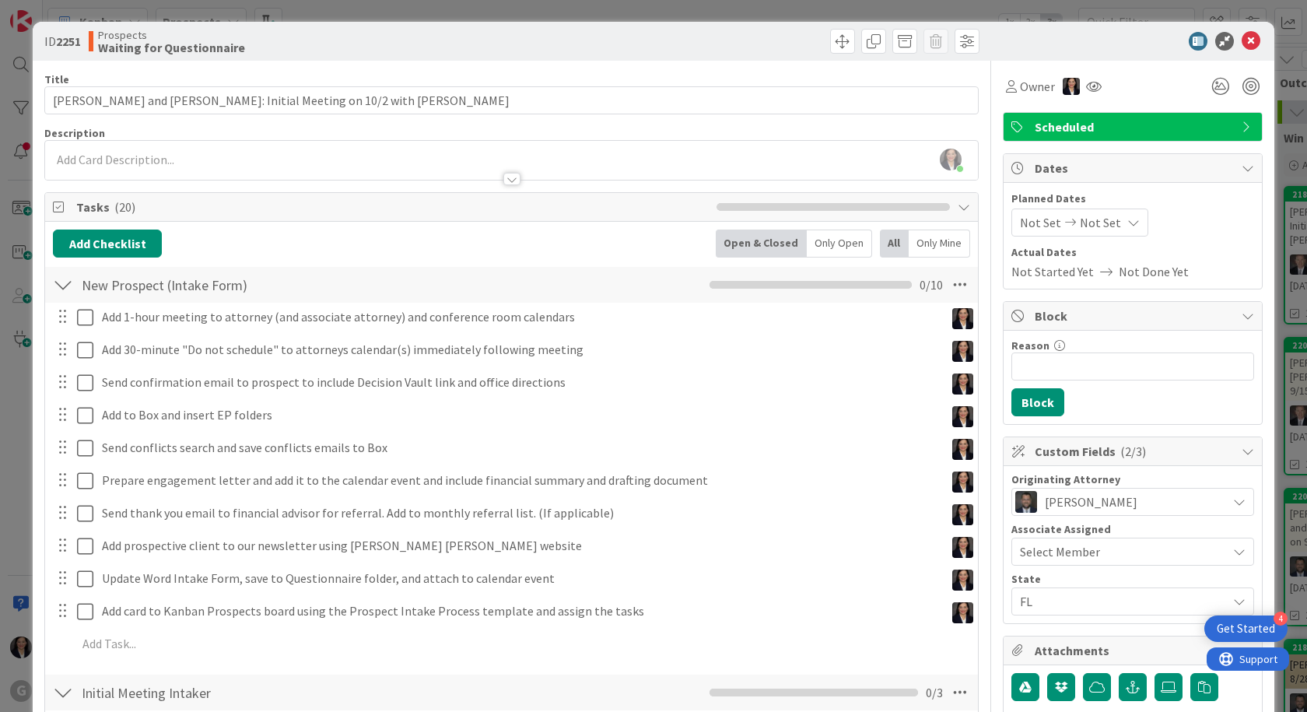
click at [1020, 215] on span "Not Set" at bounding box center [1040, 222] width 41 height 19
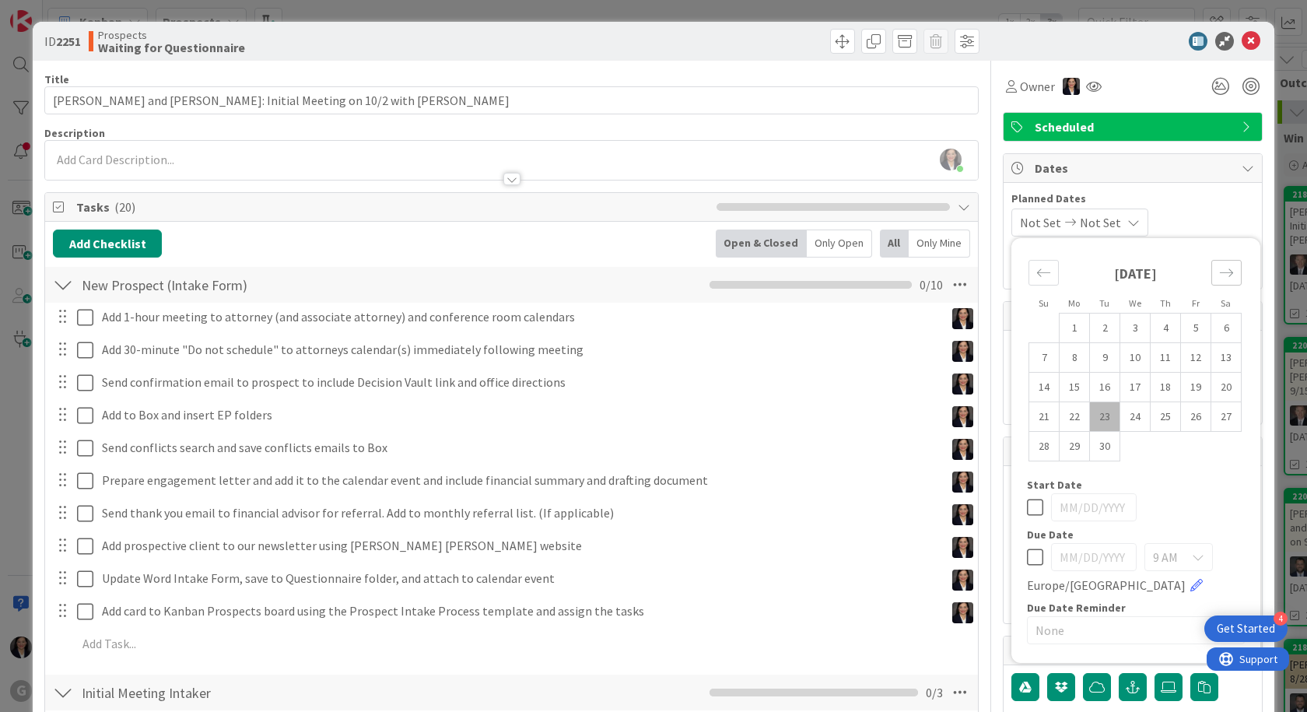
click at [1219, 268] on icon "Move forward to switch to the next month." at bounding box center [1226, 272] width 15 height 15
click at [1155, 320] on td "2" at bounding box center [1165, 328] width 30 height 30
type input "10/02/2025"
click at [1206, 215] on div "10/02/2025 Not Set Su Mo Tu We Th Fr Sa September 2025 1 2 3 4 5 6 7 8 9 10 11 …" at bounding box center [1132, 222] width 243 height 28
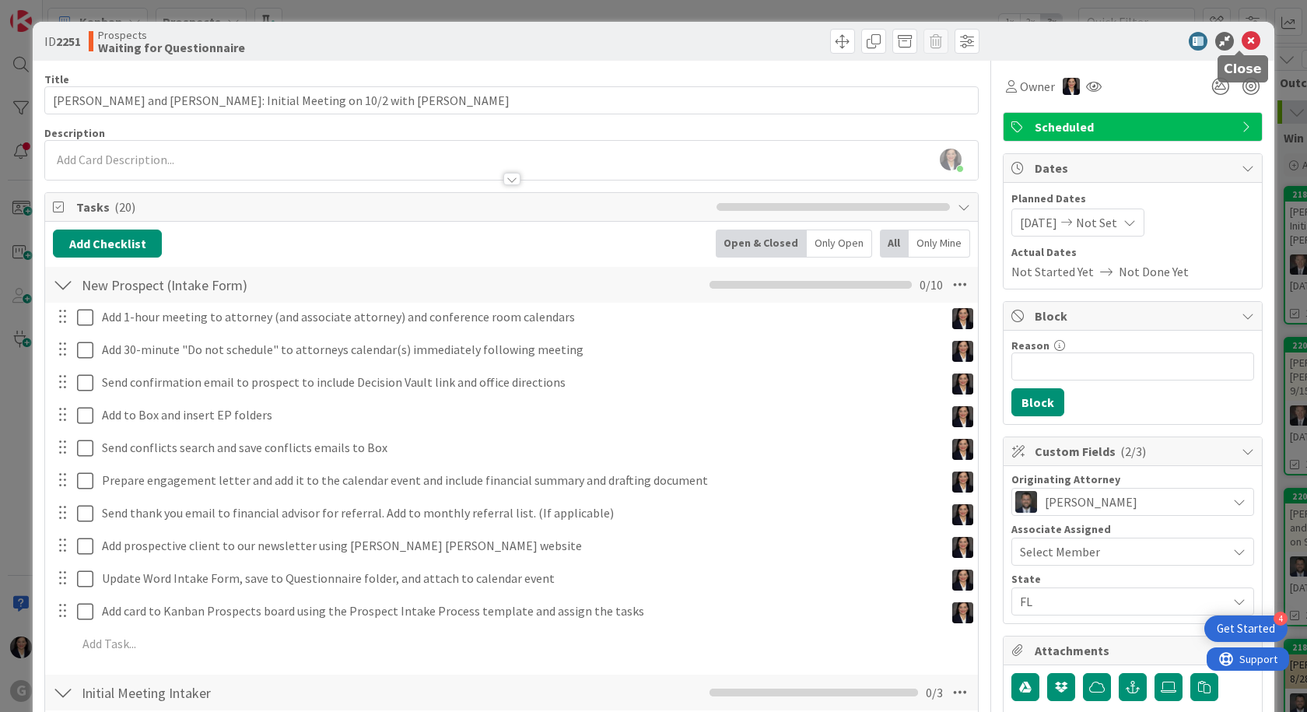
click at [1243, 40] on icon at bounding box center [1250, 41] width 19 height 19
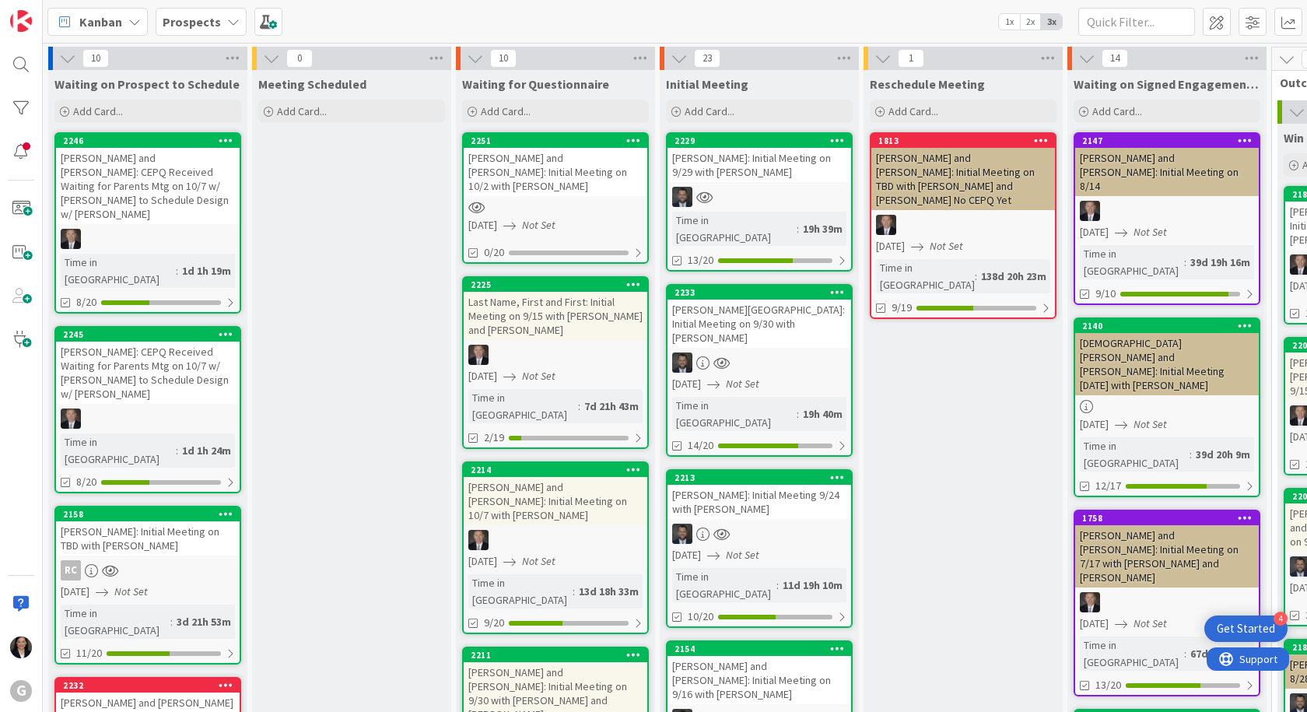
click at [548, 173] on div "Cueto, Jessie and Aryln: Initial Meeting on 10/2 with Jonas" at bounding box center [556, 172] width 184 height 48
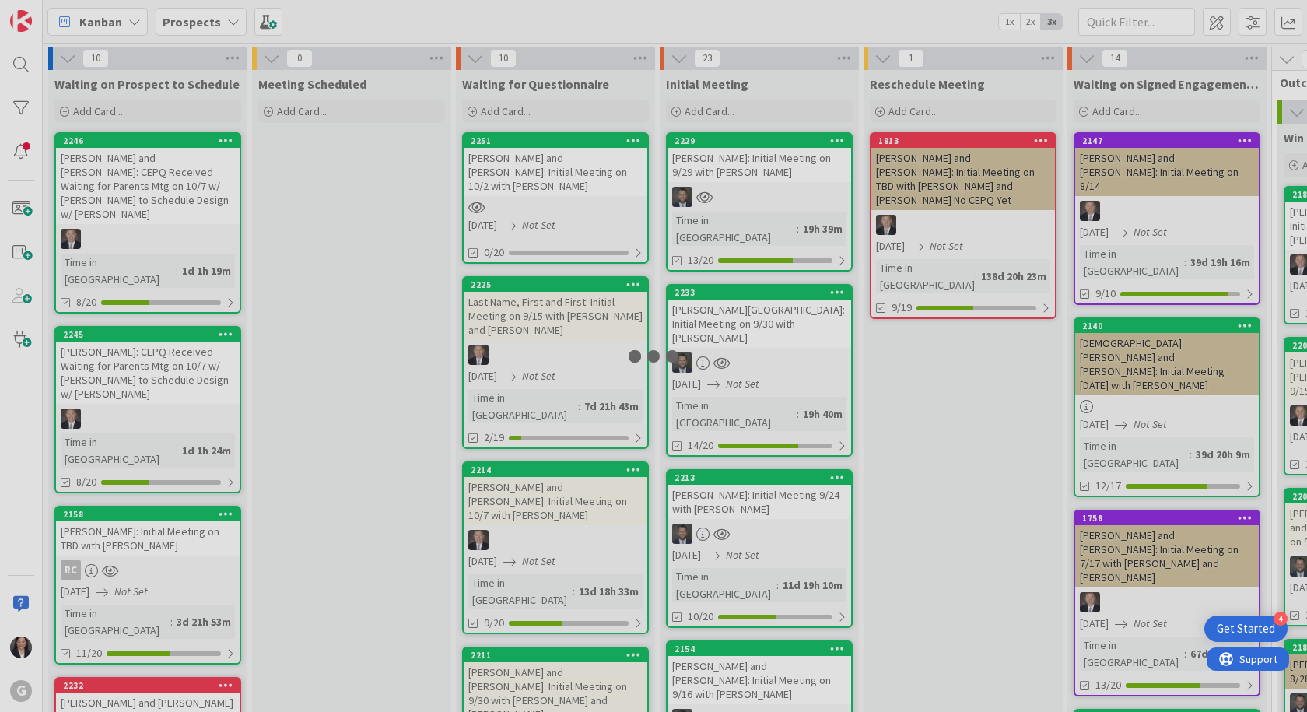
click at [548, 173] on div at bounding box center [653, 356] width 1307 height 712
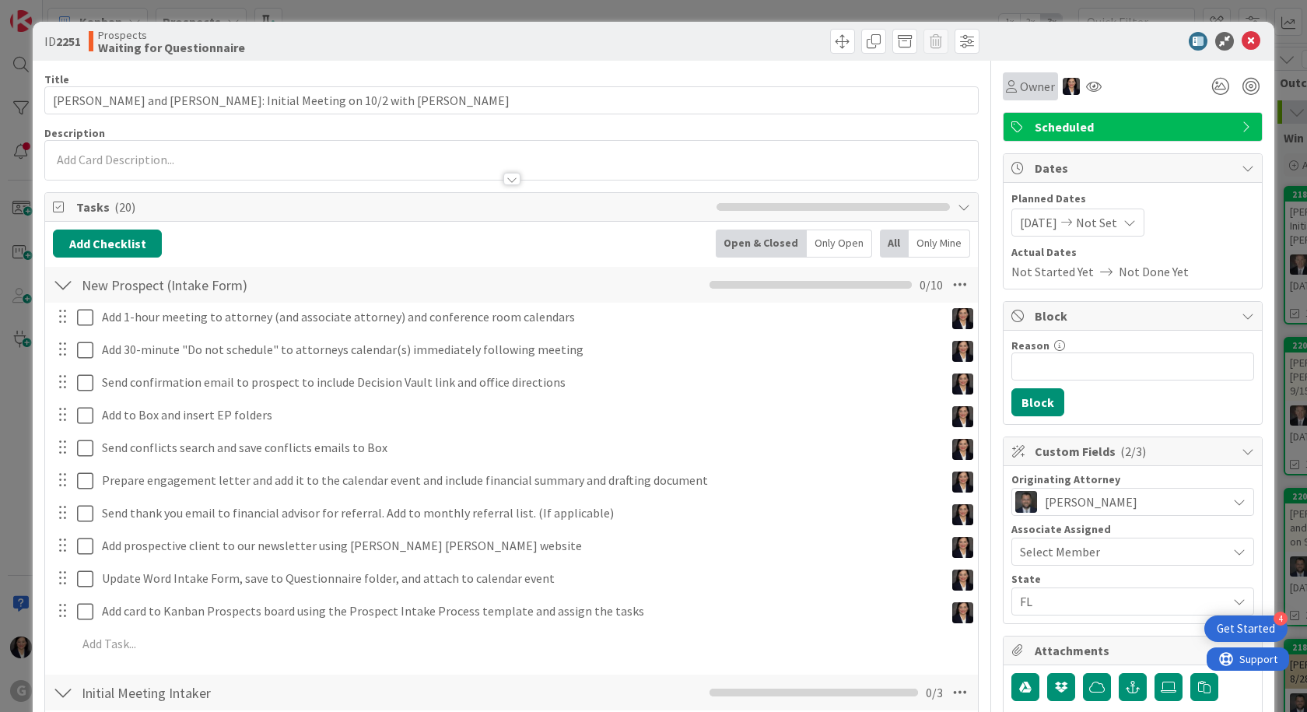
click at [1025, 87] on span "Owner" at bounding box center [1037, 86] width 35 height 19
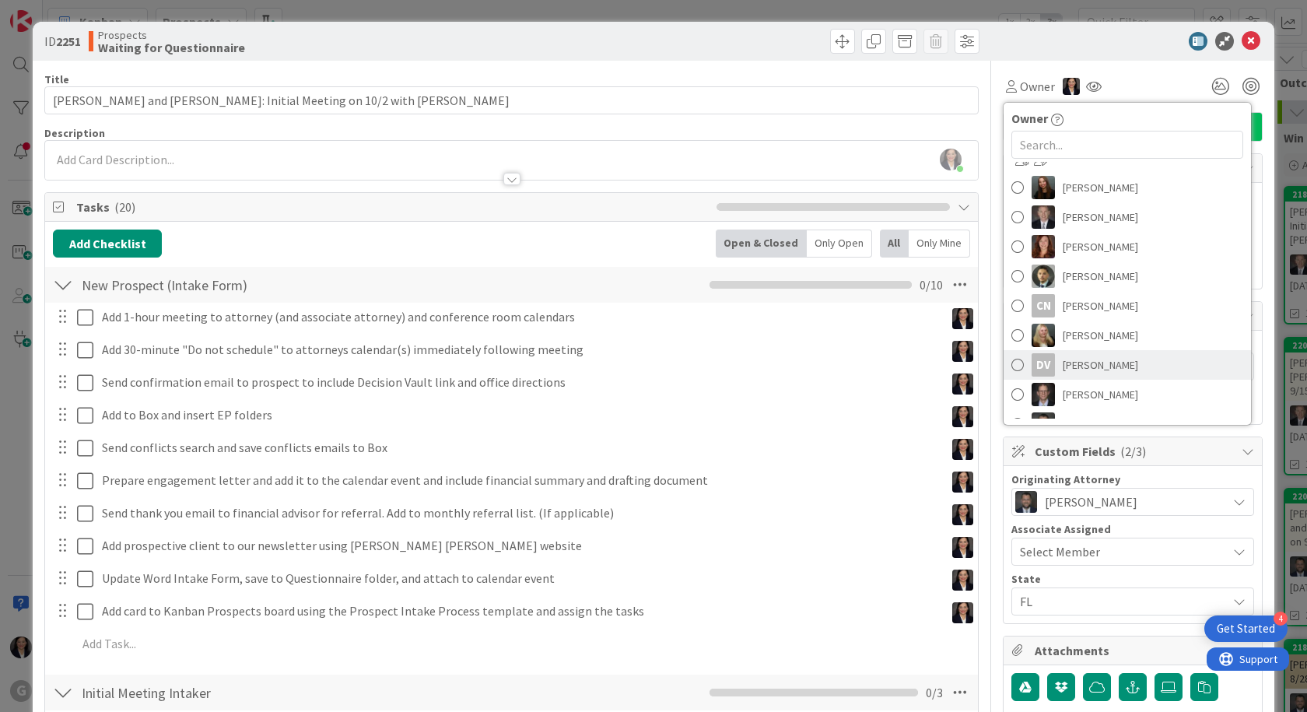
scroll to position [156, 0]
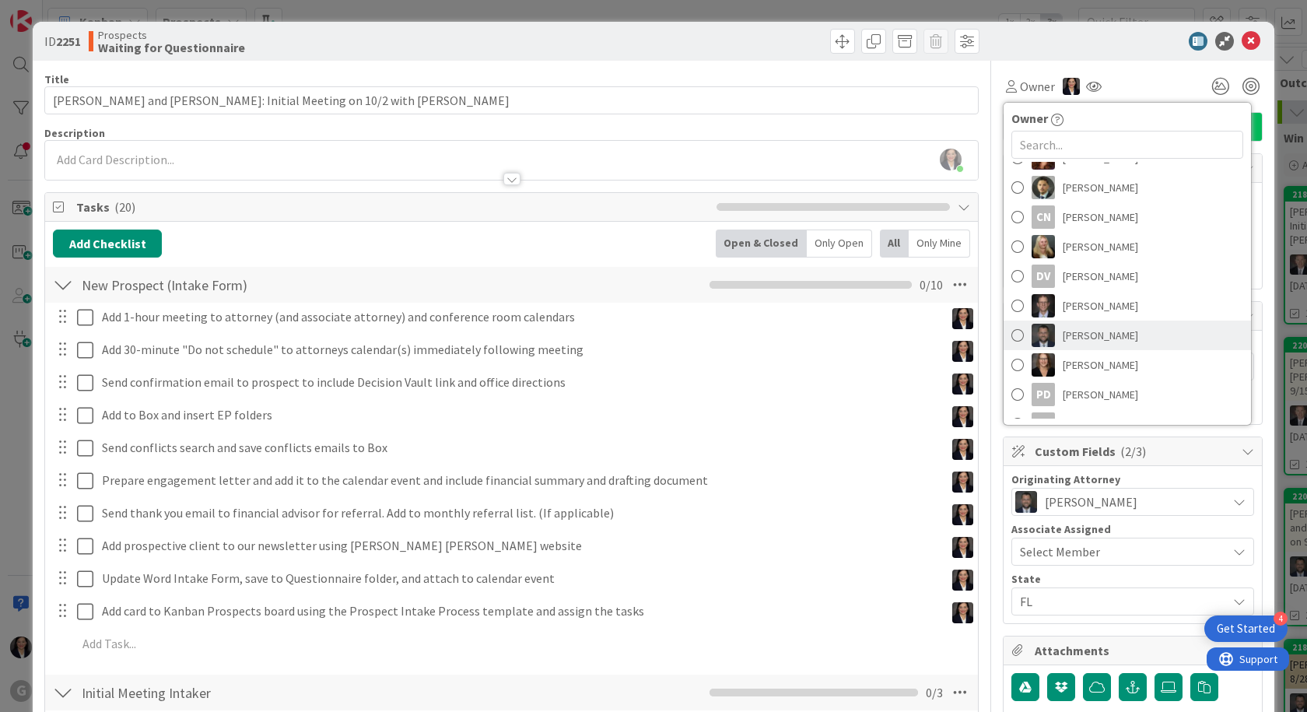
click at [1112, 333] on span "Jonas Weatherbie" at bounding box center [1099, 335] width 75 height 23
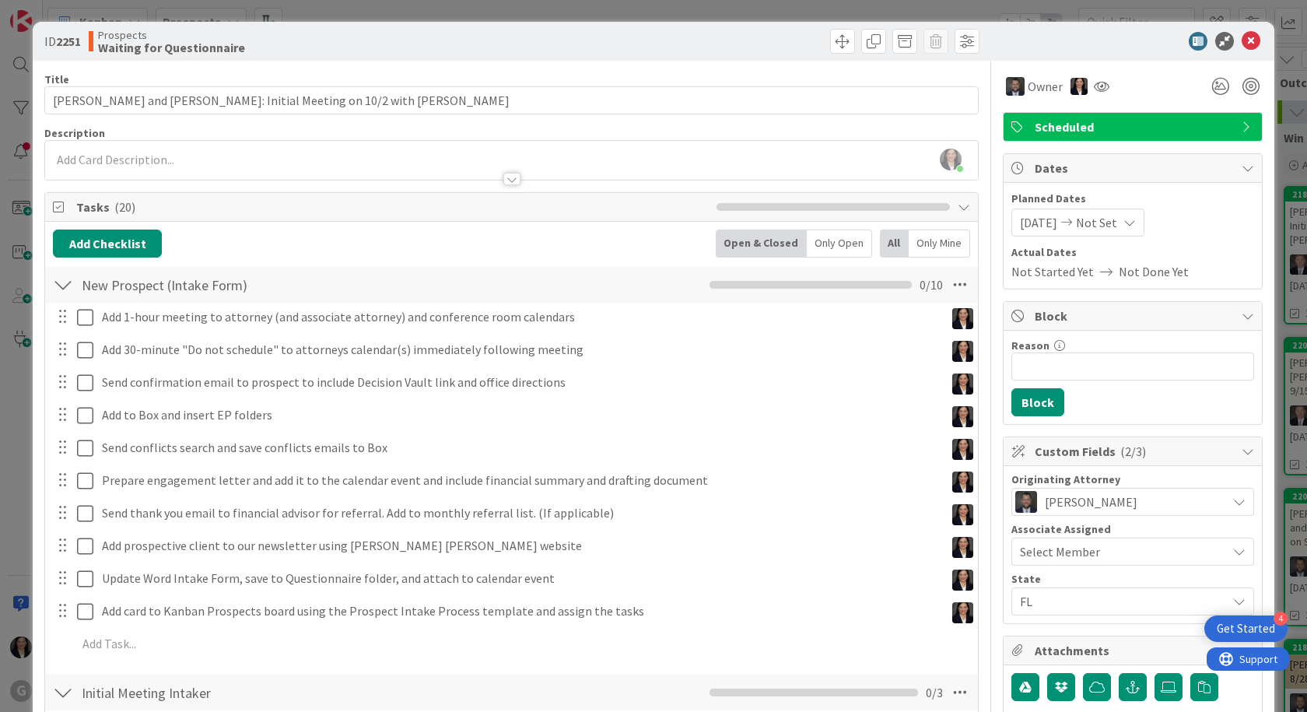
scroll to position [233, 0]
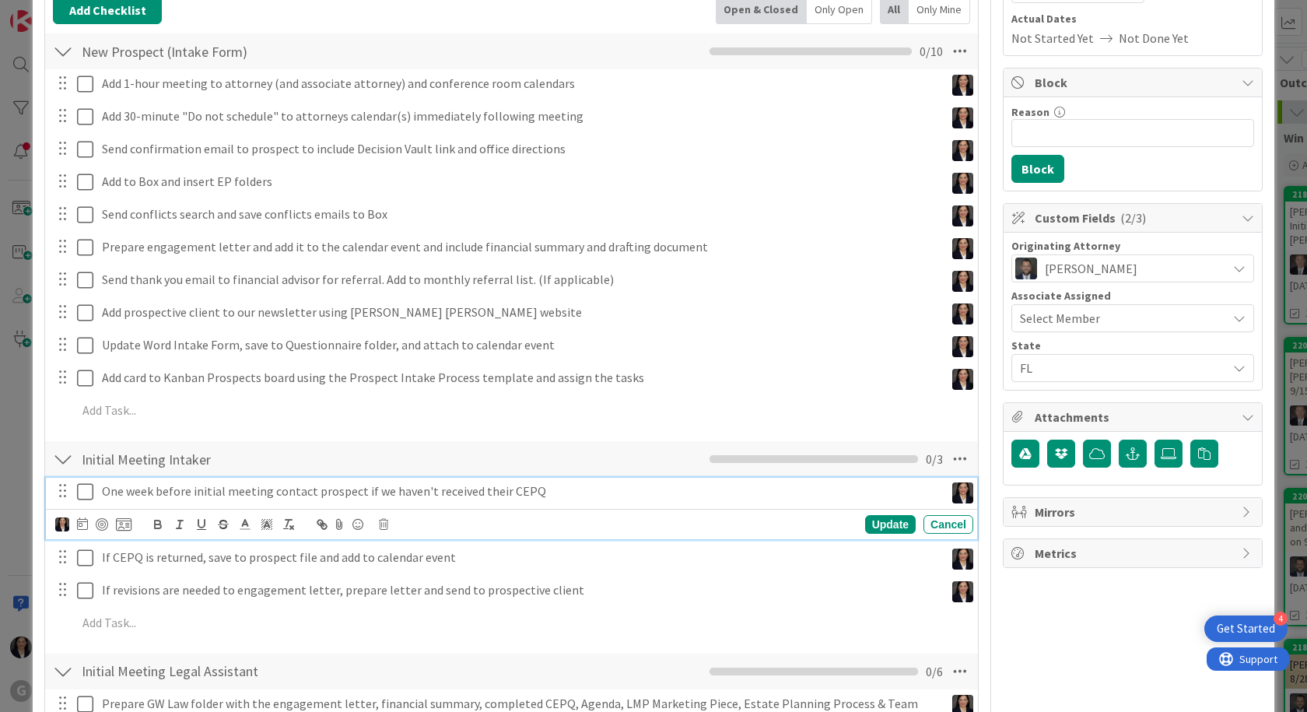
click at [135, 493] on p "One week before initial meeting contact prospect if we haven't received their C…" at bounding box center [520, 491] width 836 height 18
click at [83, 525] on icon at bounding box center [82, 523] width 11 height 12
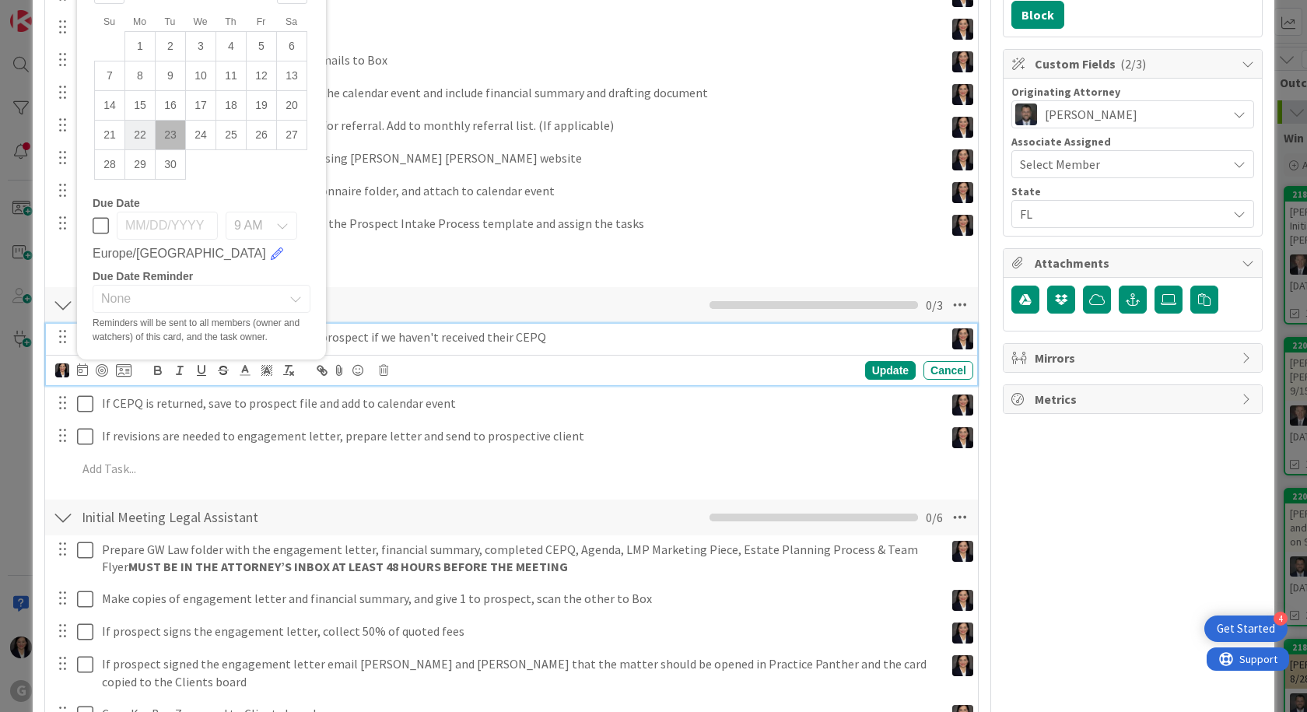
scroll to position [389, 0]
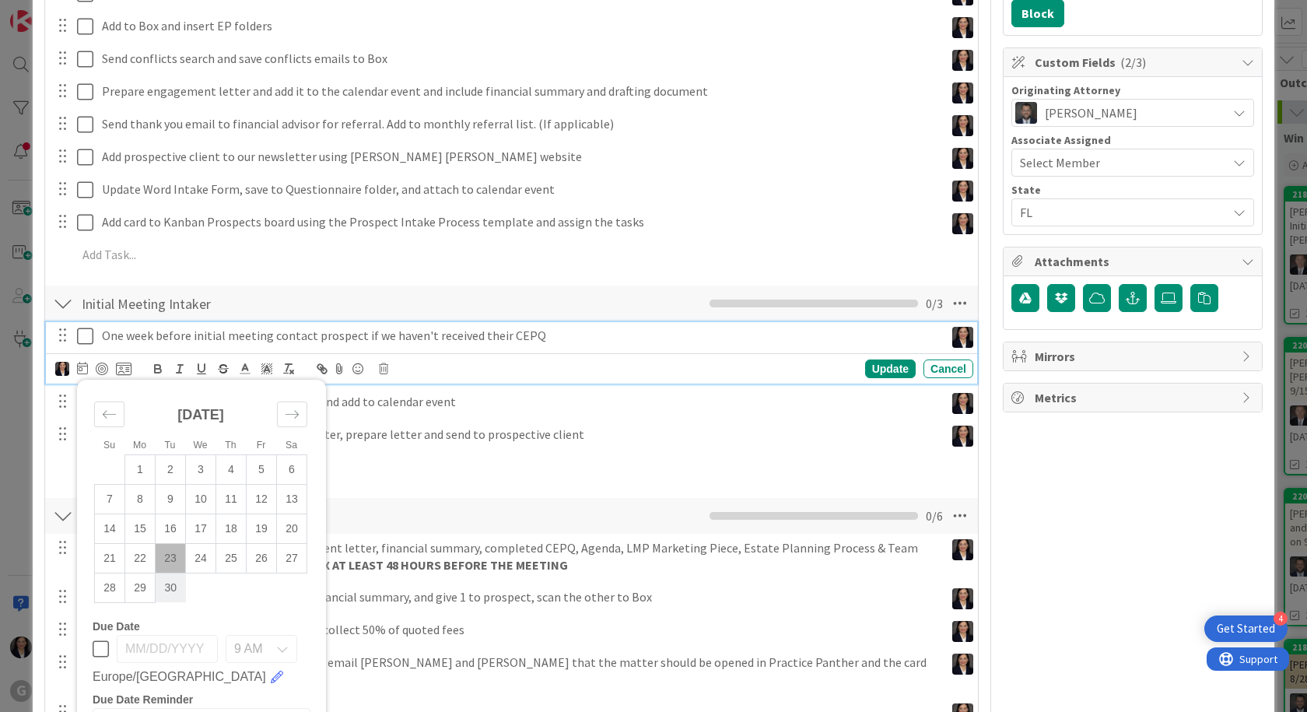
click at [176, 583] on td "30" at bounding box center [171, 587] width 30 height 30
type input "09/30/2025"
click at [868, 369] on div "Update" at bounding box center [890, 368] width 51 height 19
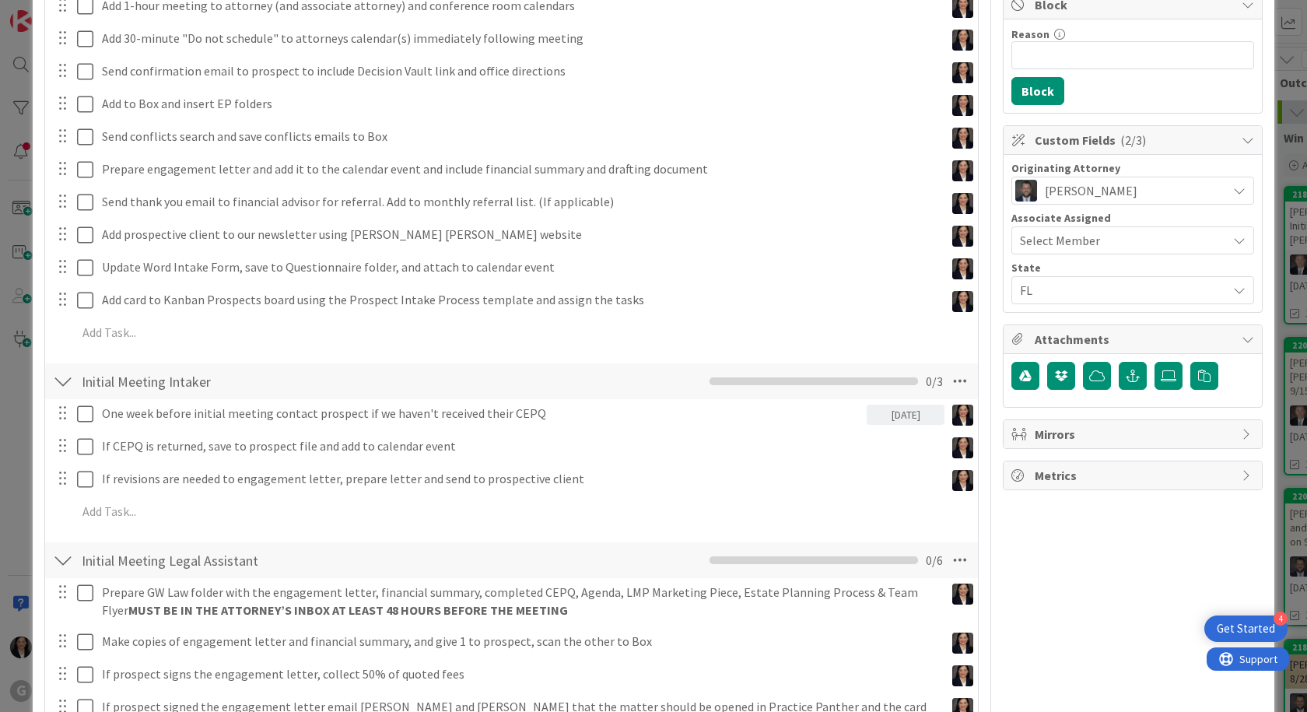
scroll to position [0, 0]
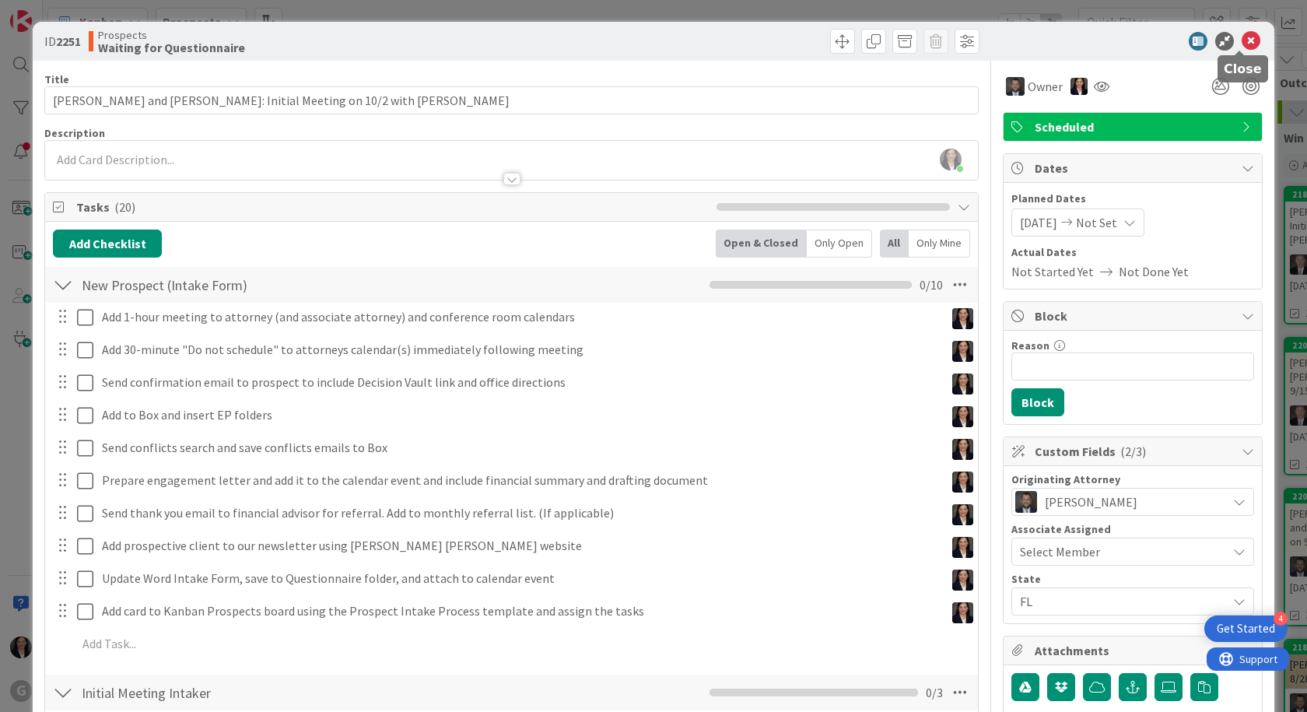
click at [1241, 35] on icon at bounding box center [1250, 41] width 19 height 19
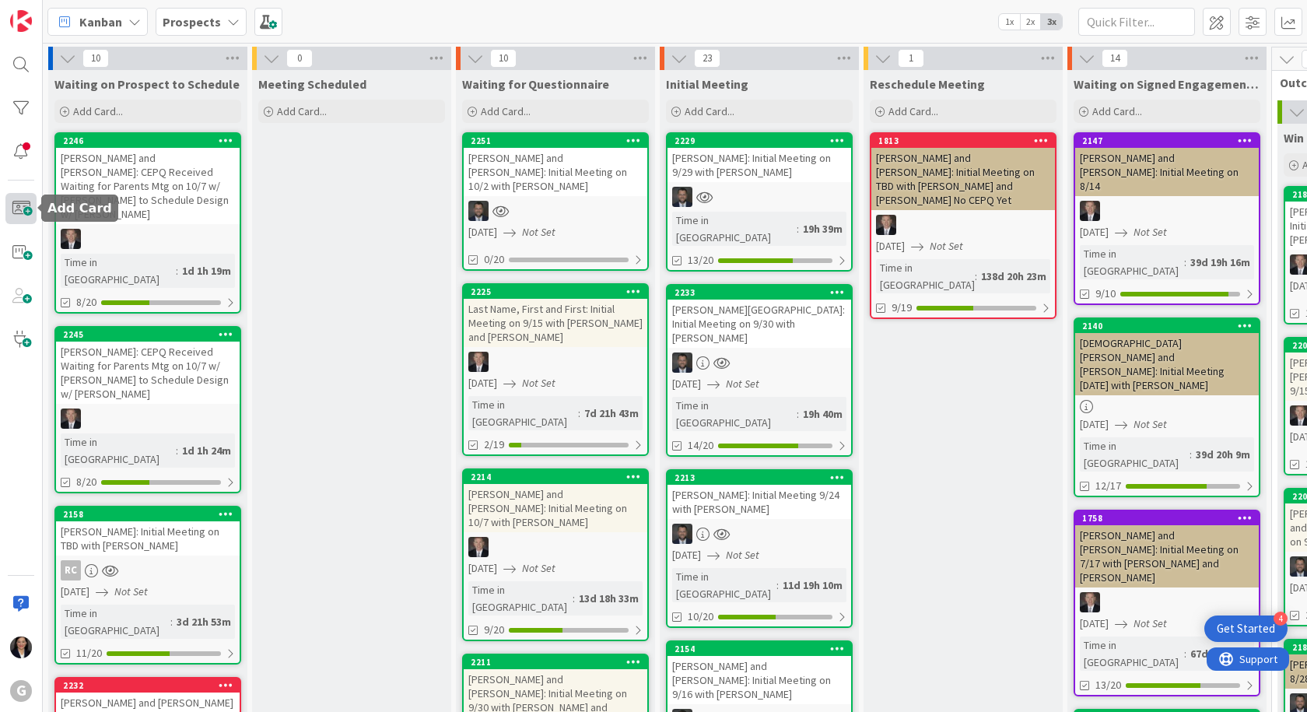
click at [19, 200] on span at bounding box center [20, 208] width 31 height 31
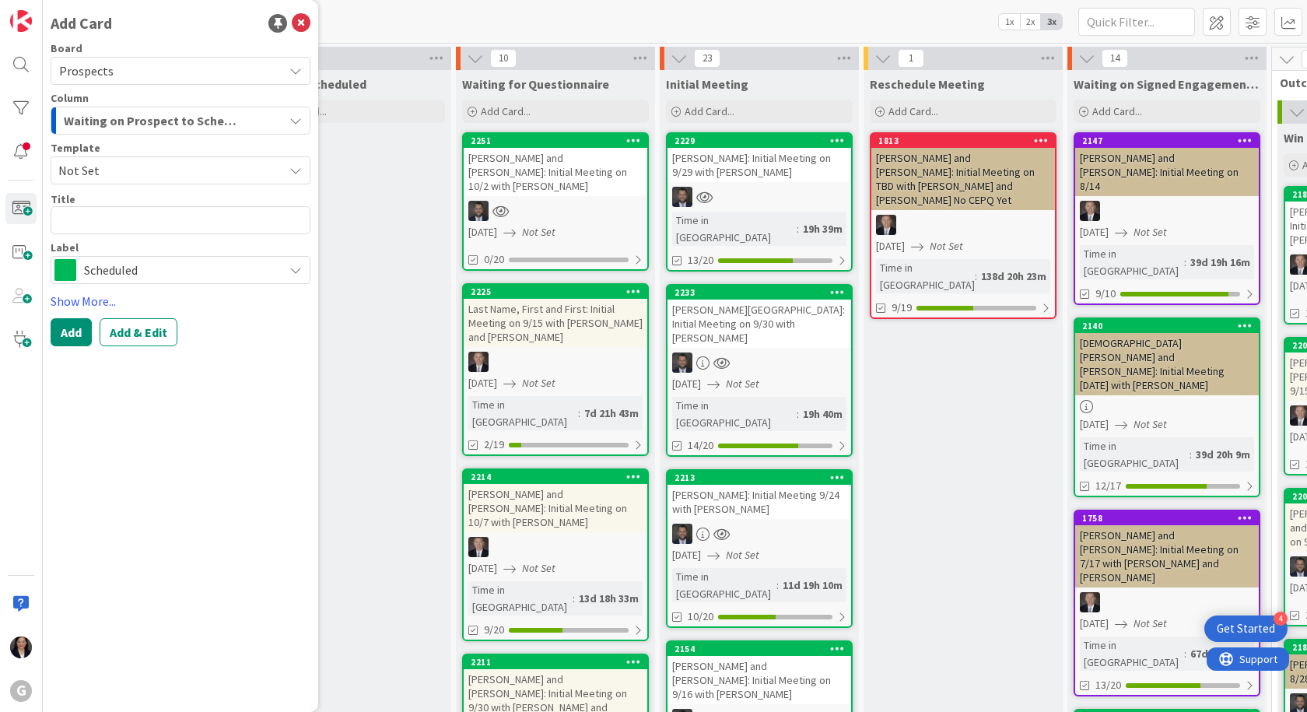
click at [120, 107] on button "Waiting on Prospect to Schedule" at bounding box center [181, 121] width 260 height 28
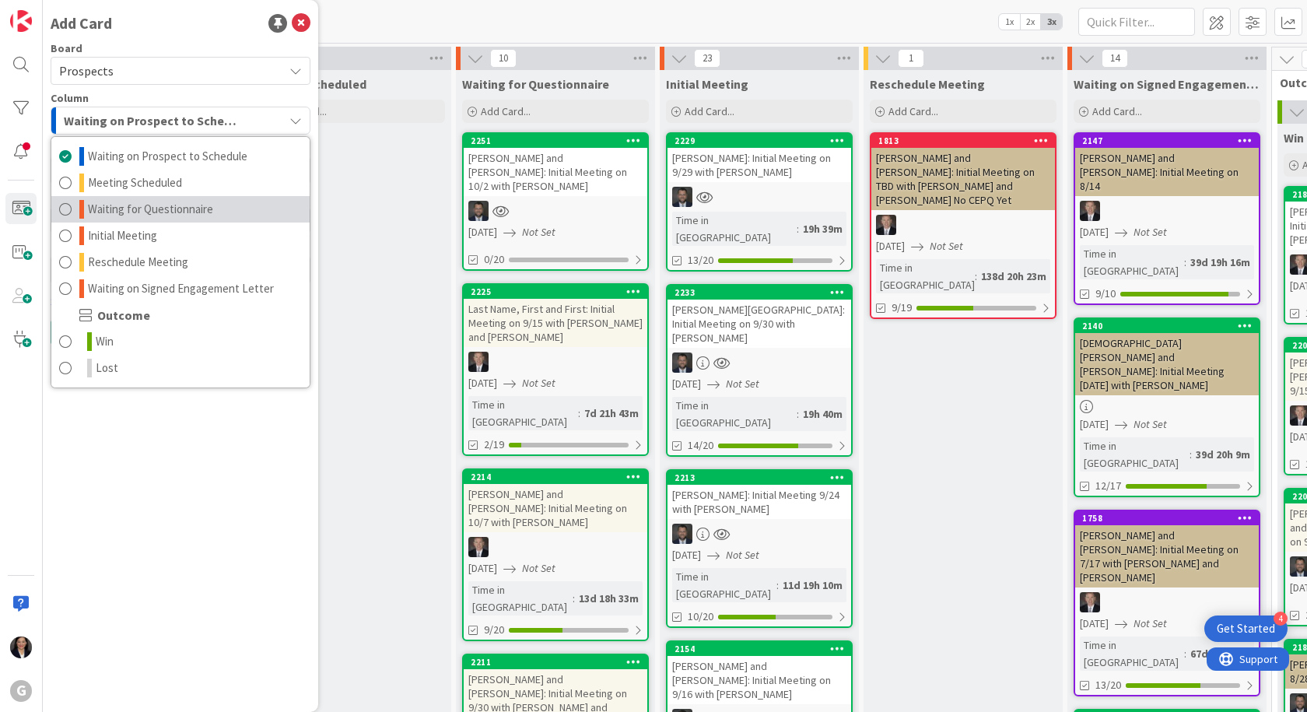
click at [154, 212] on span "Waiting for Questionnaire" at bounding box center [150, 209] width 125 height 19
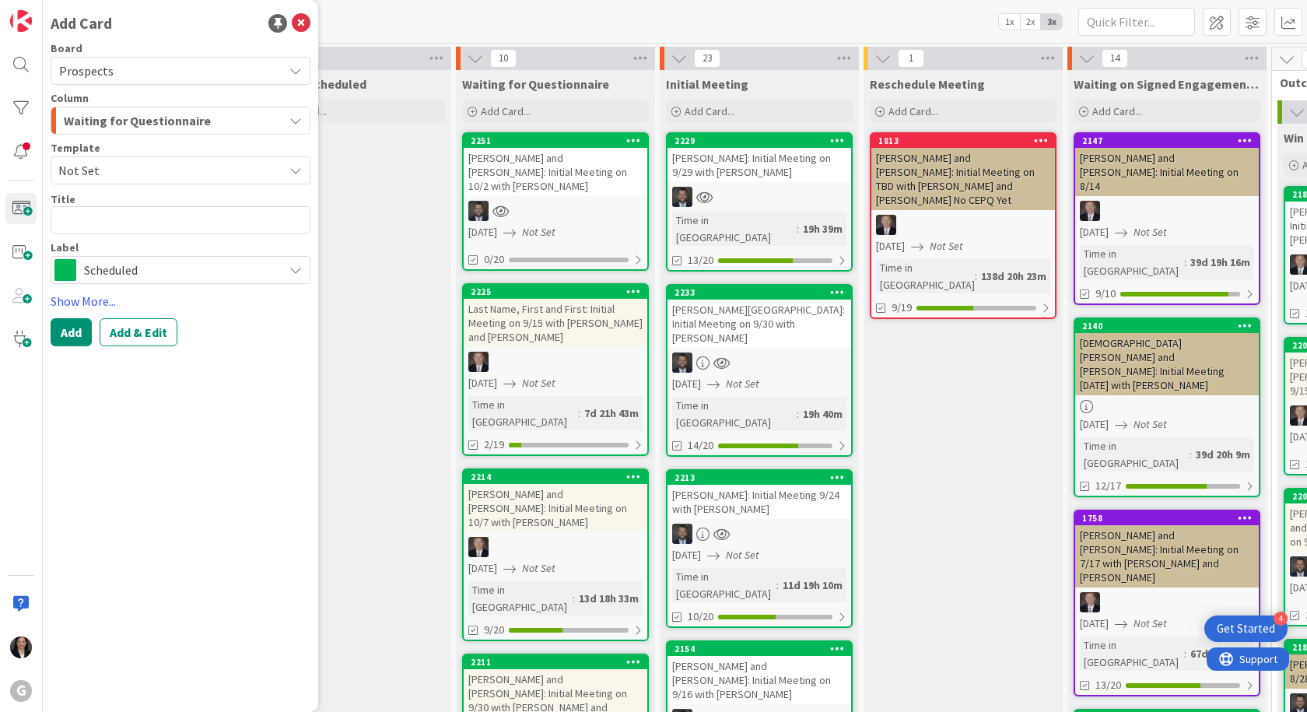
click at [170, 172] on span "Not Set" at bounding box center [164, 170] width 213 height 20
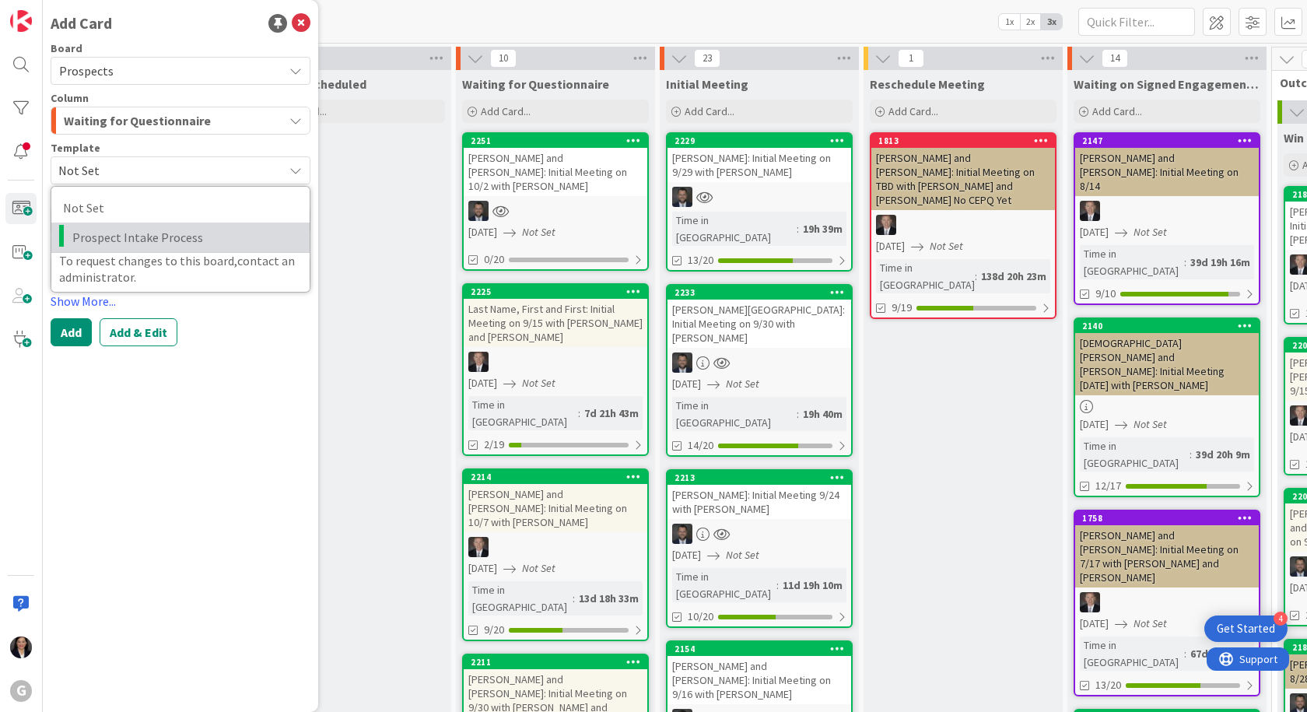
click at [149, 230] on span "Prospect Intake Process" at bounding box center [185, 237] width 226 height 20
type textarea "x"
type textarea "Prospect Intake Process"
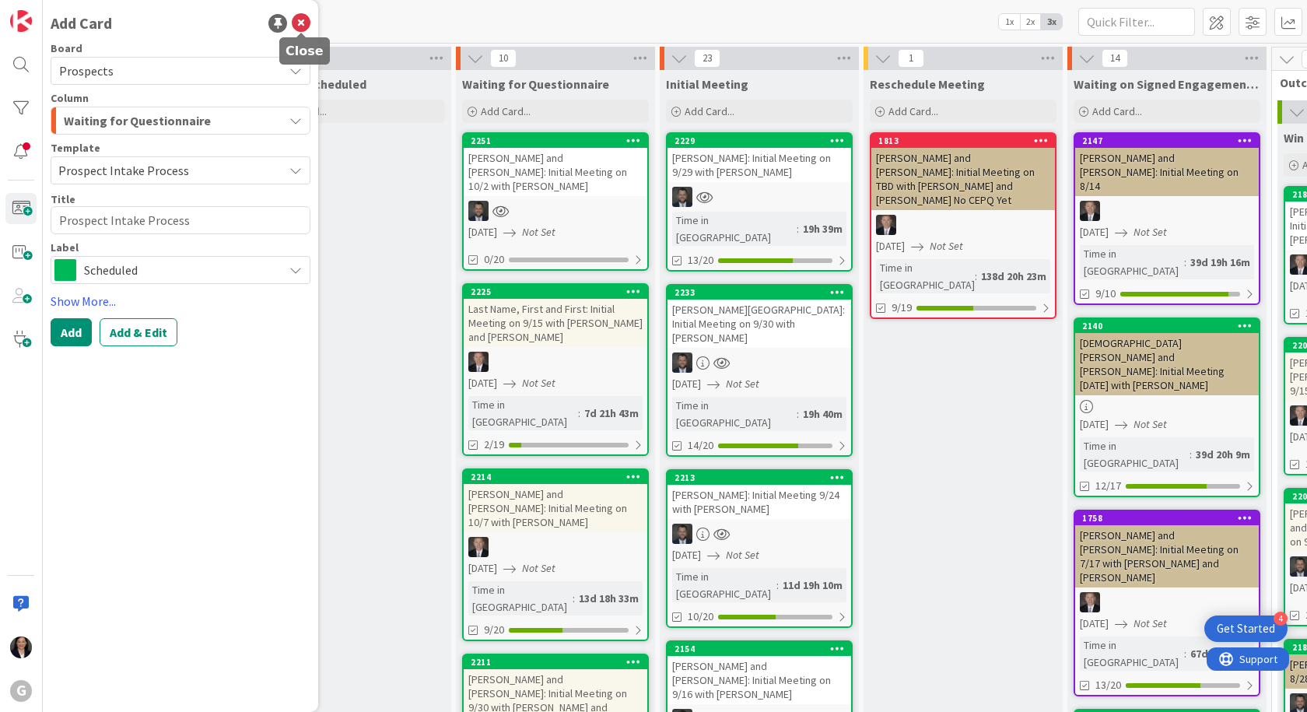
click at [302, 25] on icon at bounding box center [301, 23] width 19 height 19
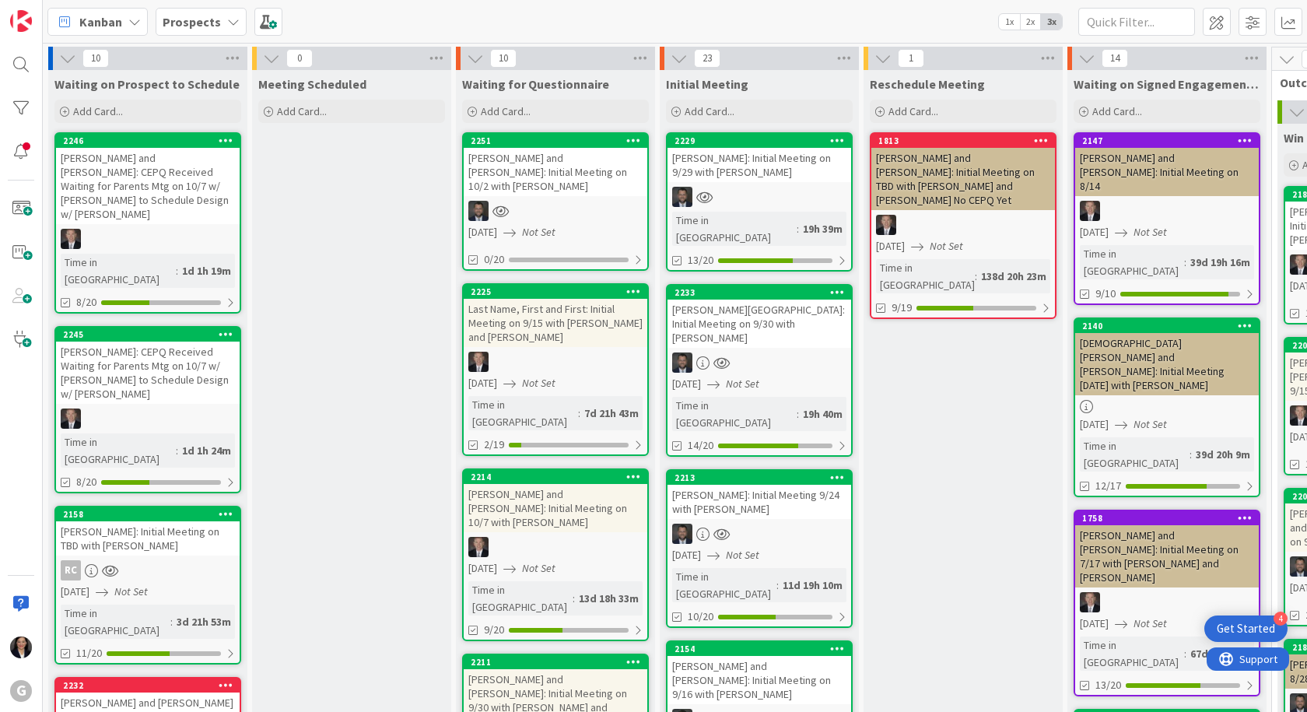
click at [128, 30] on div "Kanban" at bounding box center [97, 22] width 100 height 28
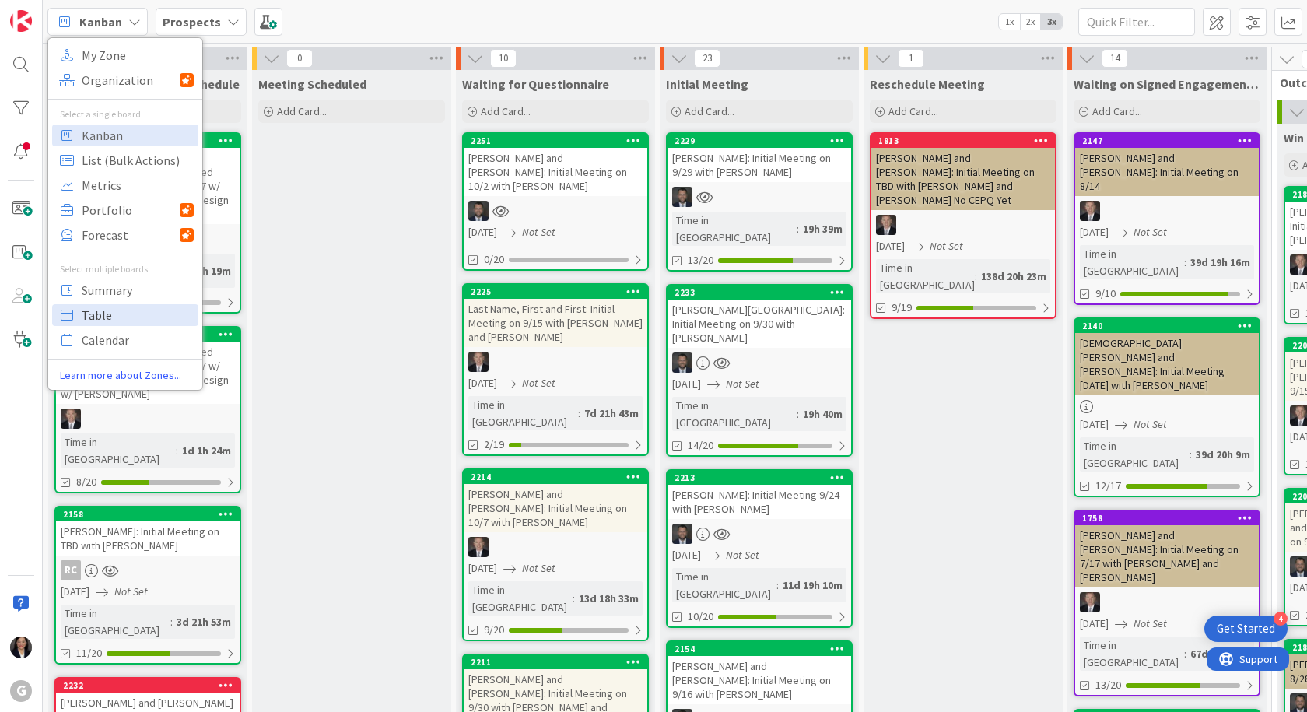
click at [114, 324] on span "Table" at bounding box center [138, 314] width 112 height 23
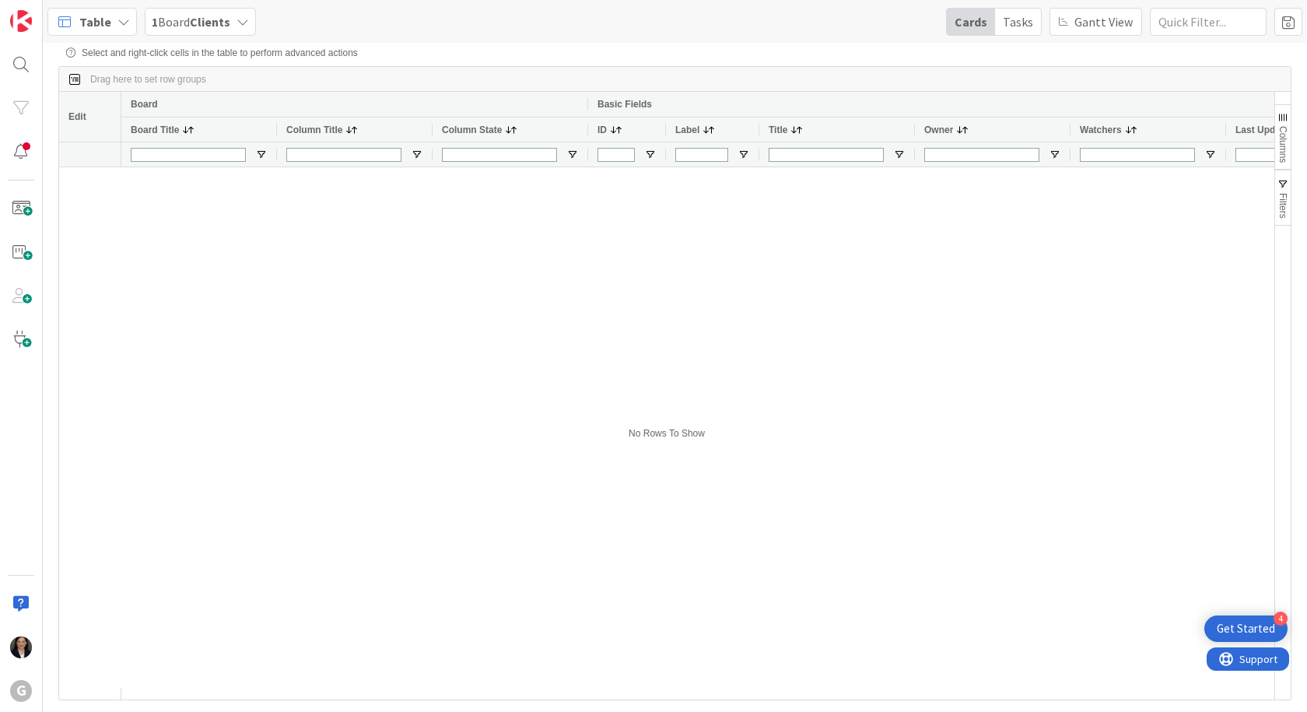
click at [100, 16] on span "Table" at bounding box center [95, 21] width 32 height 19
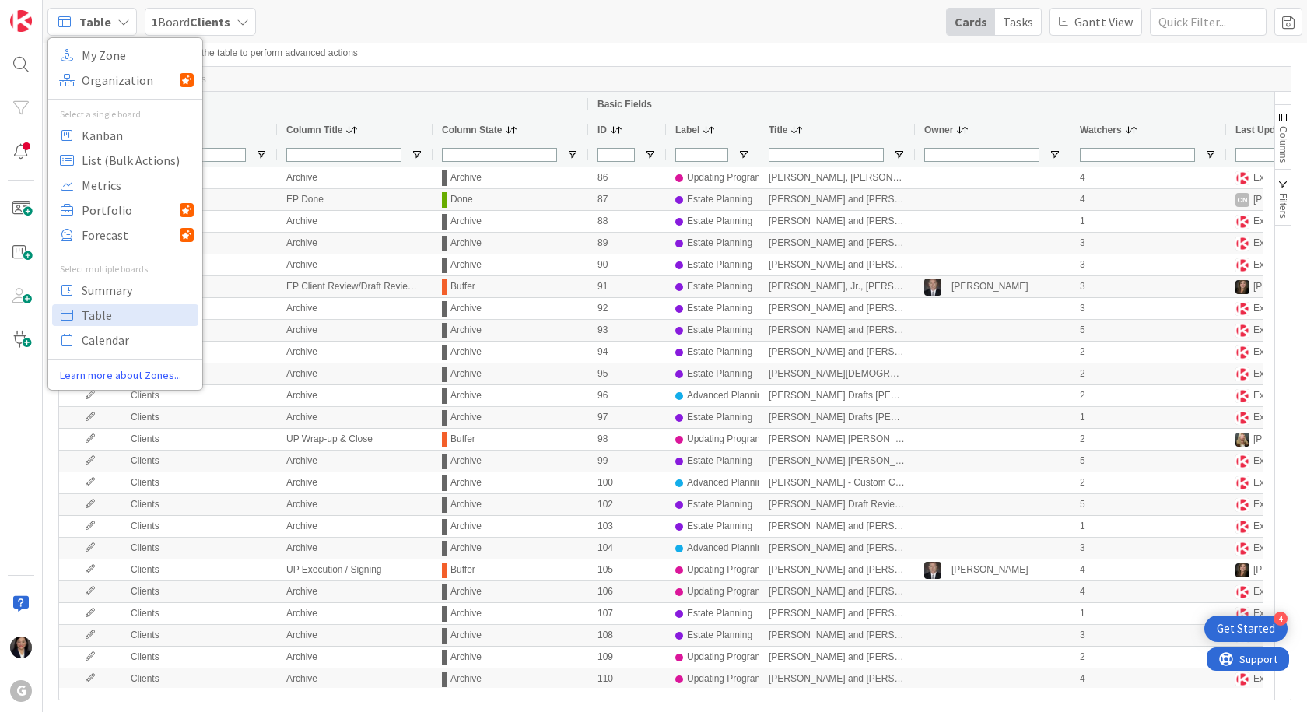
click at [157, 15] on span "1 Board Clients" at bounding box center [191, 21] width 79 height 19
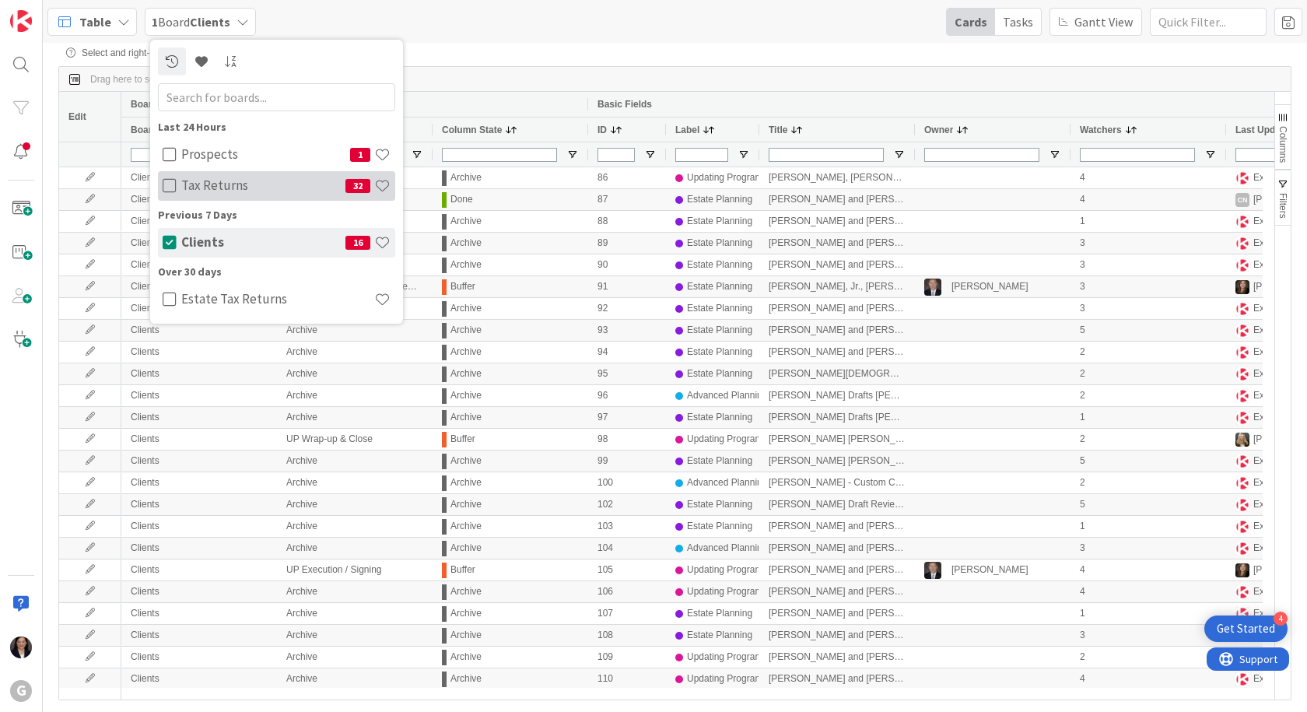
click at [198, 191] on h4 "Tax Returns" at bounding box center [263, 185] width 164 height 16
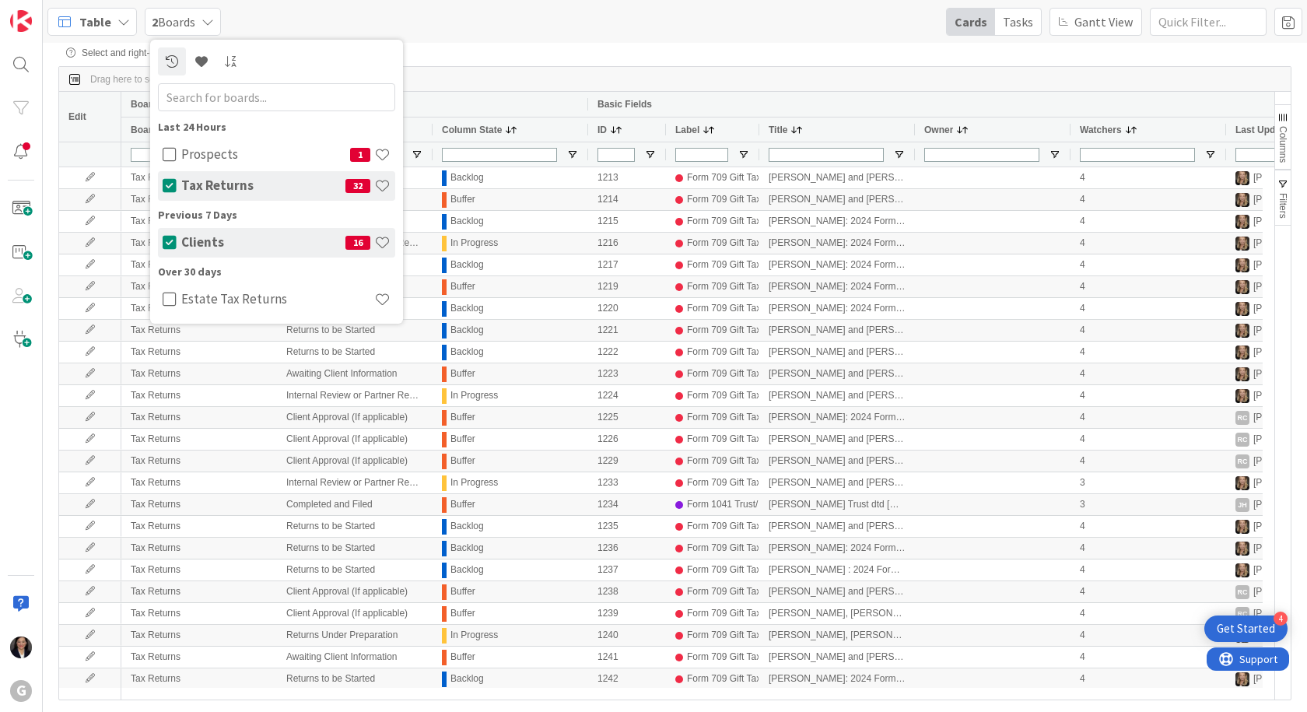
click at [467, 62] on div "Select and right-click cells in the table to perform advanced actions Drag here…" at bounding box center [674, 364] width 1233 height 634
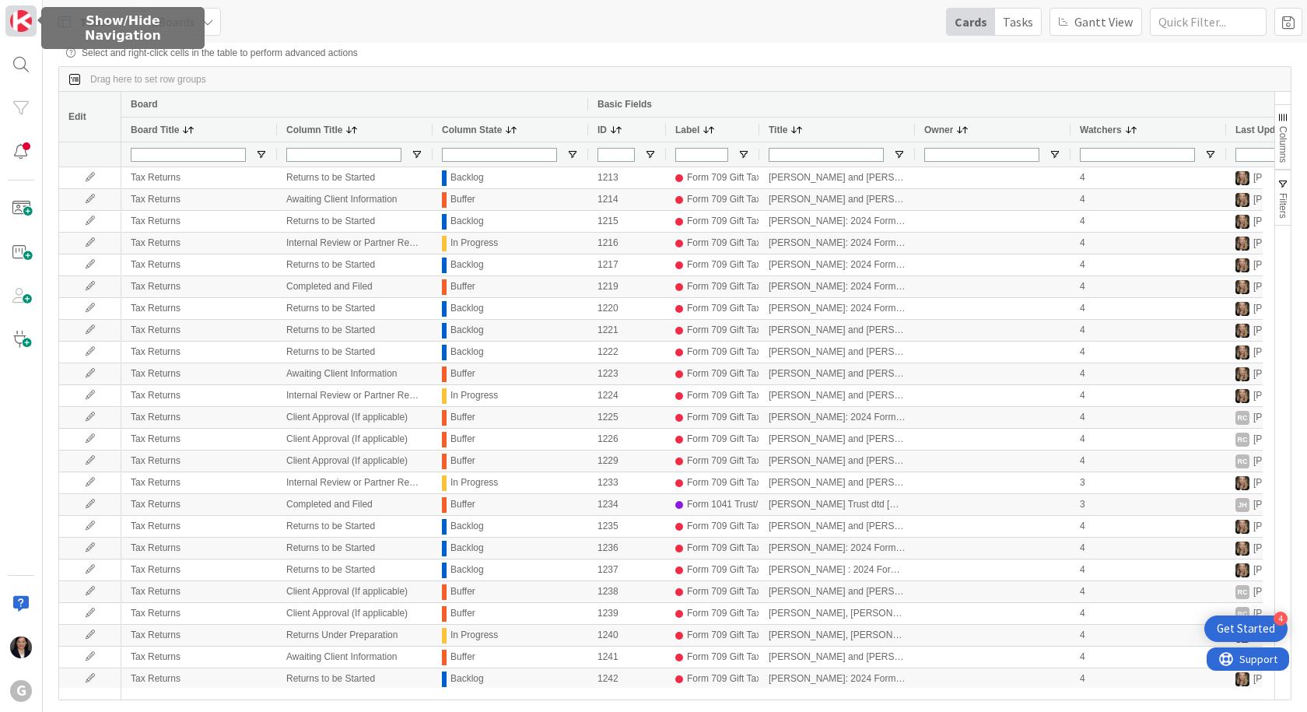
click at [32, 29] on link at bounding box center [20, 20] width 31 height 31
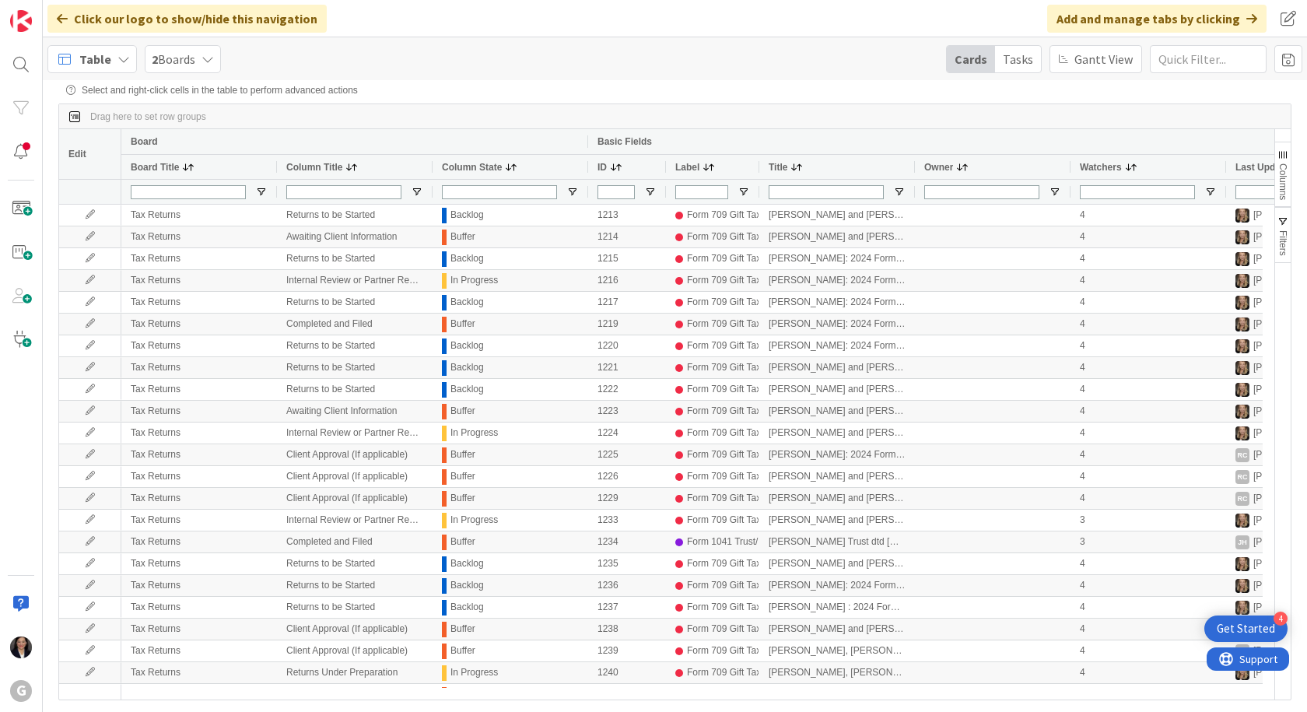
click at [78, 51] on div "Table" at bounding box center [91, 59] width 89 height 28
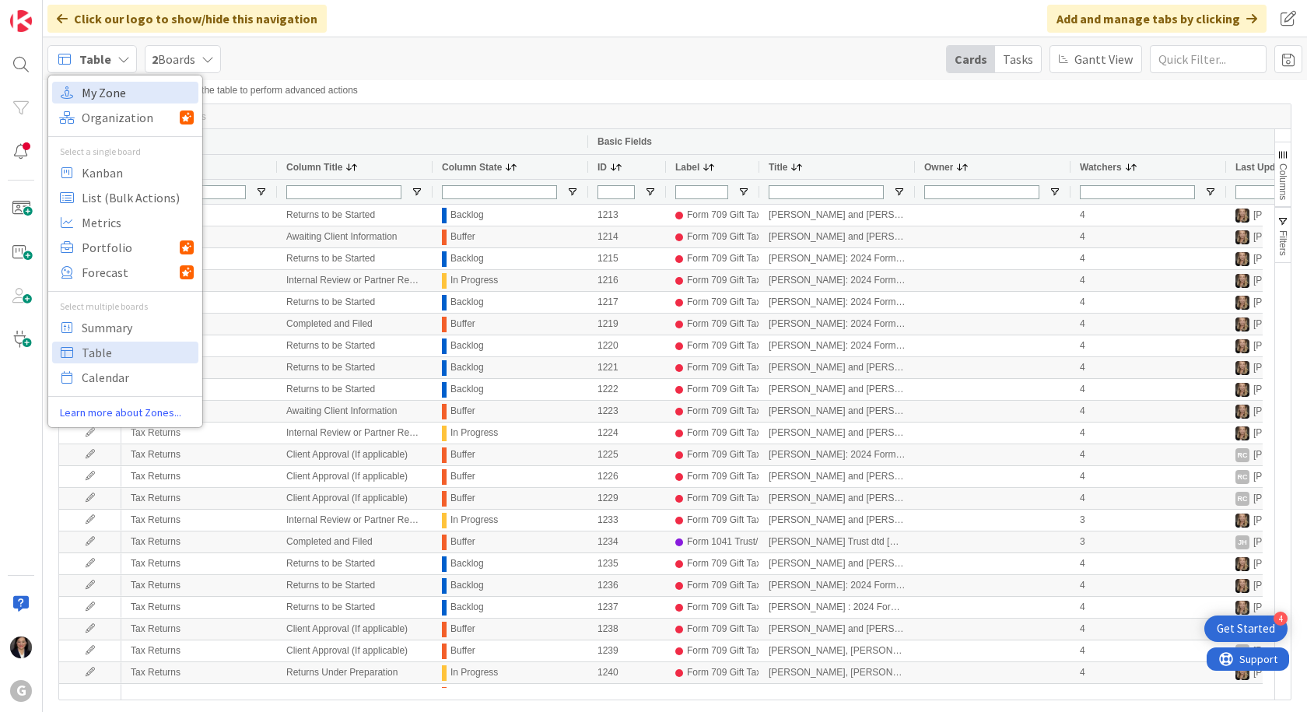
click at [93, 83] on span "My Zone" at bounding box center [138, 92] width 112 height 23
